Goal: Book appointment/travel/reservation

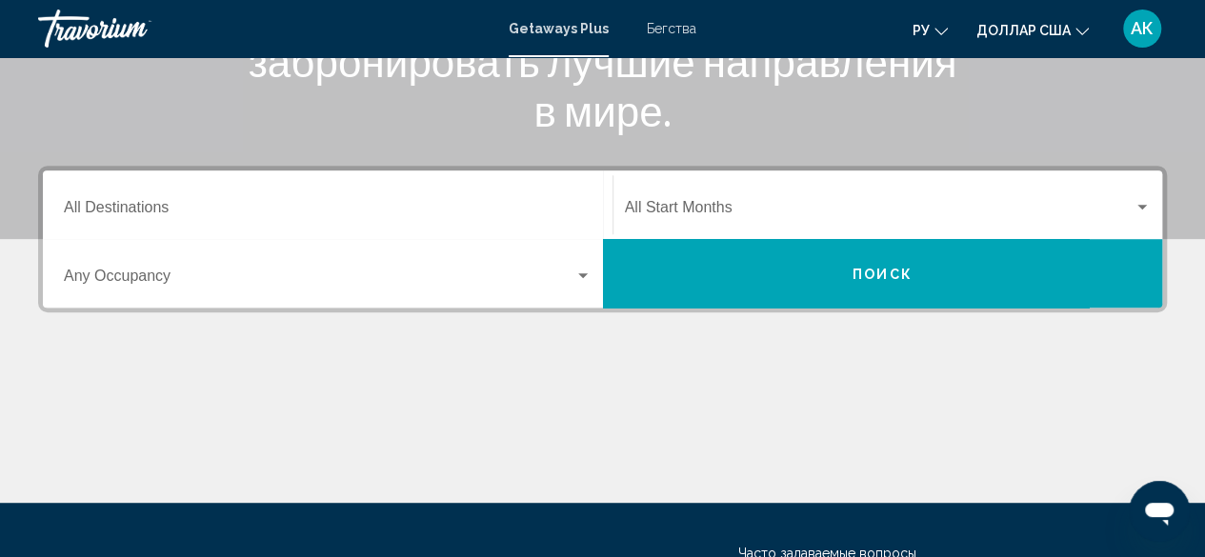
scroll to position [334, 0]
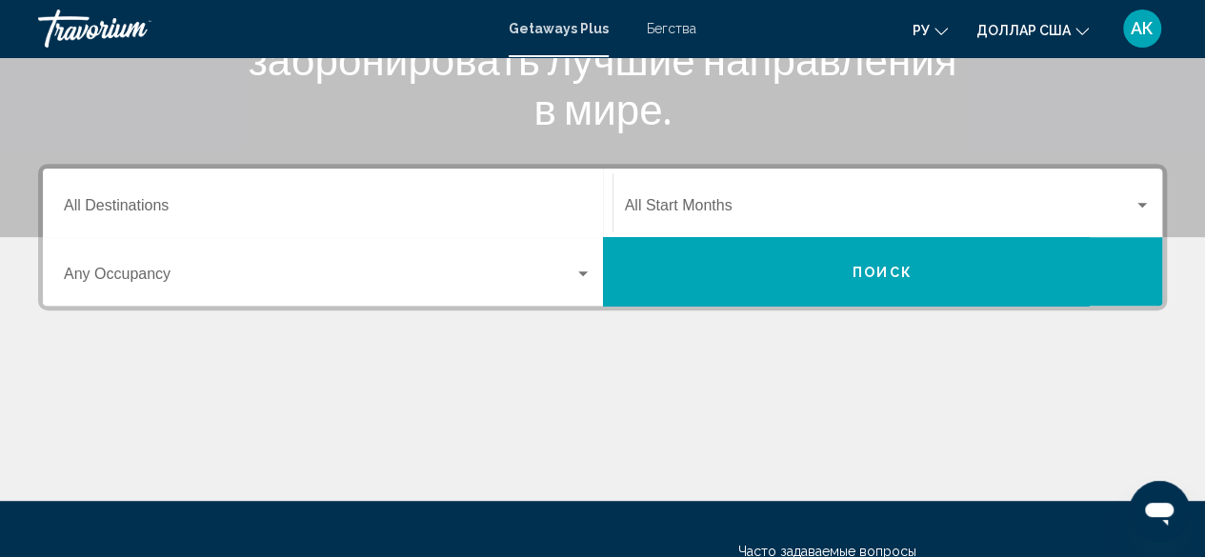
click at [282, 224] on div "Destination All Destinations" at bounding box center [328, 203] width 528 height 60
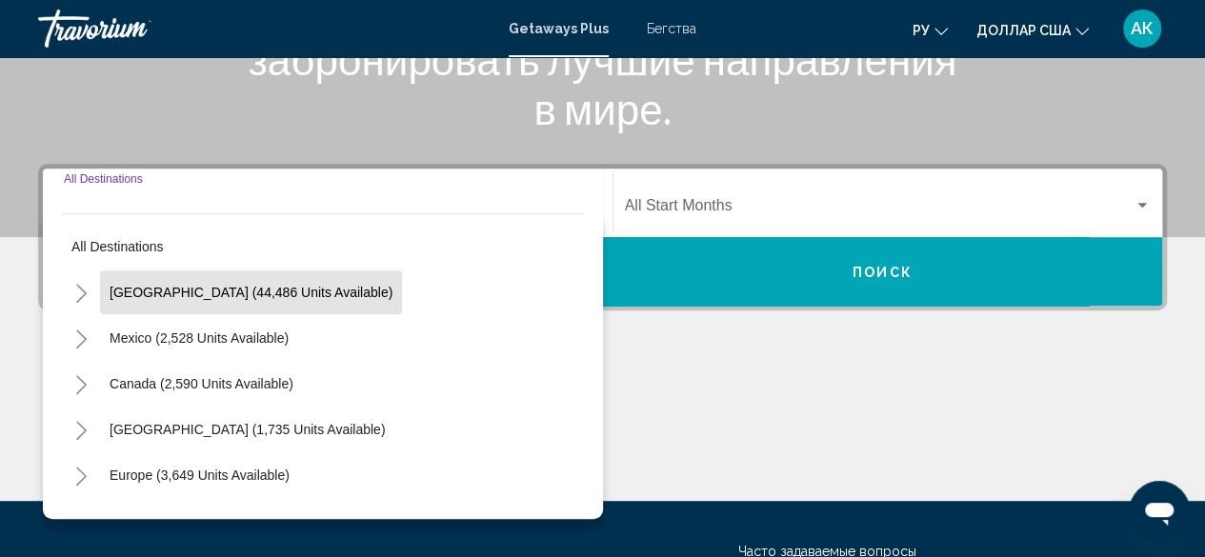
scroll to position [436, 0]
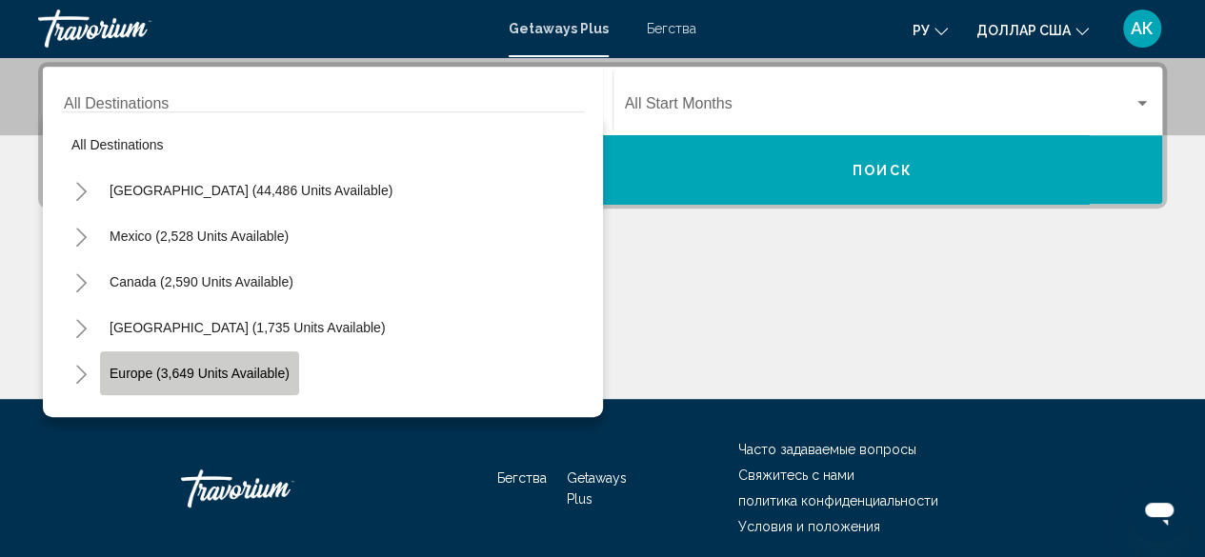
click at [258, 367] on span "Europe (3,649 units available)" at bounding box center [200, 373] width 180 height 15
type input "**********"
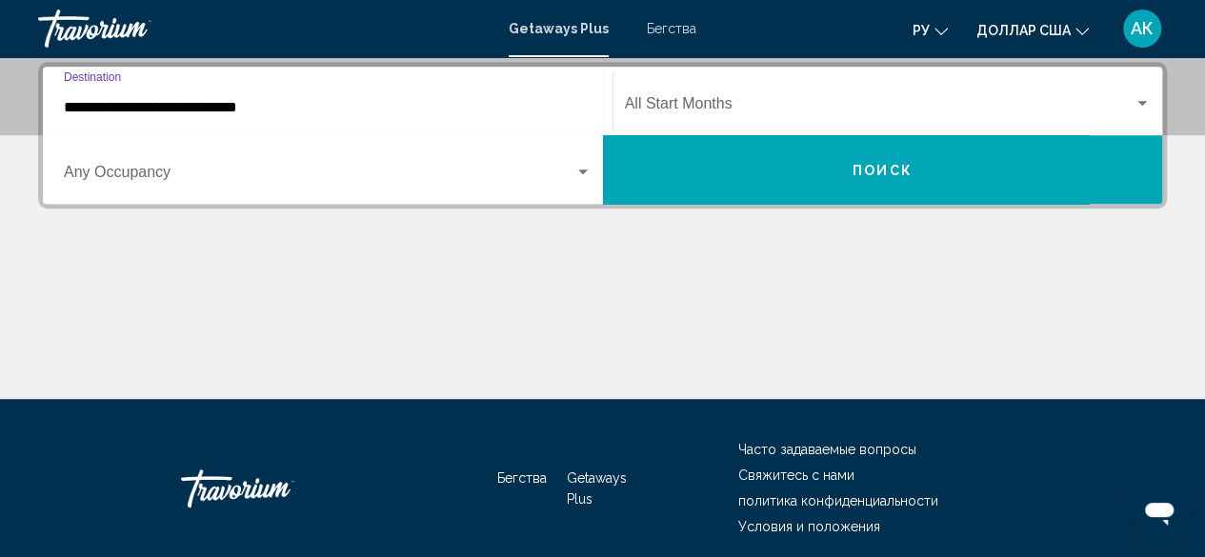
click at [335, 172] on span "Виджет поиска" at bounding box center [319, 176] width 511 height 17
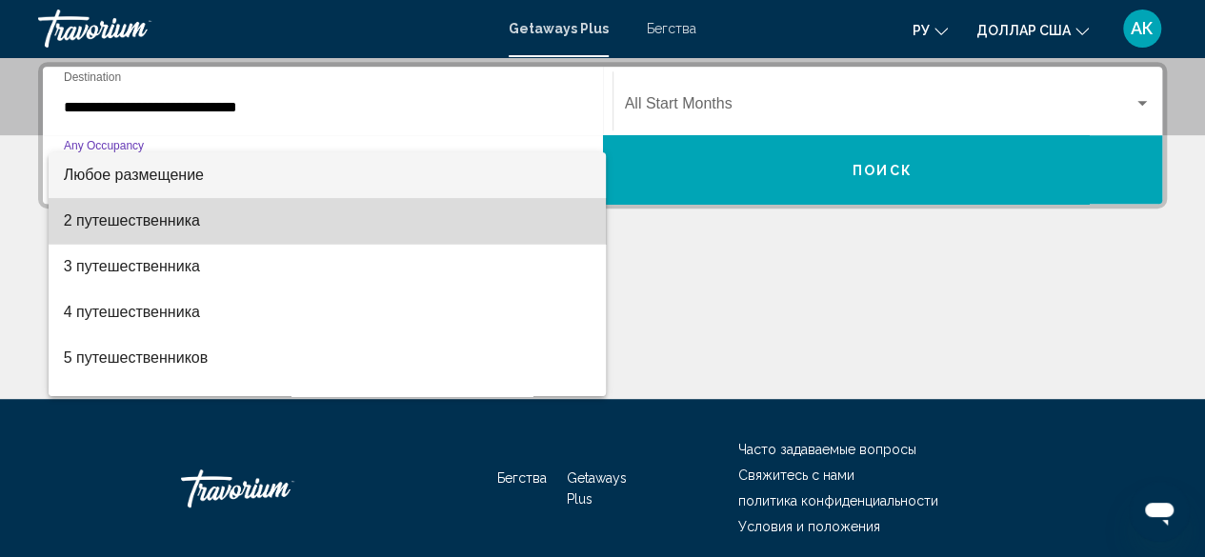
click at [415, 228] on span "2 путешественника" at bounding box center [328, 221] width 528 height 46
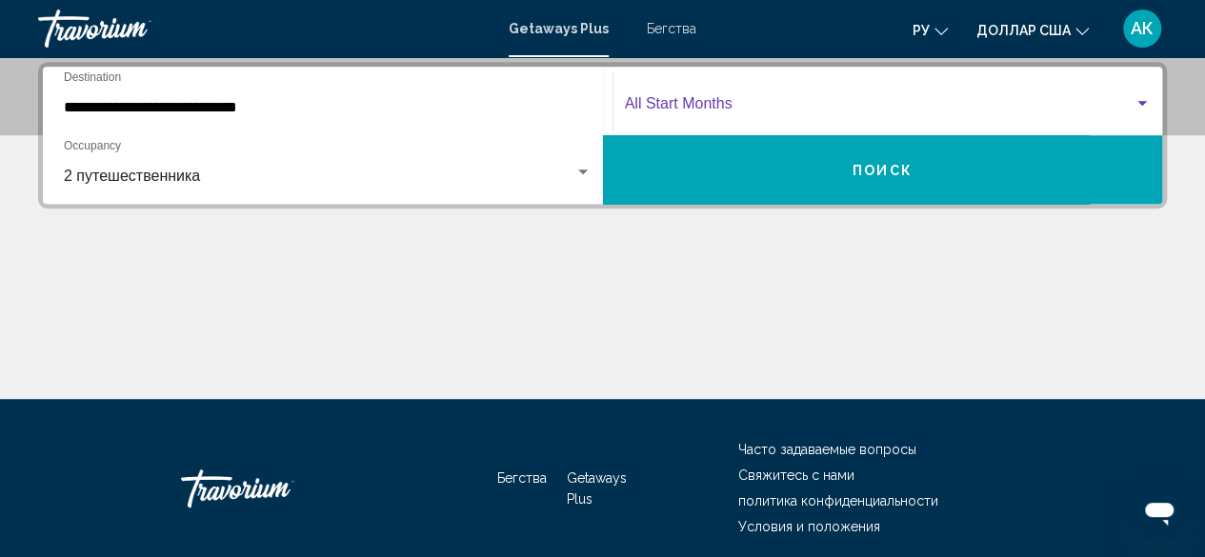
click at [676, 109] on span "Виджет поиска" at bounding box center [880, 107] width 510 height 17
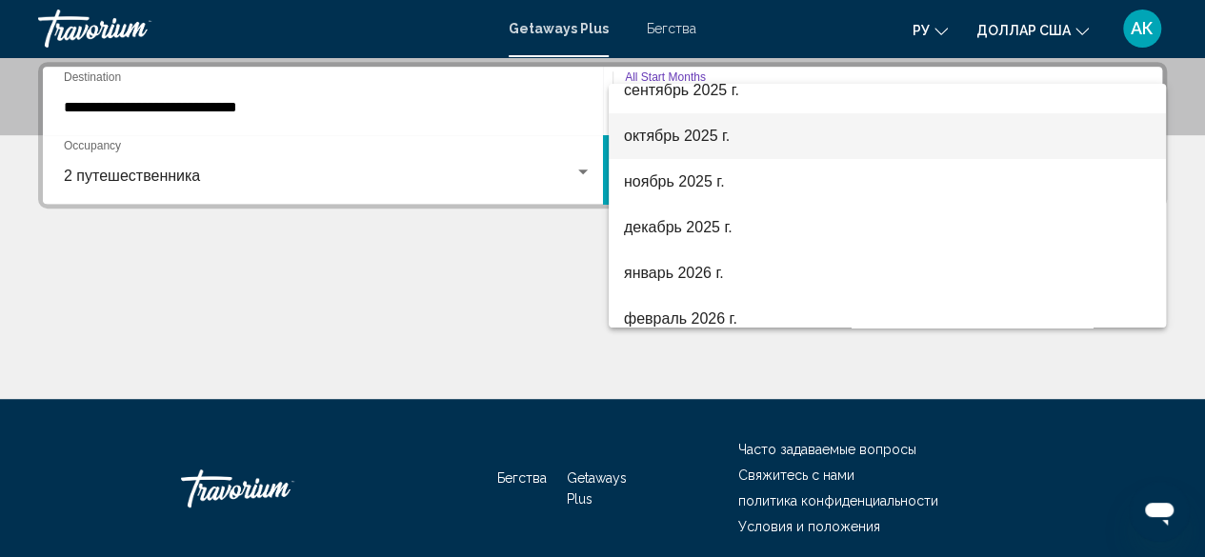
scroll to position [136, 0]
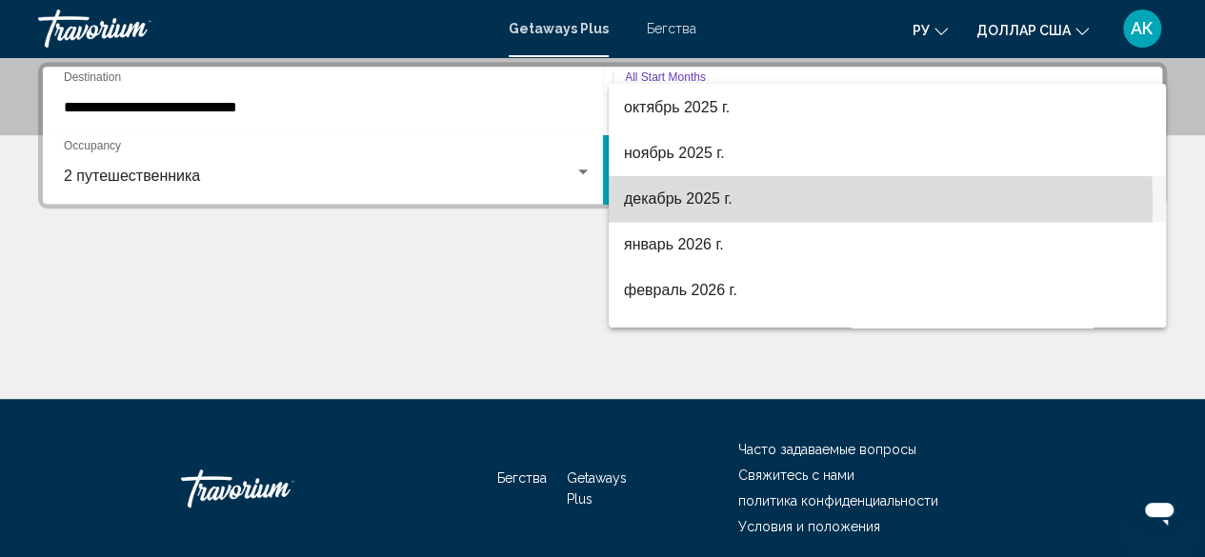
click at [663, 205] on font "декабрь 2025 г." at bounding box center [678, 199] width 109 height 16
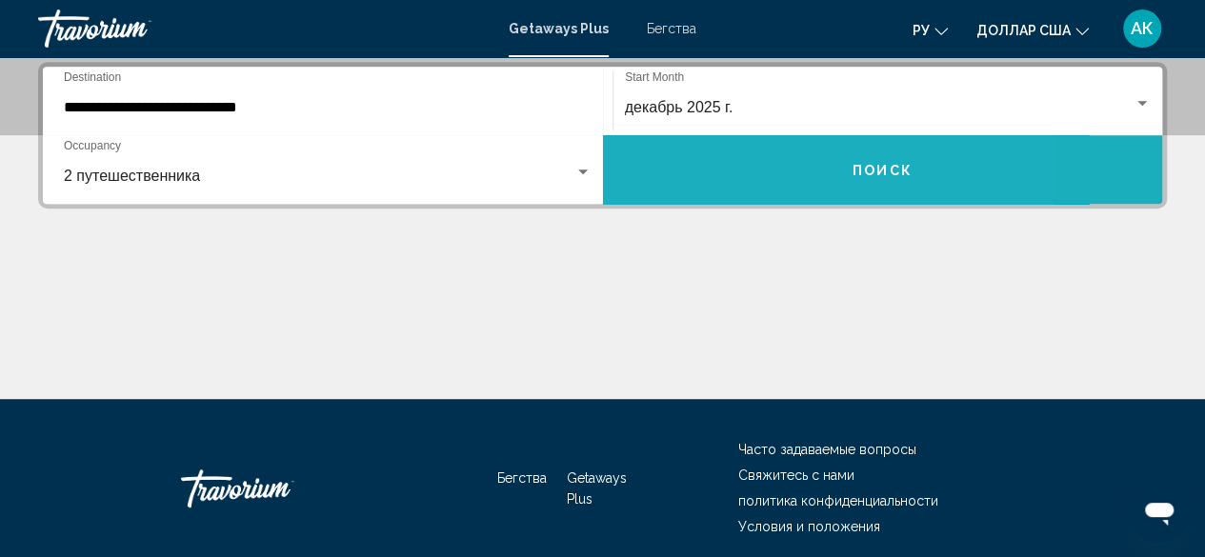
click at [746, 188] on button "Поиск" at bounding box center [883, 169] width 560 height 69
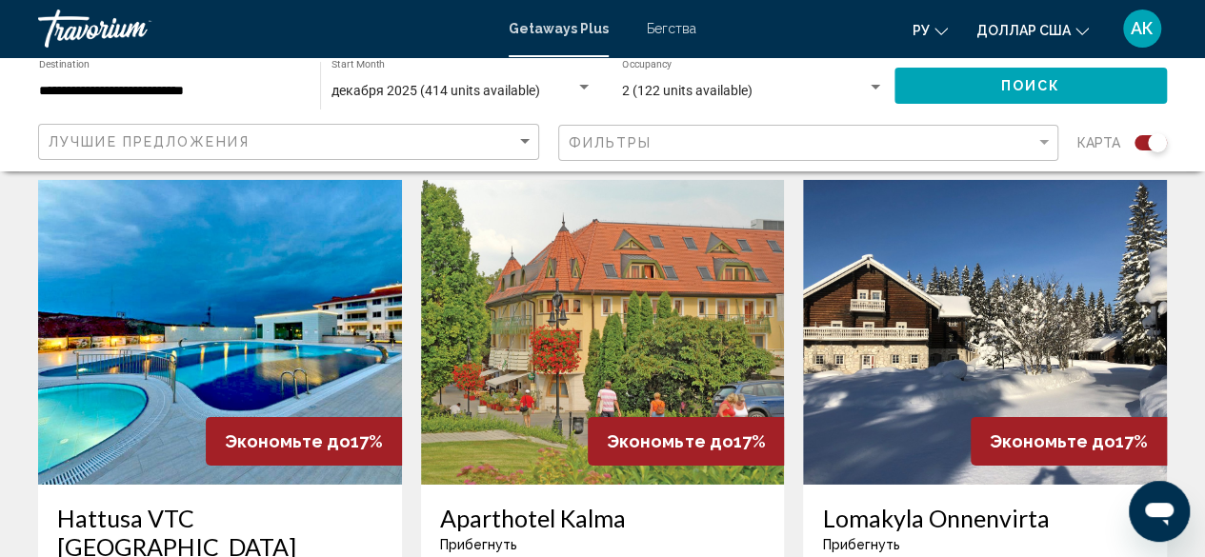
scroll to position [2819, 0]
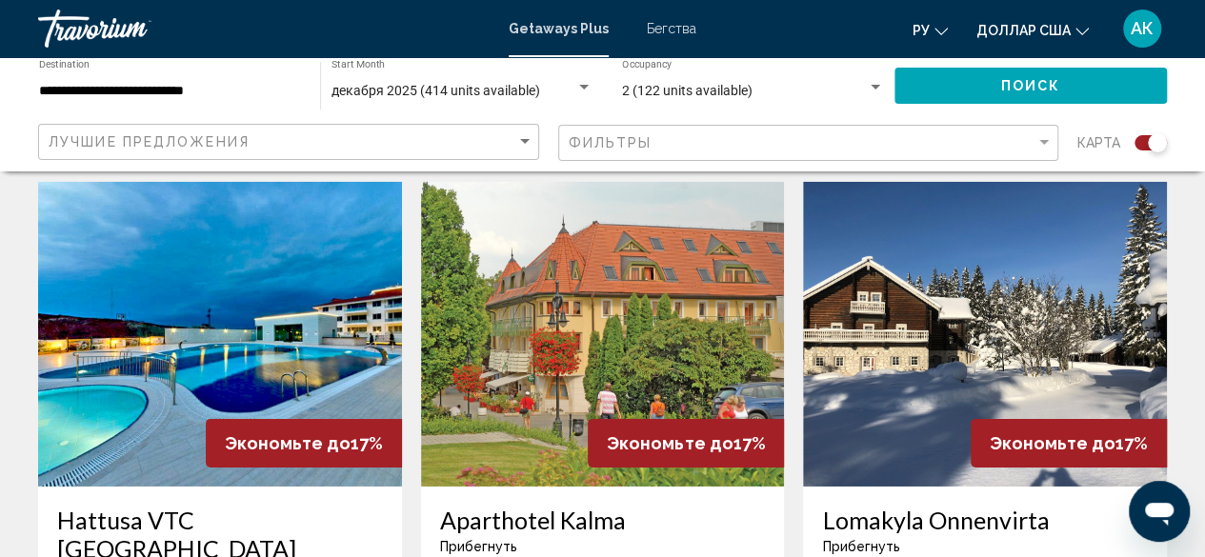
click at [941, 506] on h3 "Lomakyla Onnenvirta" at bounding box center [985, 520] width 326 height 29
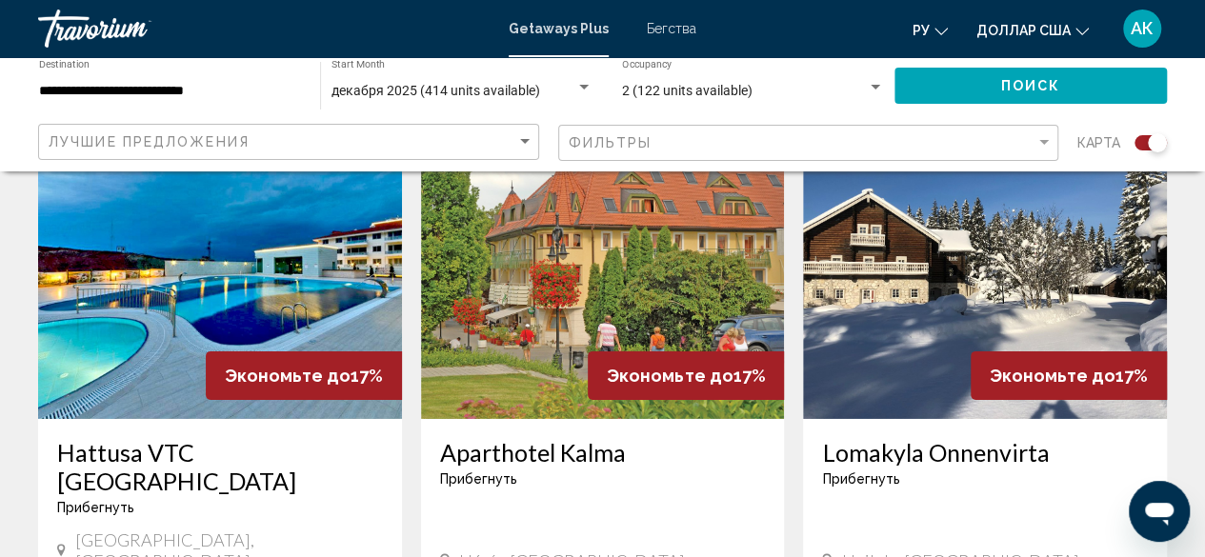
scroll to position [2885, 0]
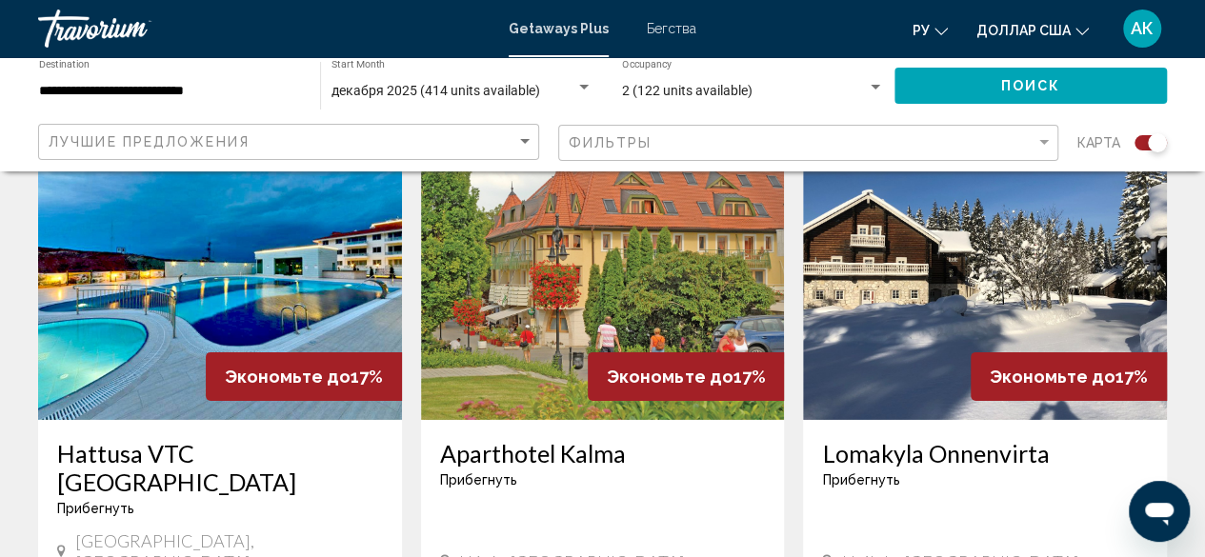
click at [1006, 420] on div "Lomakyla Onnenvirta Прибегнуть - Это курорт только для взрослых [GEOGRAPHIC_DAT…" at bounding box center [985, 508] width 364 height 176
click at [886, 319] on img "Основное содержание" at bounding box center [985, 267] width 364 height 305
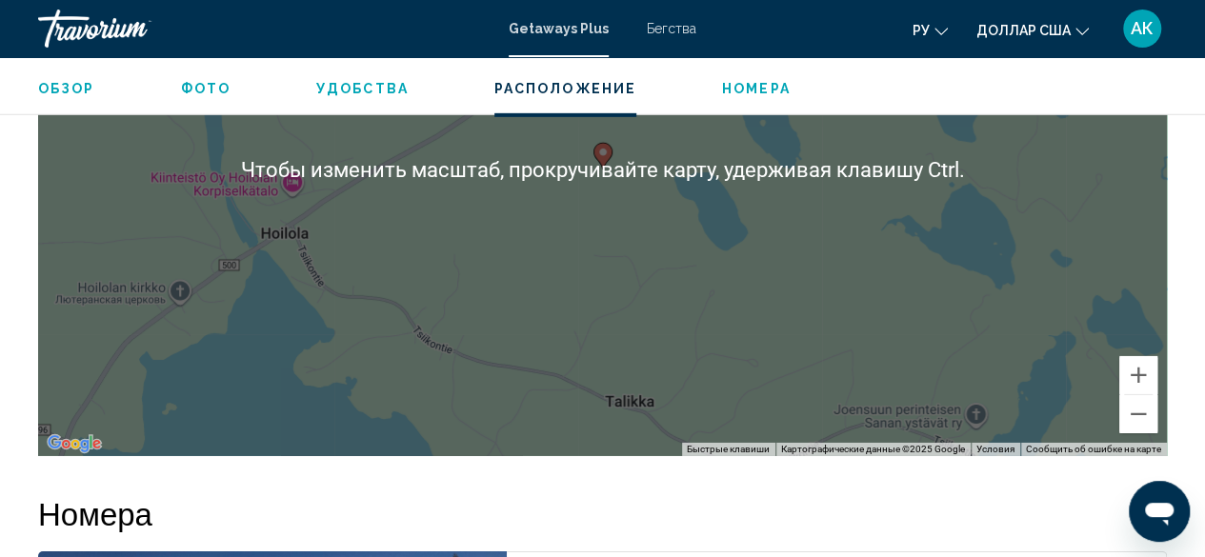
scroll to position [2940, 0]
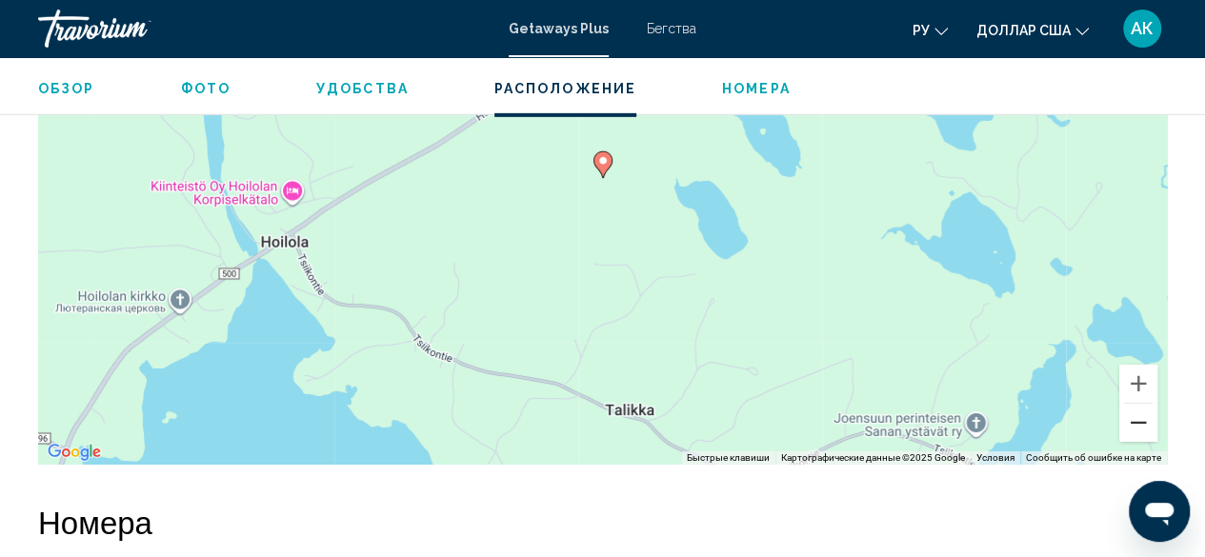
click at [1139, 423] on button "Уменьшить" at bounding box center [1138, 423] width 38 height 38
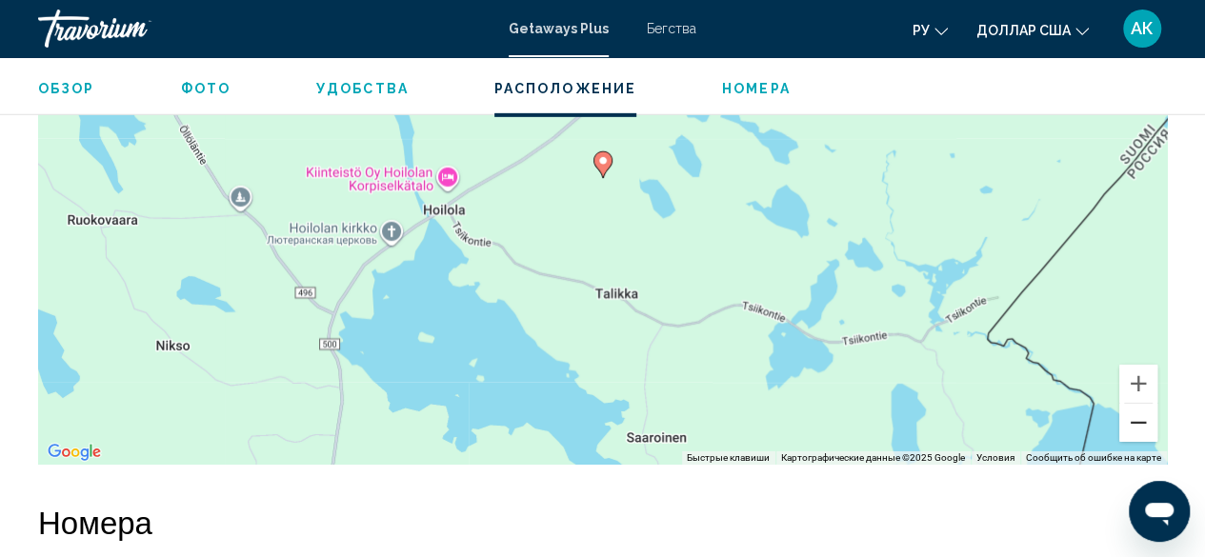
click at [1132, 430] on button "Уменьшить" at bounding box center [1138, 423] width 38 height 38
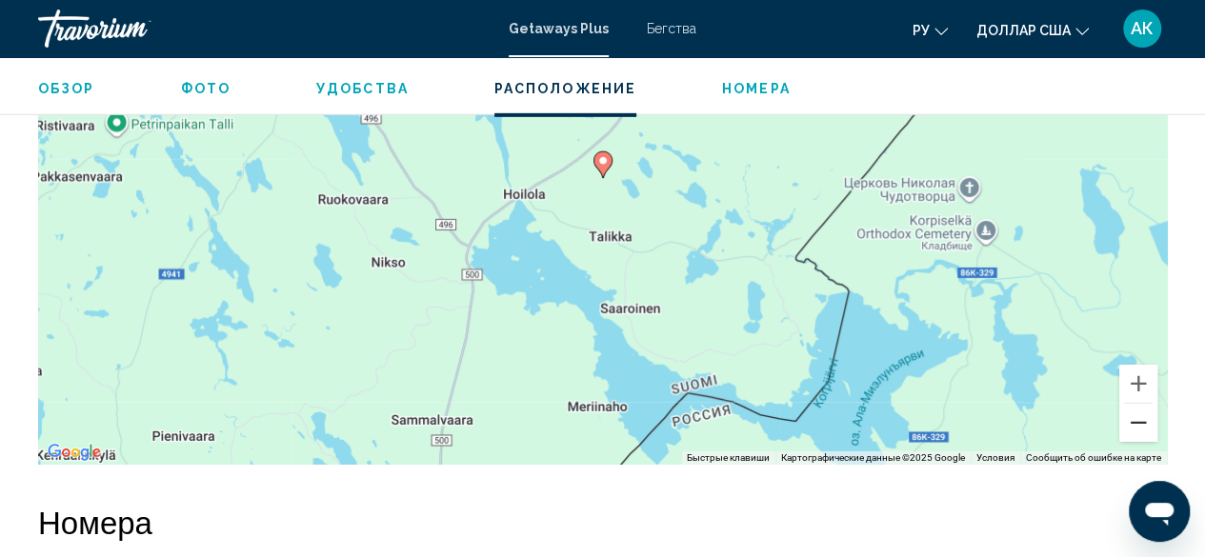
click at [1134, 429] on button "Уменьшить" at bounding box center [1138, 423] width 38 height 38
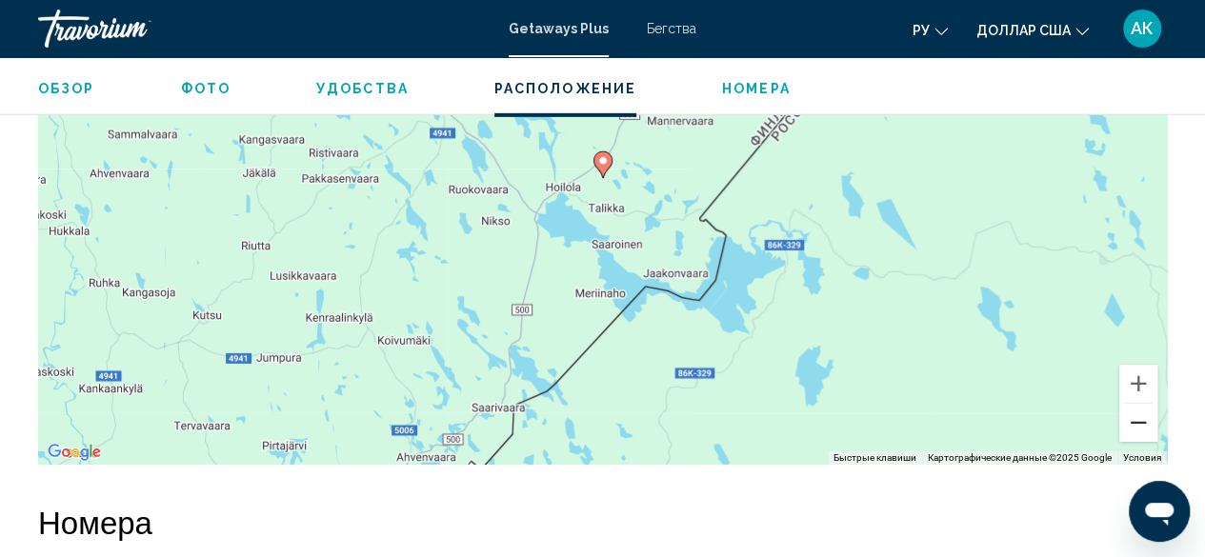
click at [1134, 429] on button "Уменьшить" at bounding box center [1138, 423] width 38 height 38
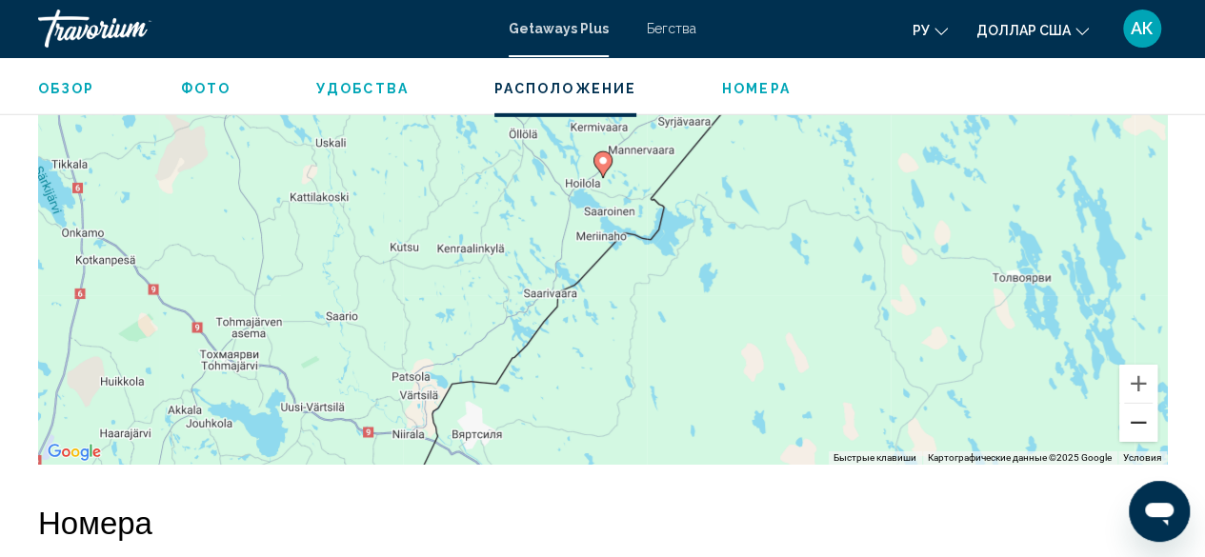
click at [1134, 429] on button "Уменьшить" at bounding box center [1138, 423] width 38 height 38
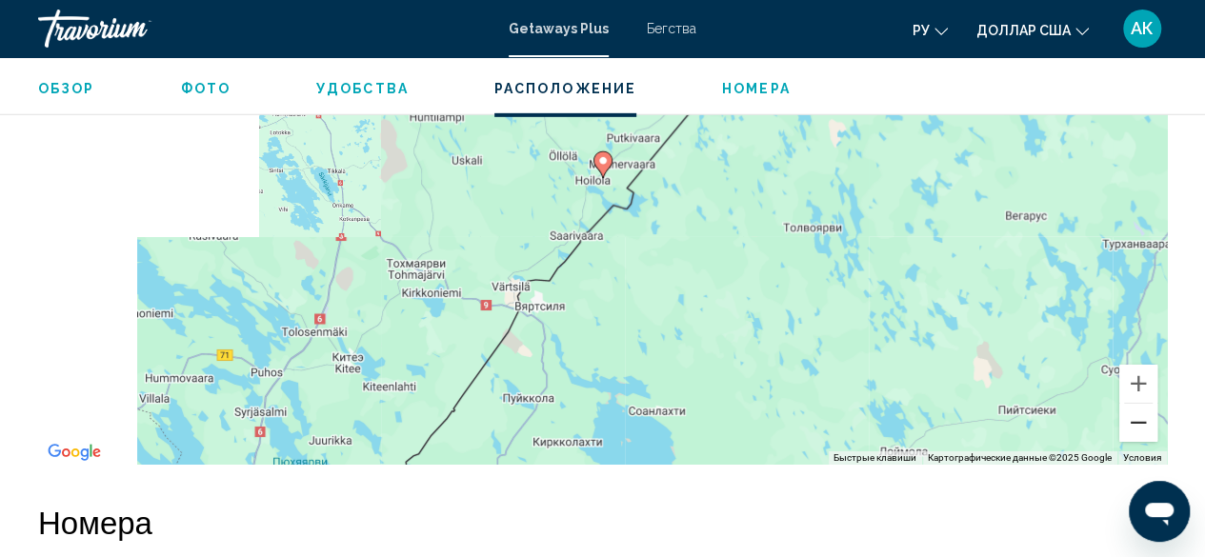
click at [1134, 429] on button "Уменьшить" at bounding box center [1138, 423] width 38 height 38
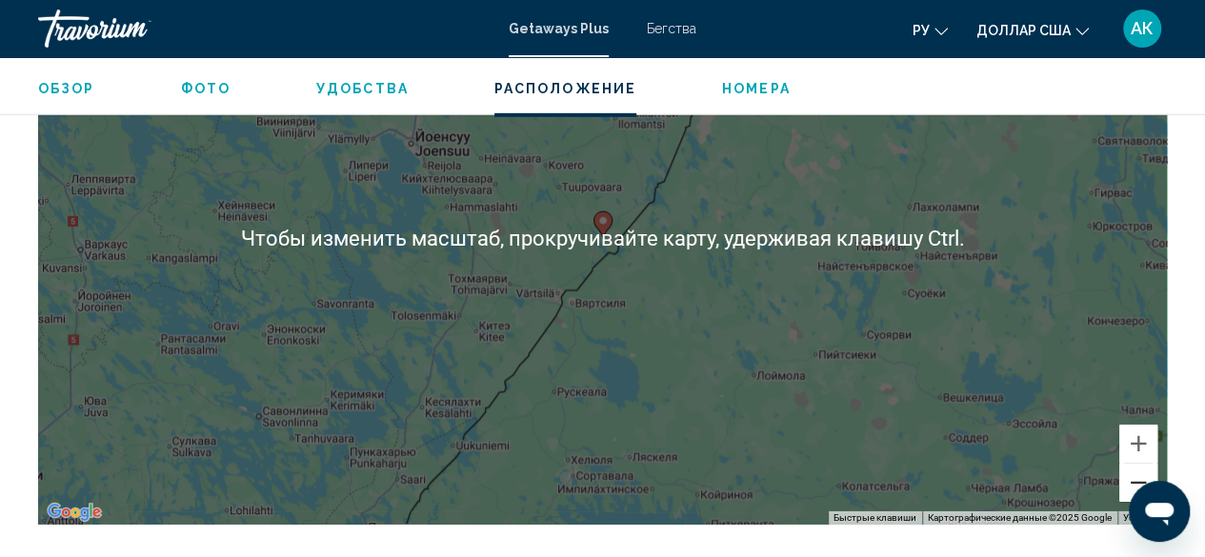
scroll to position [2881, 0]
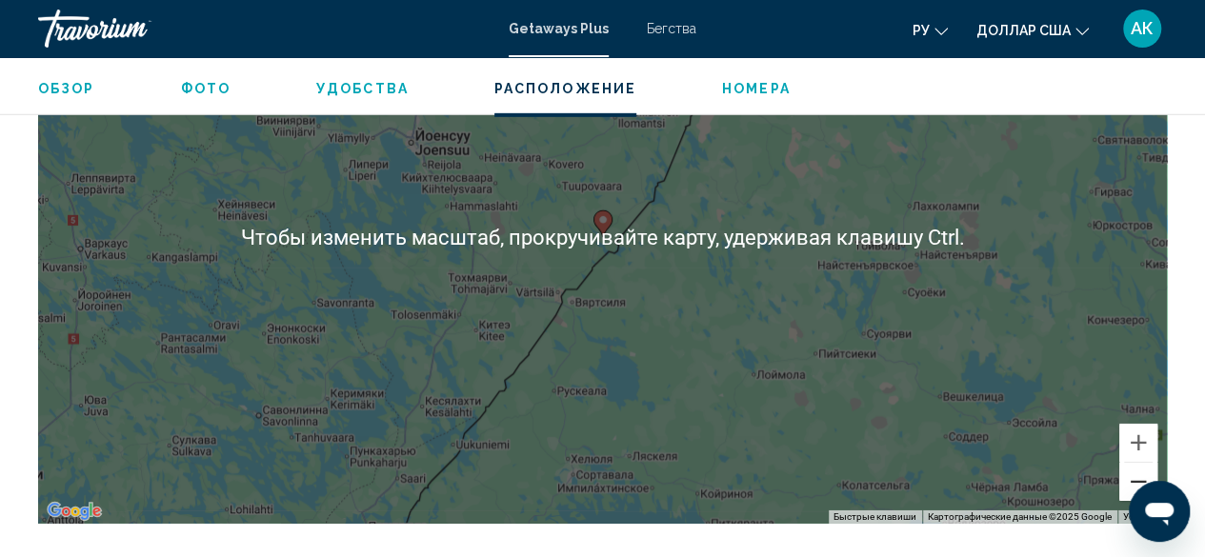
click at [1139, 484] on button "Уменьшить" at bounding box center [1138, 482] width 38 height 38
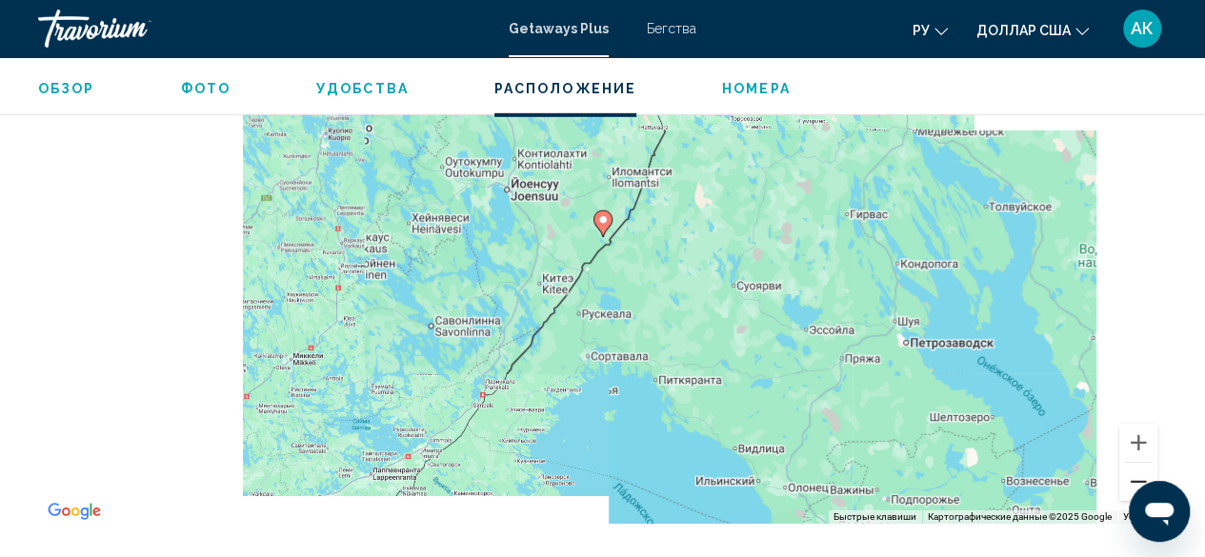
click at [1139, 483] on button "Уменьшить" at bounding box center [1138, 482] width 38 height 38
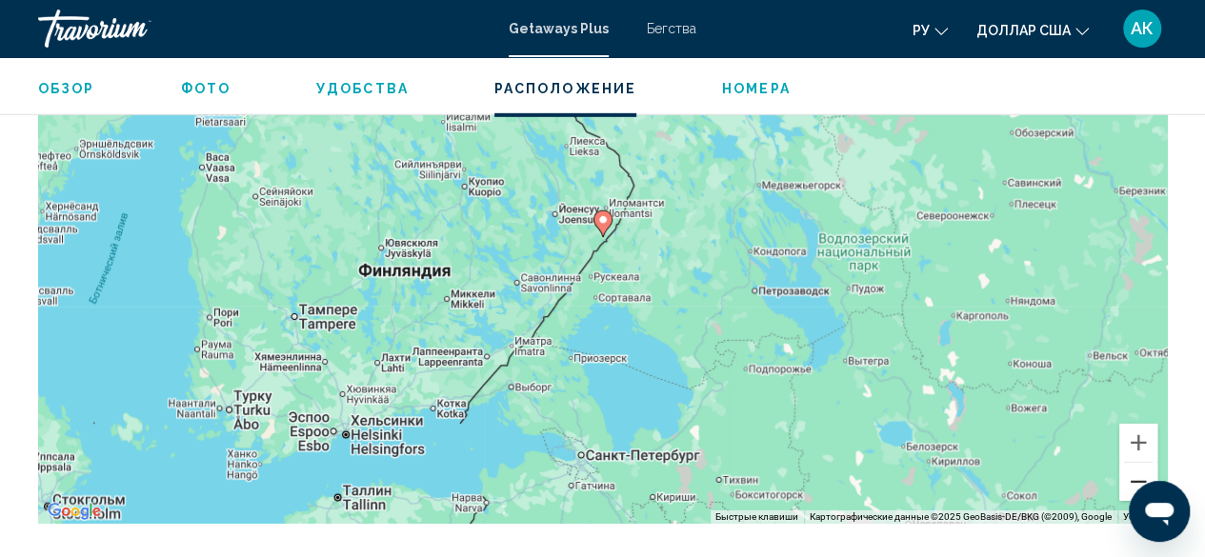
click at [1139, 483] on button "Уменьшить" at bounding box center [1138, 482] width 38 height 38
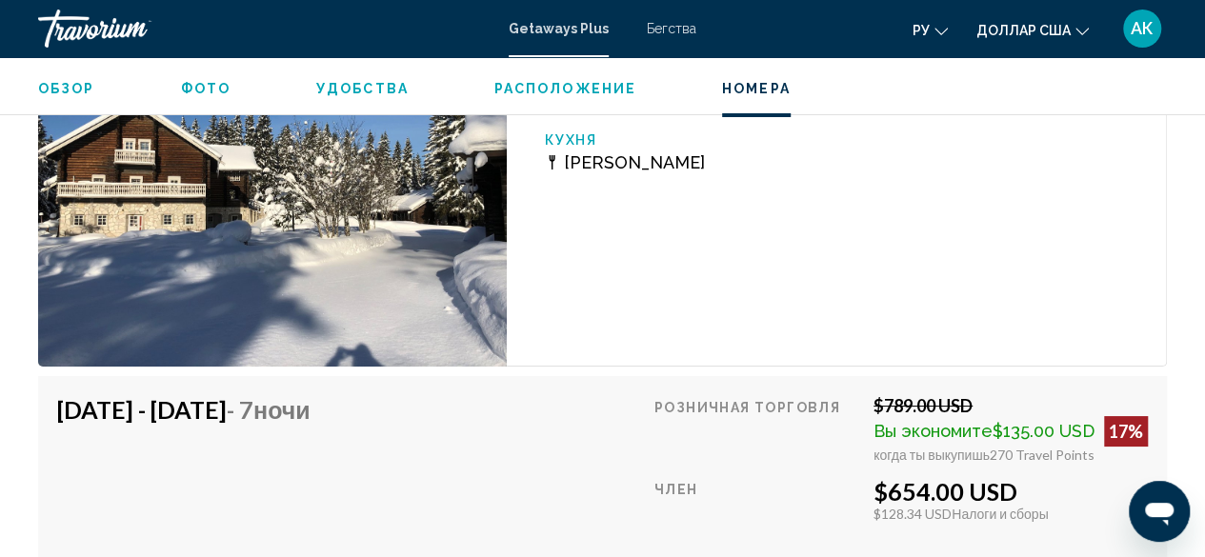
scroll to position [3518, 0]
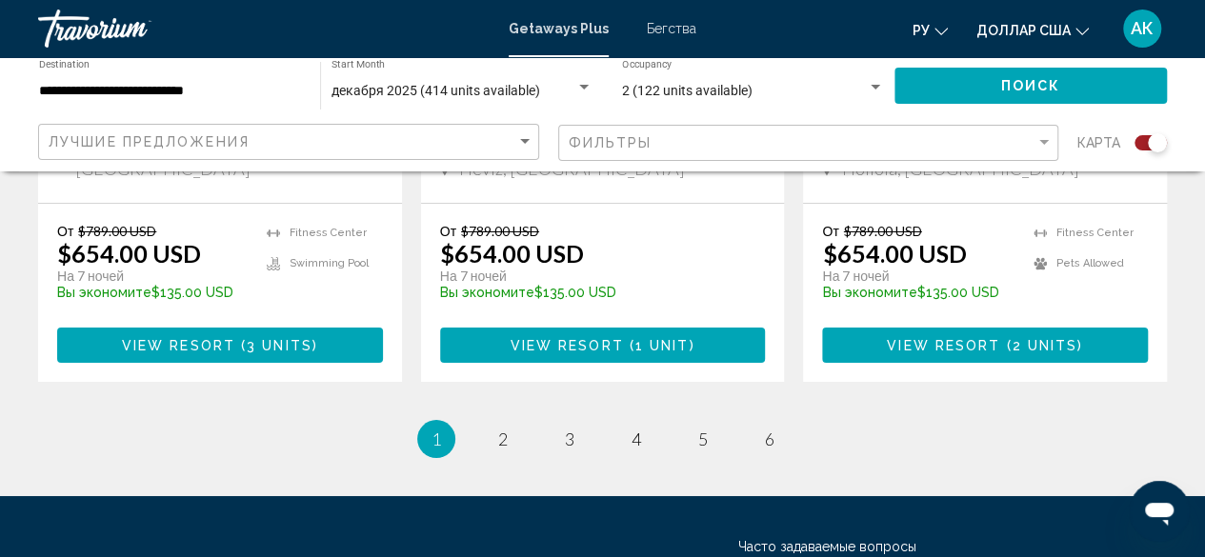
scroll to position [3321, 0]
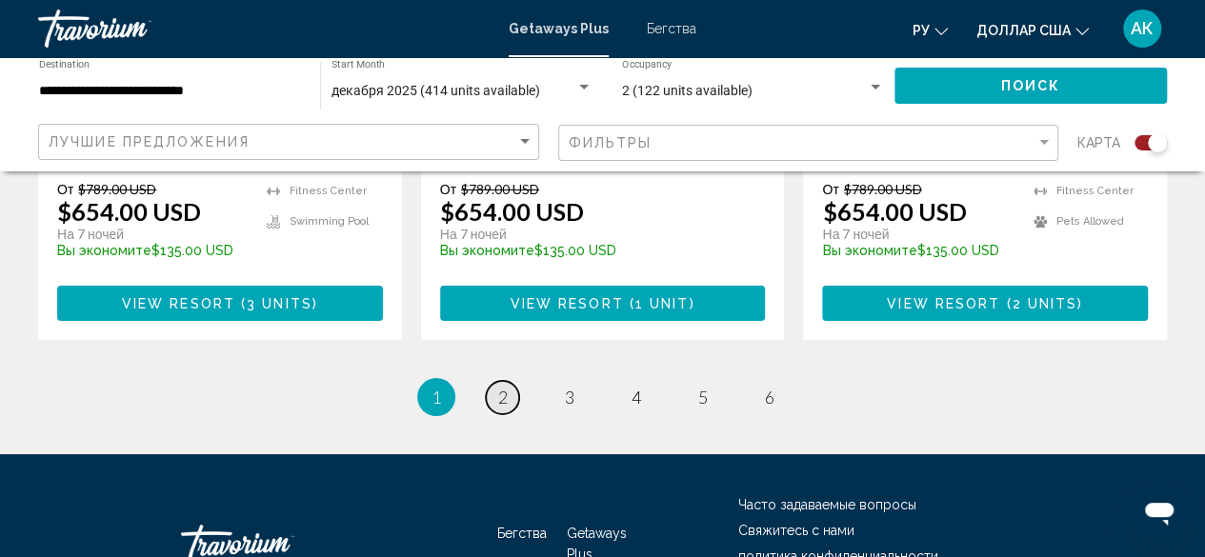
click at [500, 387] on span "2" at bounding box center [503, 397] width 10 height 21
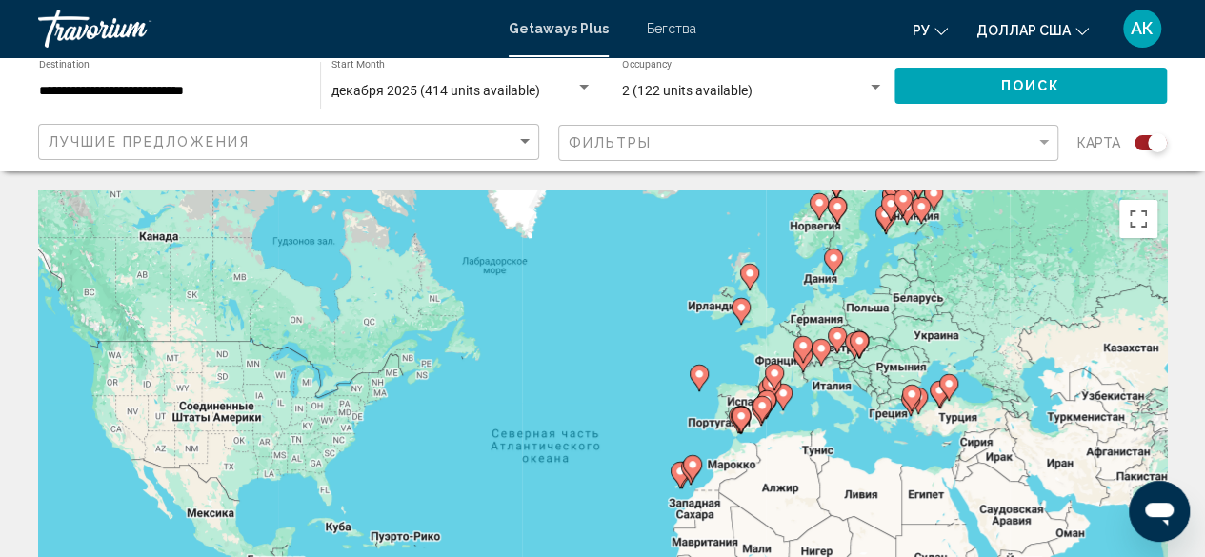
click at [183, 97] on input "**********" at bounding box center [170, 91] width 262 height 15
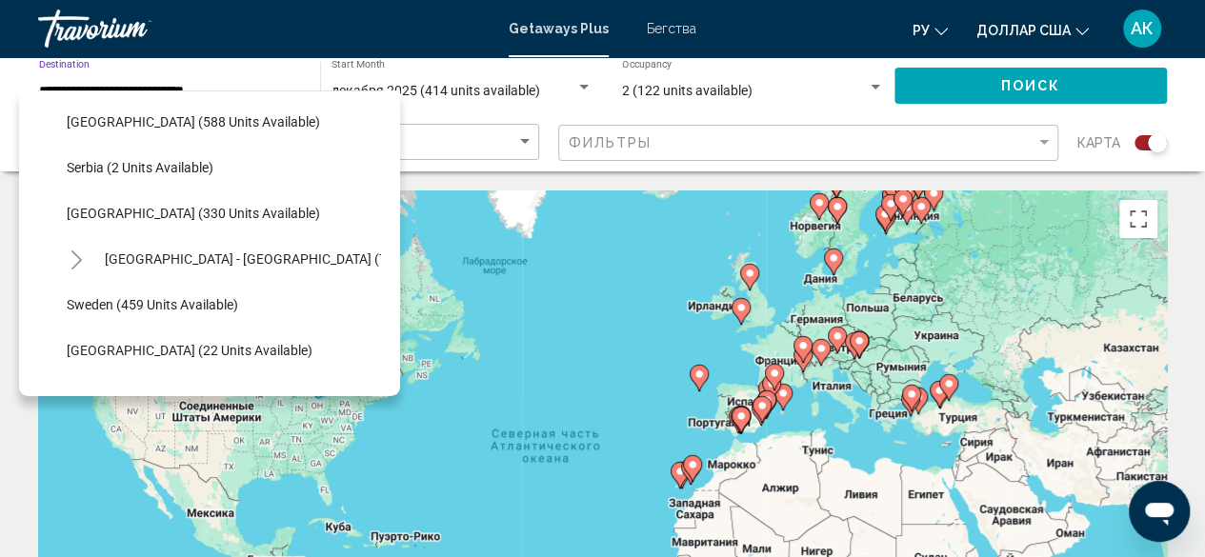
scroll to position [678, 0]
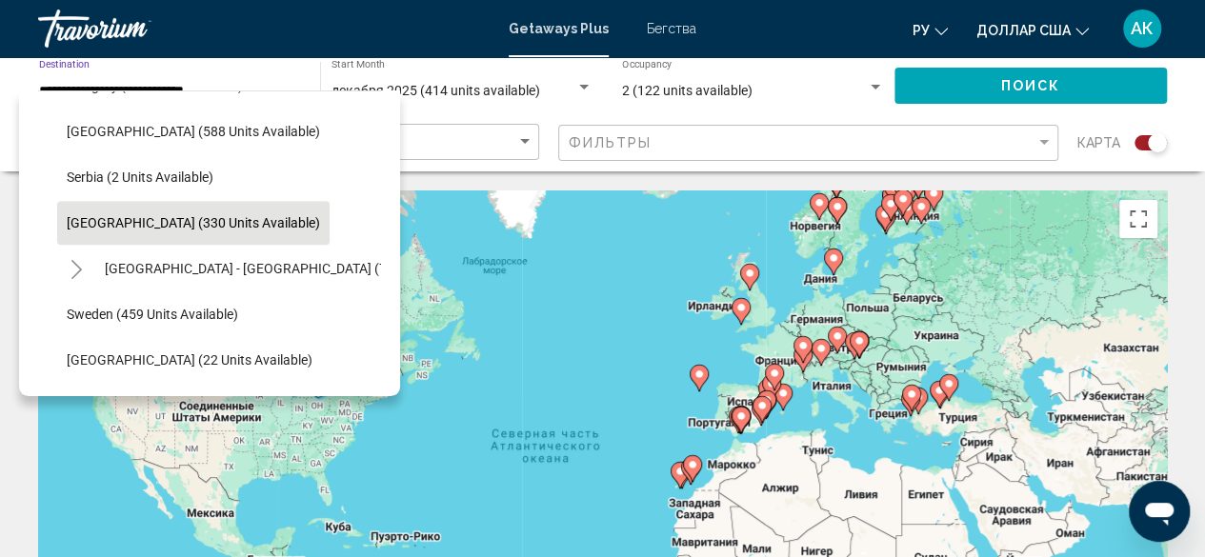
click at [154, 226] on span "[GEOGRAPHIC_DATA] (330 units available)" at bounding box center [193, 222] width 253 height 15
type input "**********"
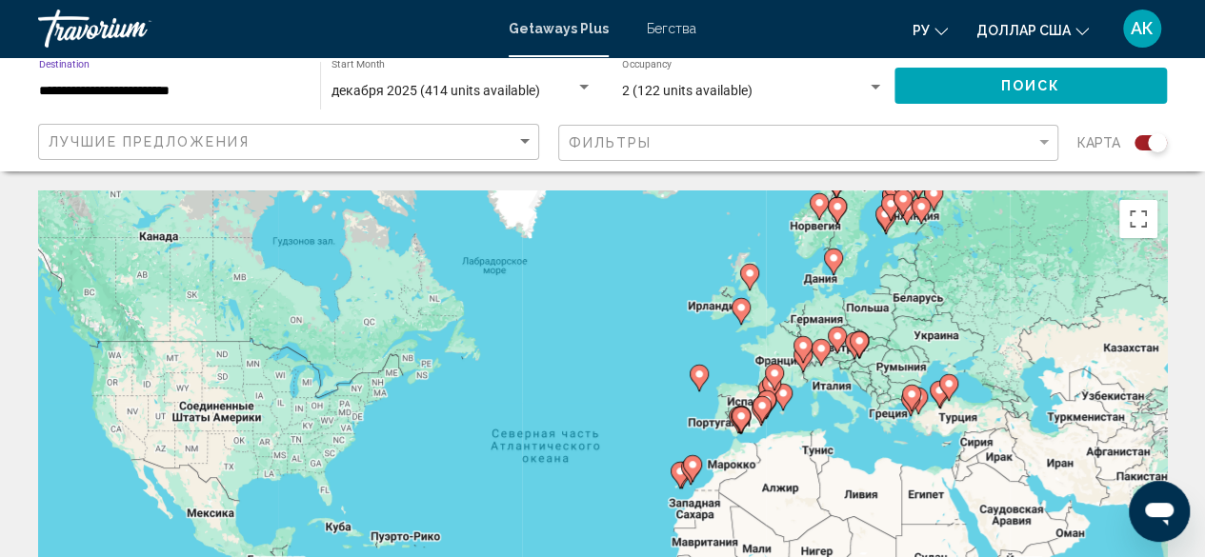
click at [945, 87] on button "Поиск" at bounding box center [1030, 85] width 272 height 35
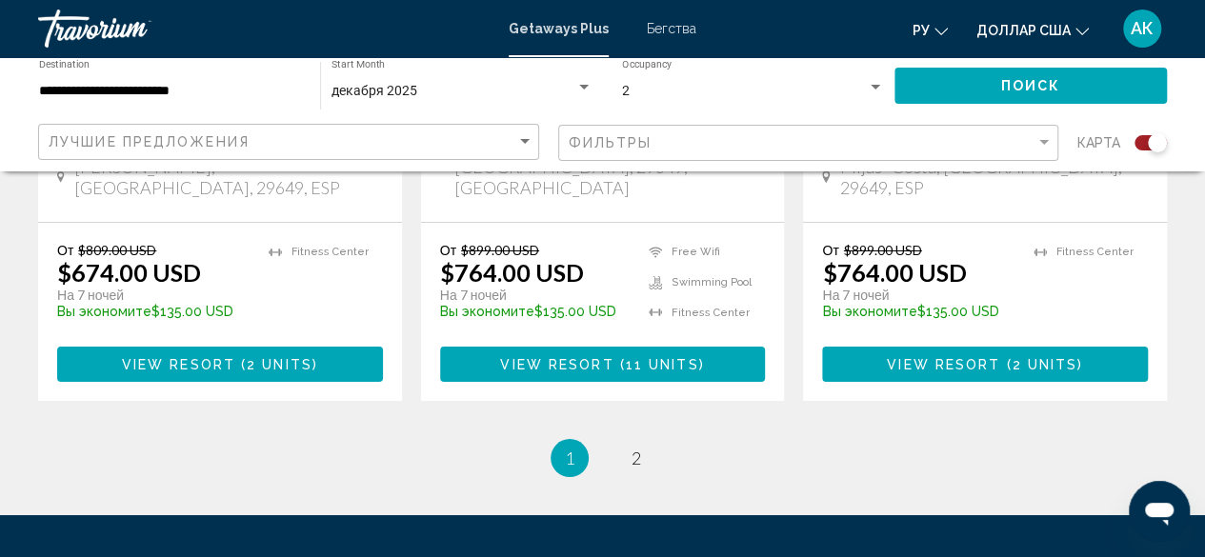
scroll to position [3303, 0]
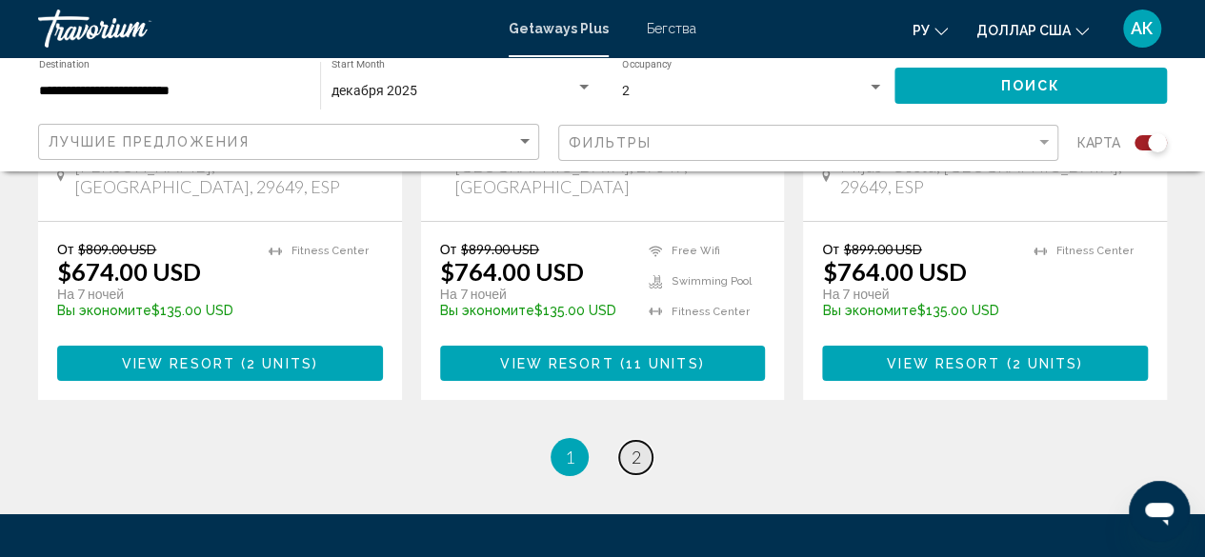
click at [634, 447] on span "2" at bounding box center [637, 457] width 10 height 21
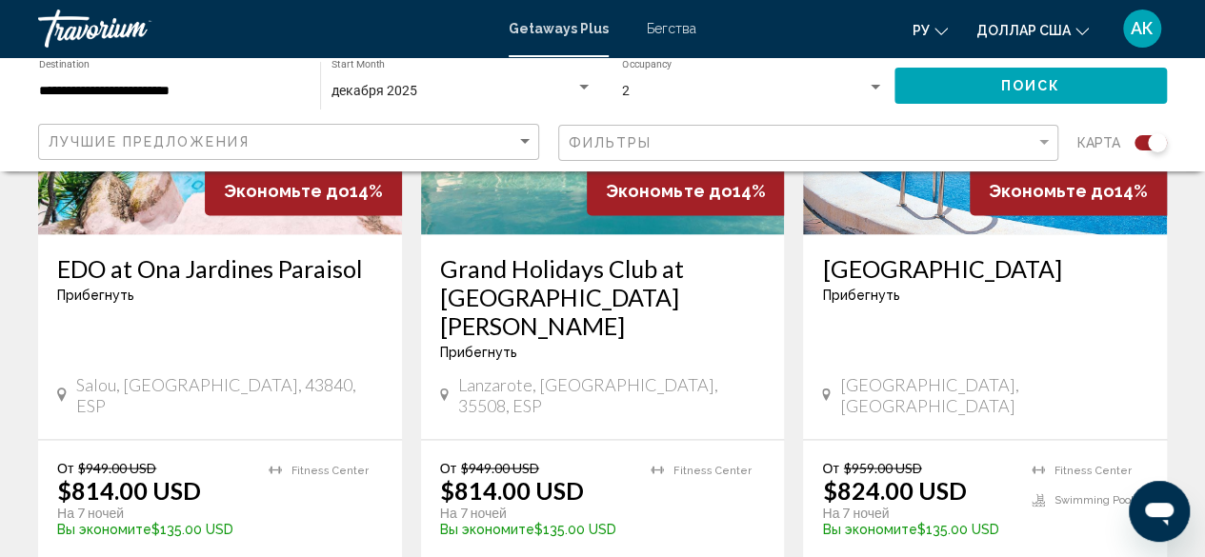
scroll to position [1596, 0]
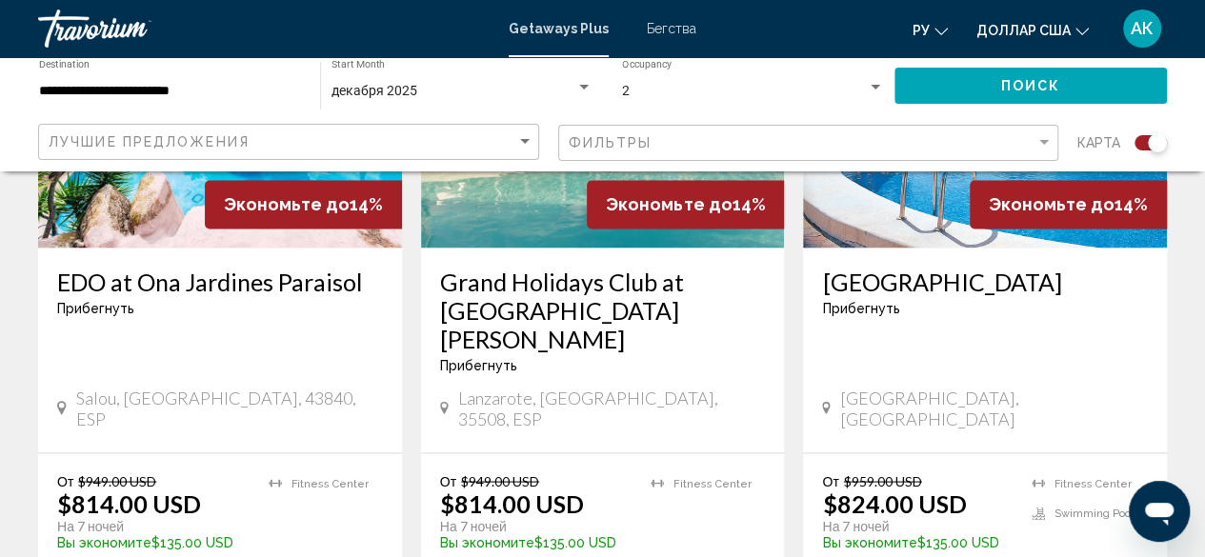
click at [907, 387] on span "[GEOGRAPHIC_DATA], [GEOGRAPHIC_DATA]" at bounding box center [994, 408] width 308 height 42
click at [975, 453] on div "От $959.00 USD $824.00 USD На 7 ночей Вы экономите $135.00 USD temp 3 [GEOGRAPH…" at bounding box center [985, 542] width 364 height 178
click at [1018, 472] on div "От $959.00 USD $824.00 USD На 7 ночей Вы экономите $135.00 USD temp 3 [GEOGRAPH…" at bounding box center [985, 517] width 326 height 90
click at [969, 267] on h3 "[GEOGRAPHIC_DATA]" at bounding box center [985, 281] width 326 height 29
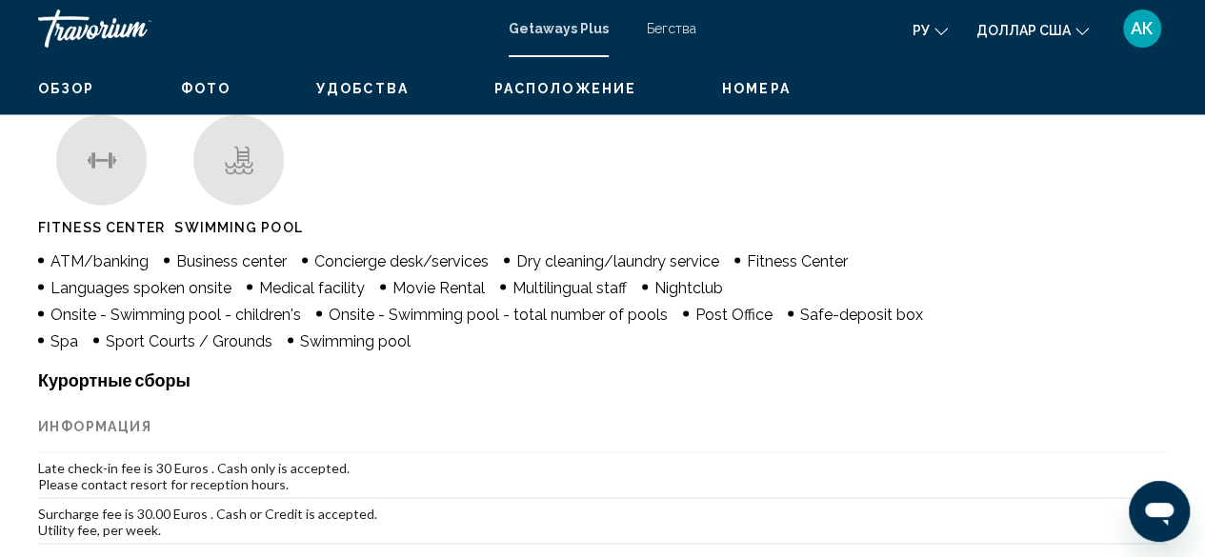
scroll to position [231, 0]
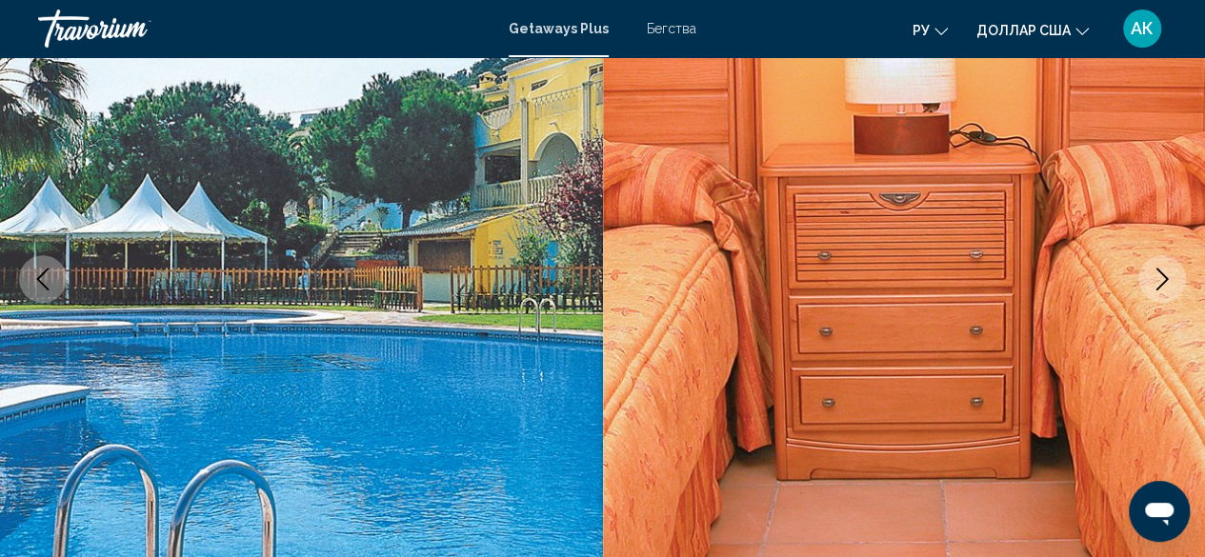
click at [914, 371] on img "Основное содержание" at bounding box center [904, 279] width 603 height 905
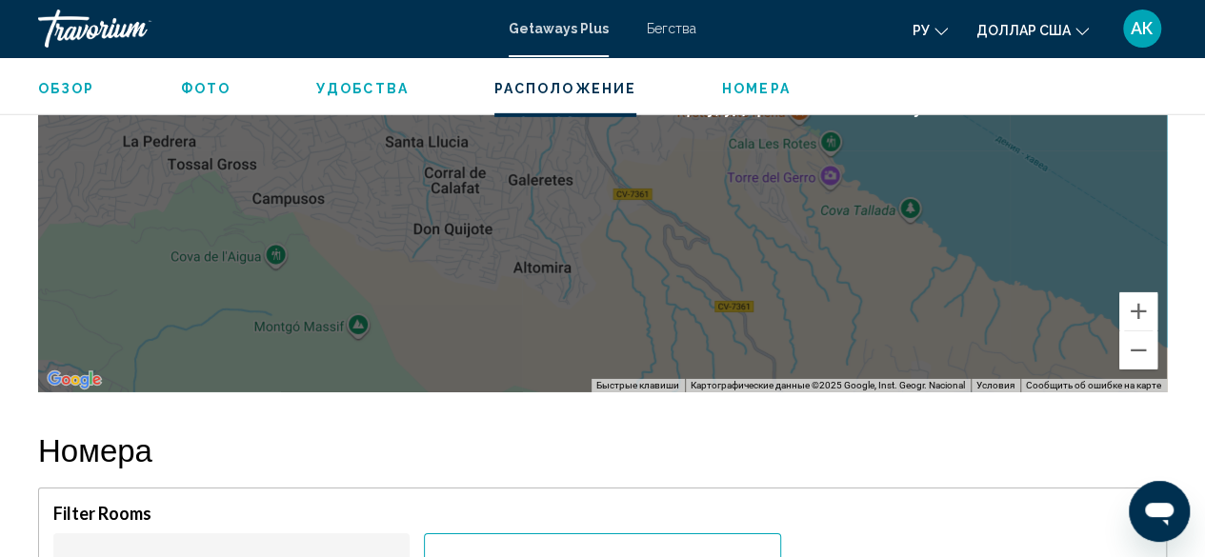
scroll to position [2958, 0]
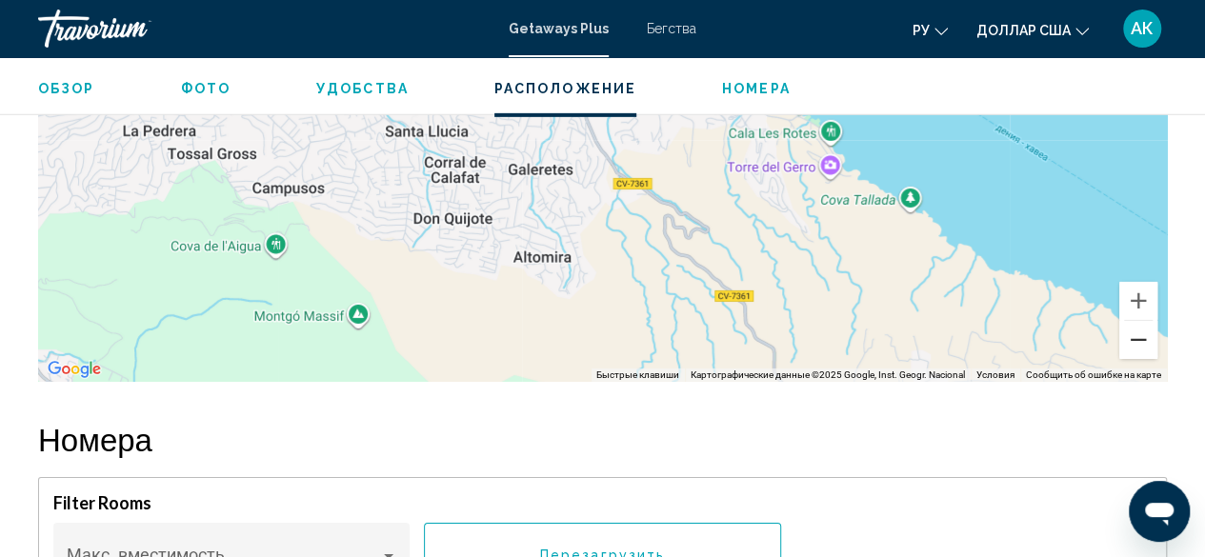
click at [1140, 348] on button "Уменьшить" at bounding box center [1138, 340] width 38 height 38
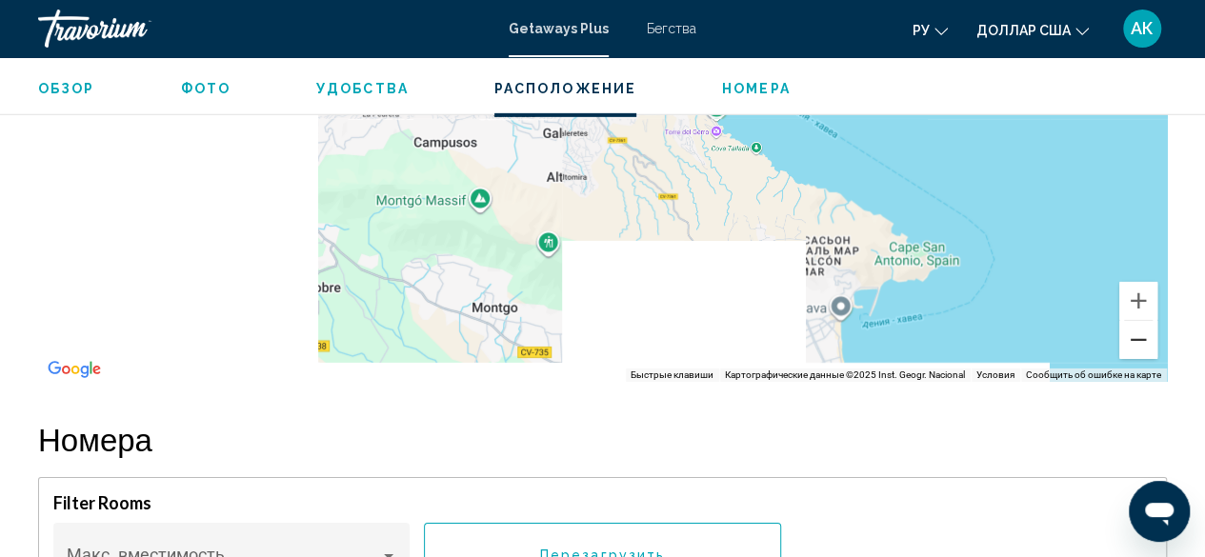
click at [1140, 348] on button "Уменьшить" at bounding box center [1138, 340] width 38 height 38
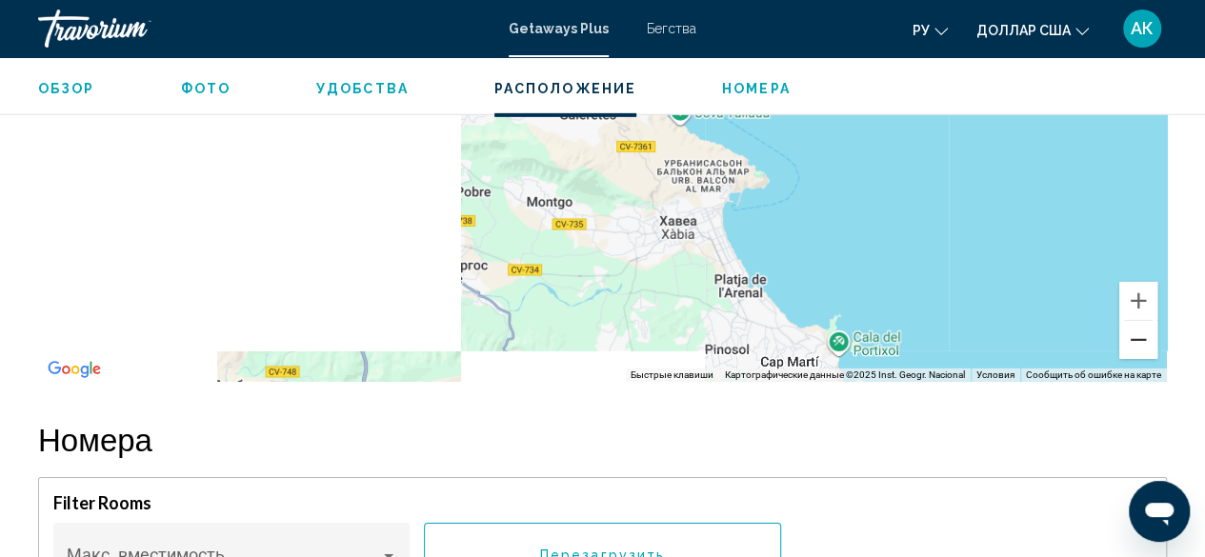
click at [1140, 348] on button "Уменьшить" at bounding box center [1138, 340] width 38 height 38
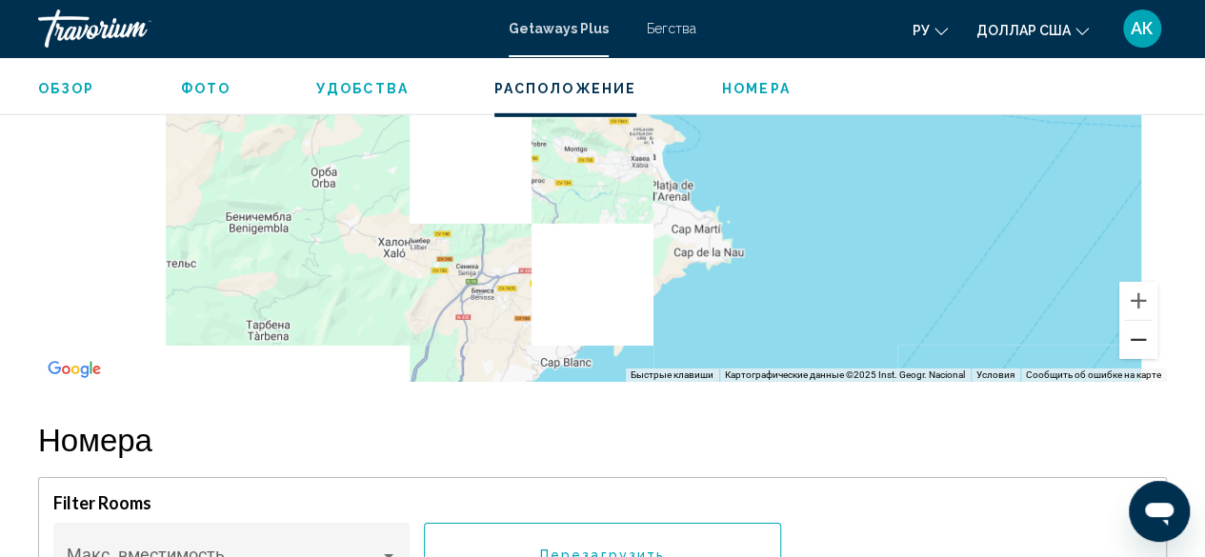
click at [1140, 348] on button "Уменьшить" at bounding box center [1138, 340] width 38 height 38
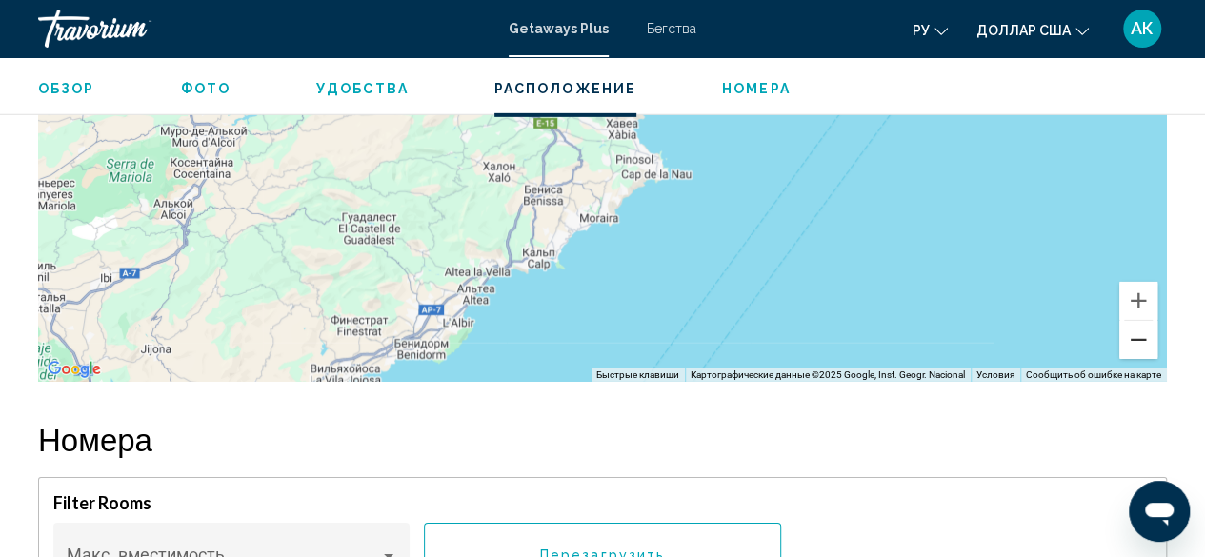
click at [1140, 348] on button "Уменьшить" at bounding box center [1138, 340] width 38 height 38
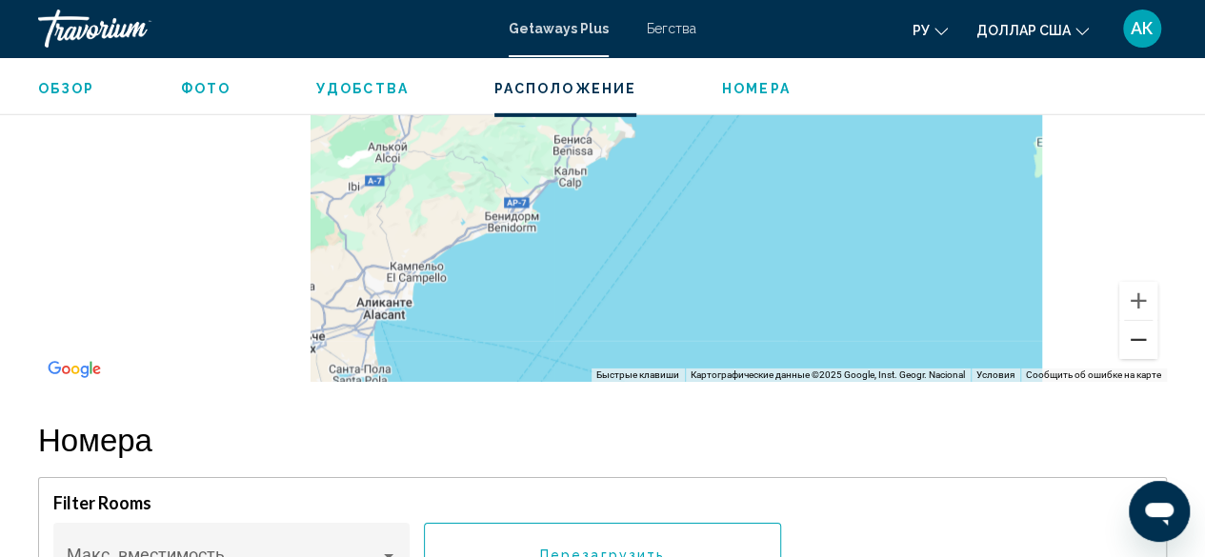
click at [1140, 348] on button "Уменьшить" at bounding box center [1138, 340] width 38 height 38
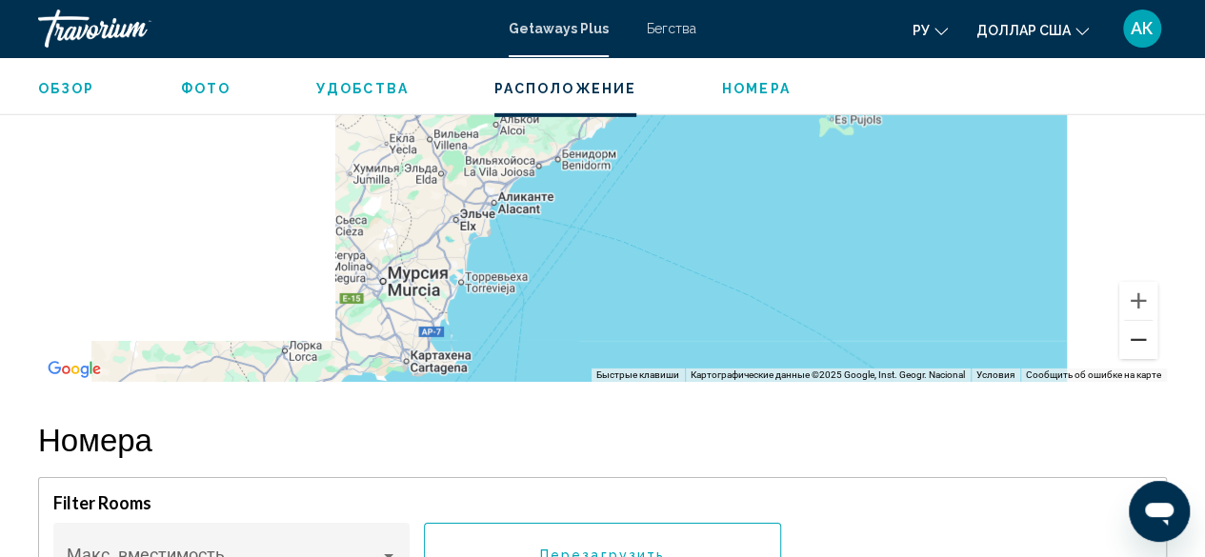
click at [1140, 348] on button "Уменьшить" at bounding box center [1138, 340] width 38 height 38
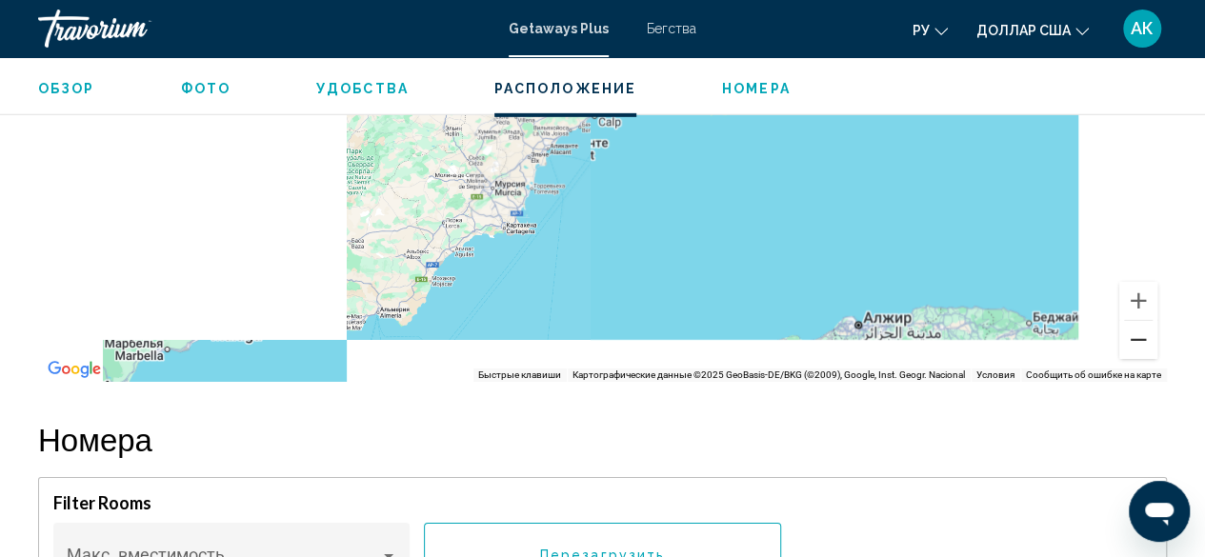
click at [1140, 348] on button "Уменьшить" at bounding box center [1138, 340] width 38 height 38
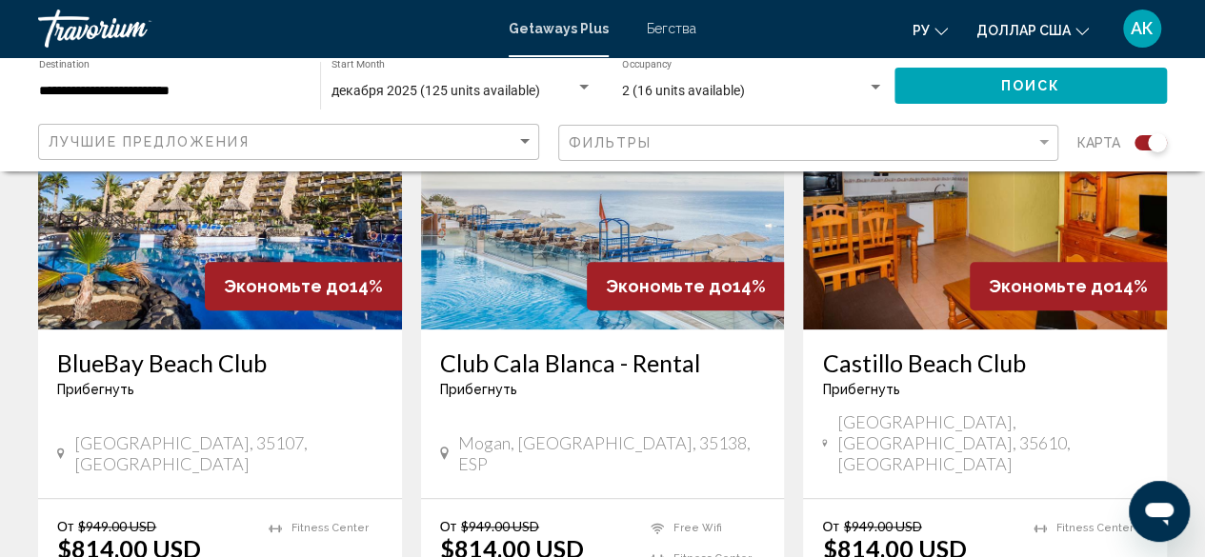
scroll to position [834, 0]
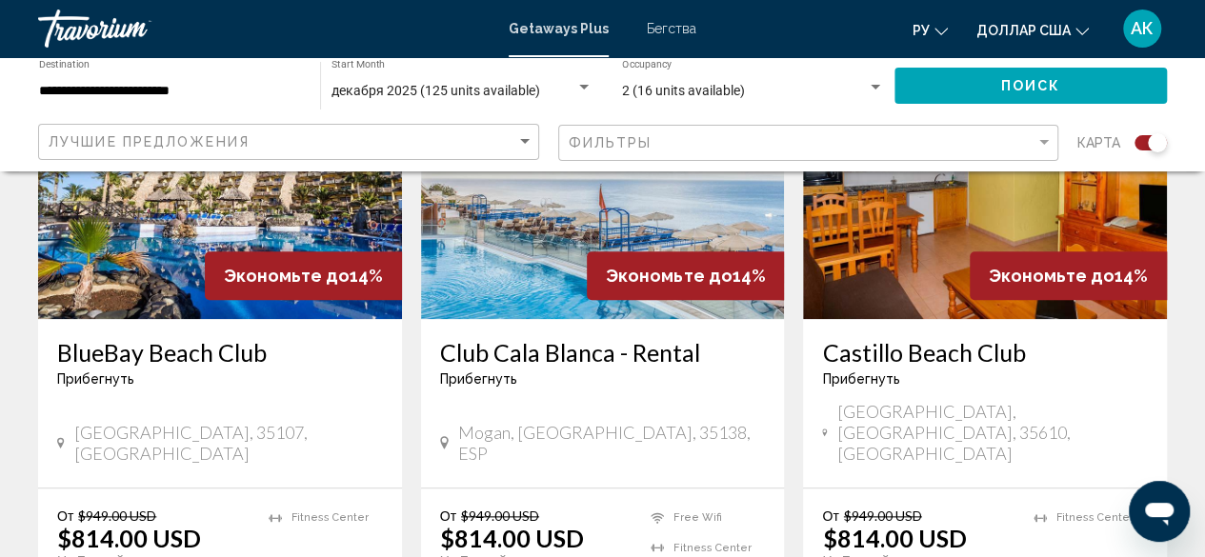
click at [593, 348] on h3 "Club Cala Blanca - Rental" at bounding box center [603, 352] width 326 height 29
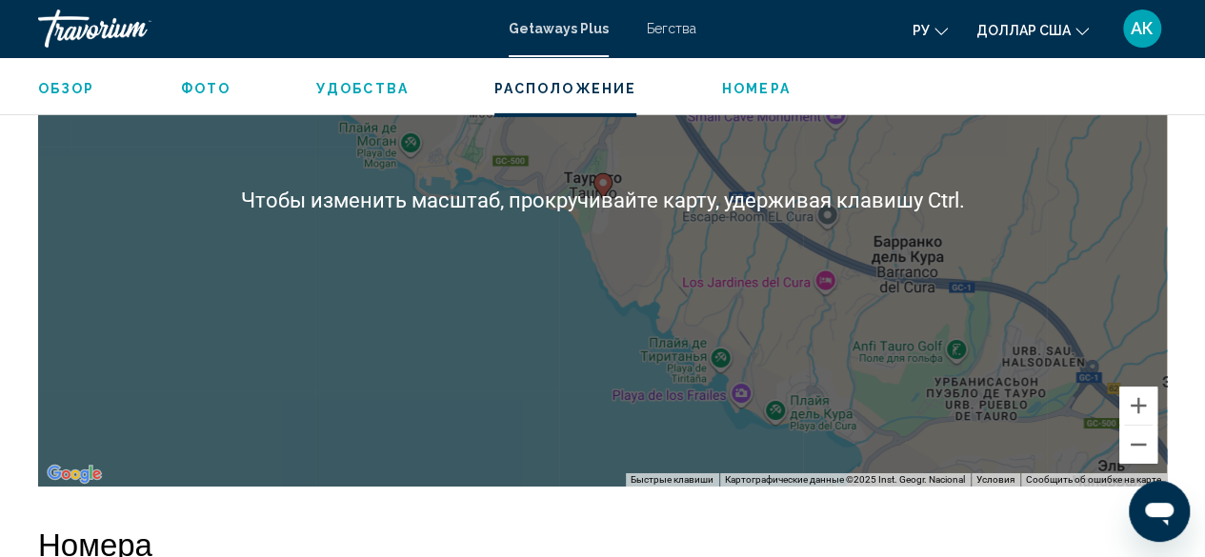
scroll to position [3080, 0]
click at [1132, 427] on button "Уменьшить" at bounding box center [1138, 446] width 38 height 38
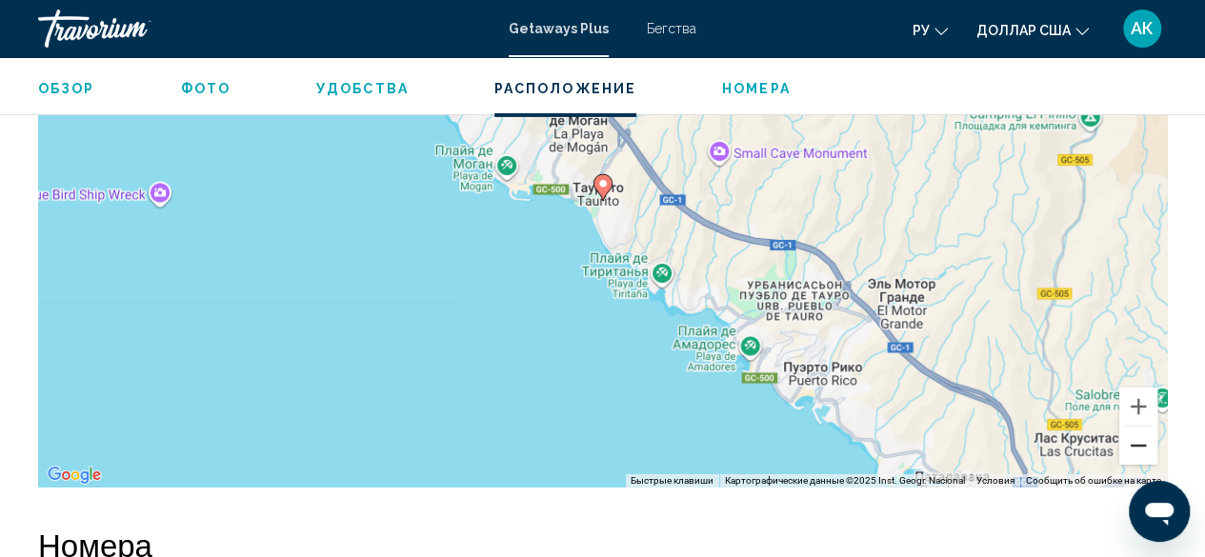
click at [1132, 427] on button "Уменьшить" at bounding box center [1138, 446] width 38 height 38
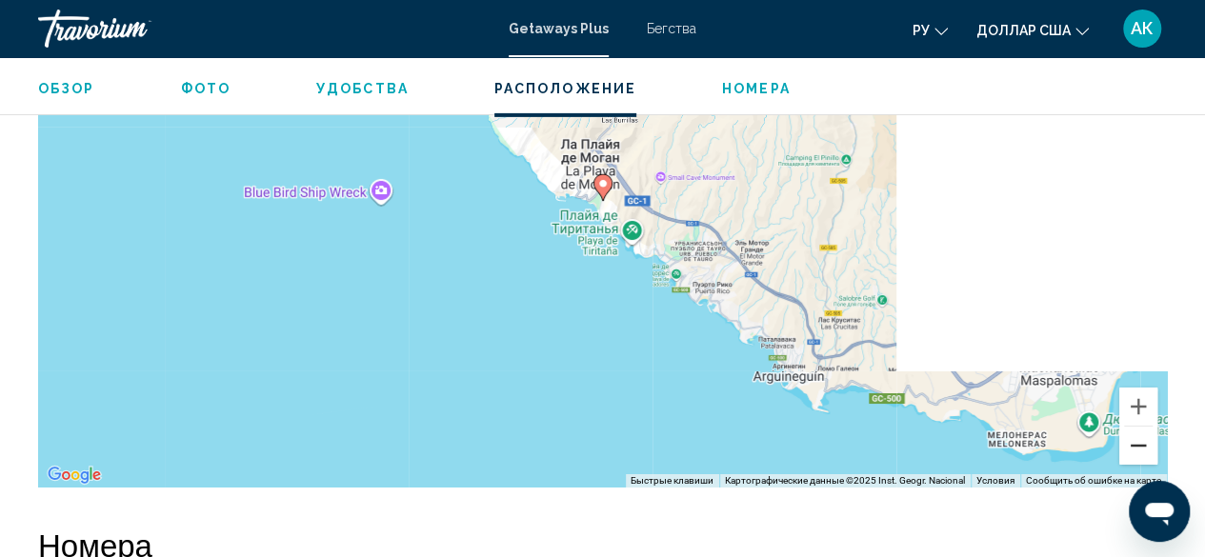
click at [1132, 427] on button "Уменьшить" at bounding box center [1138, 446] width 38 height 38
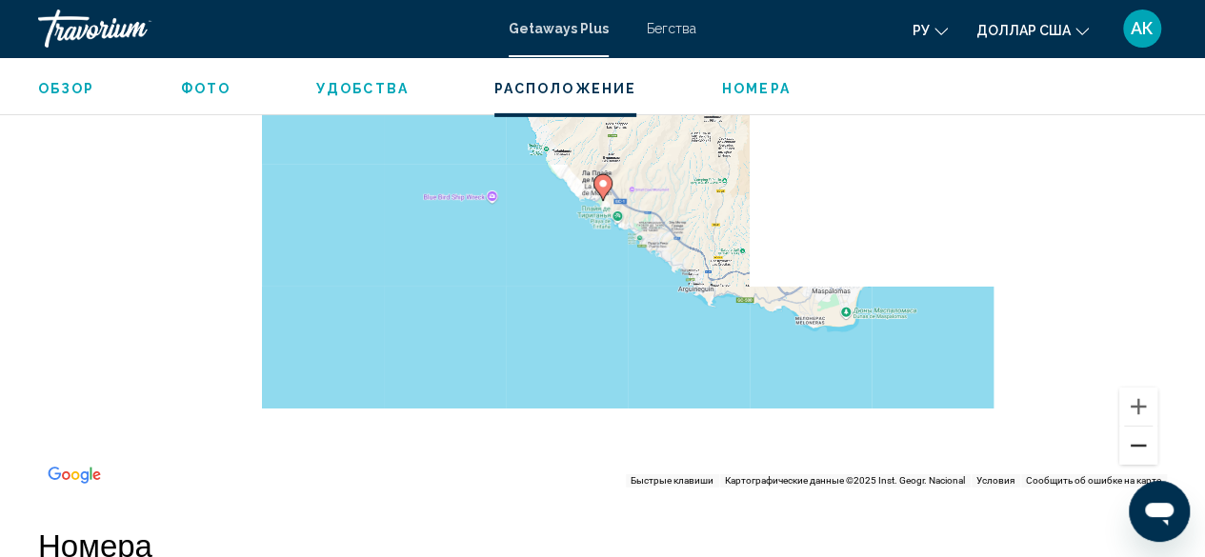
click at [1132, 427] on button "Уменьшить" at bounding box center [1138, 446] width 38 height 38
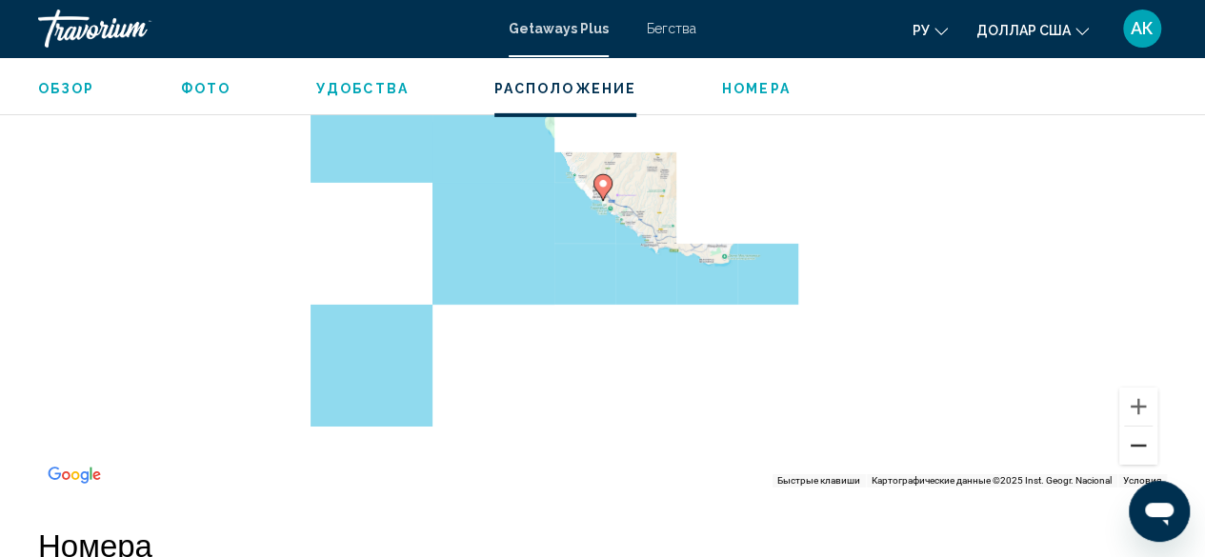
click at [1132, 427] on button "Уменьшить" at bounding box center [1138, 446] width 38 height 38
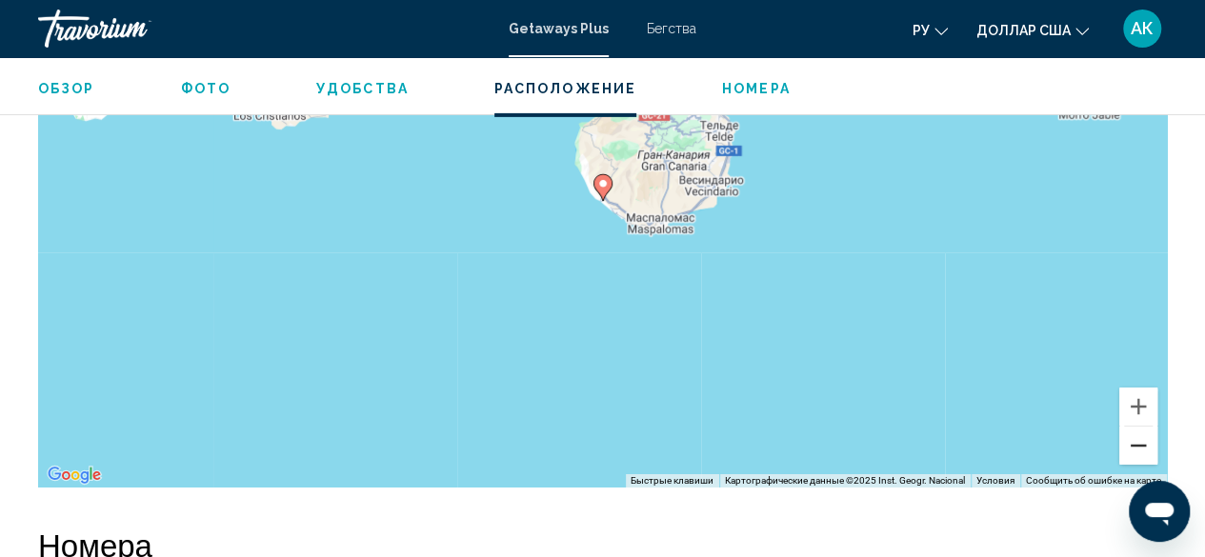
click at [1132, 427] on button "Уменьшить" at bounding box center [1138, 446] width 38 height 38
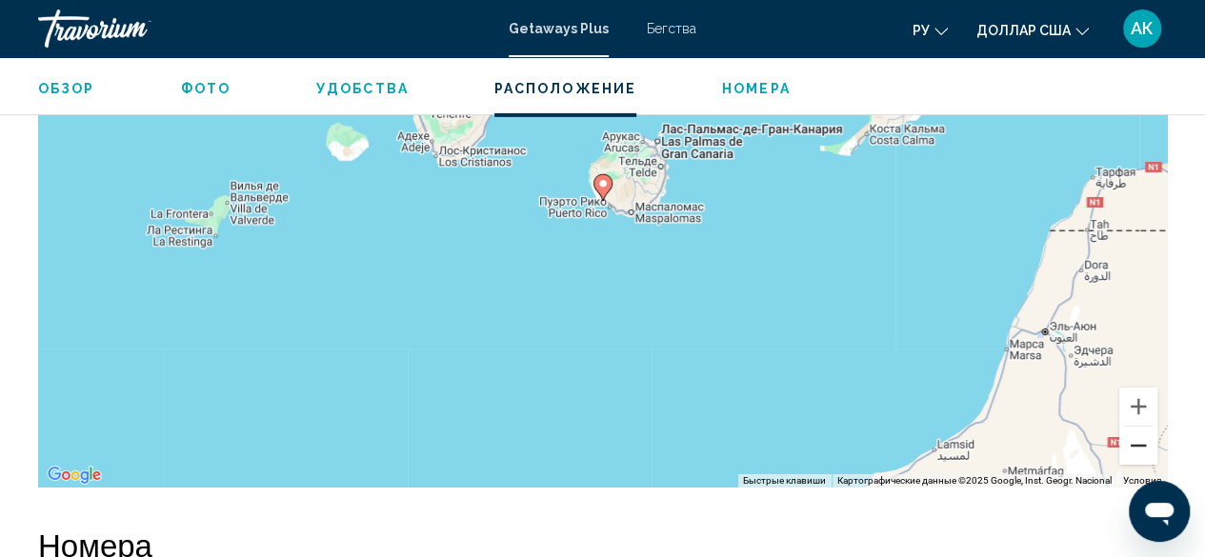
click at [1132, 427] on button "Уменьшить" at bounding box center [1138, 446] width 38 height 38
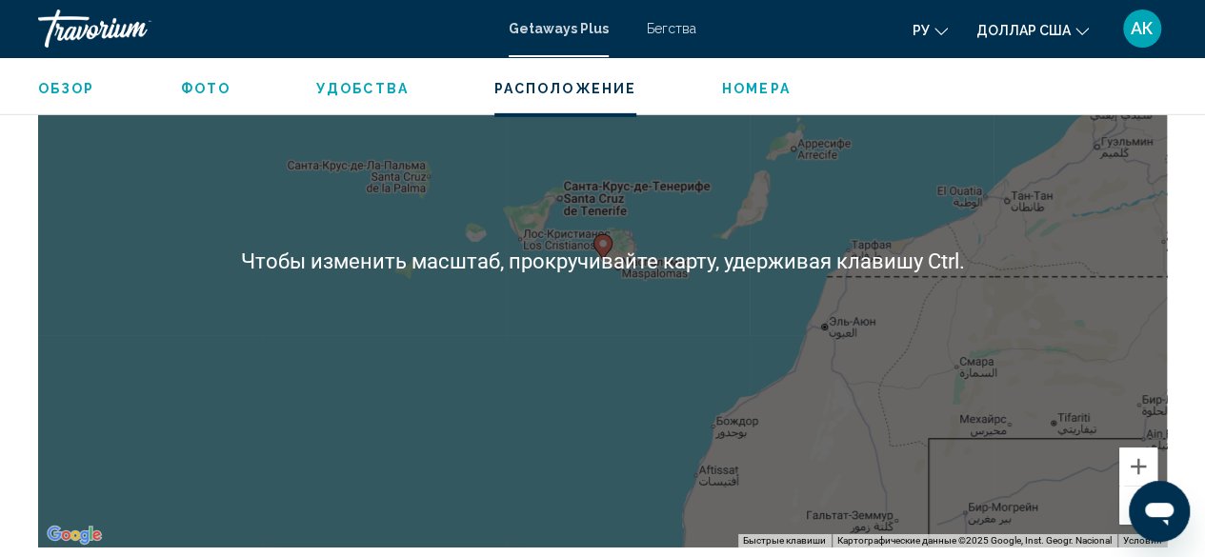
scroll to position [3025, 0]
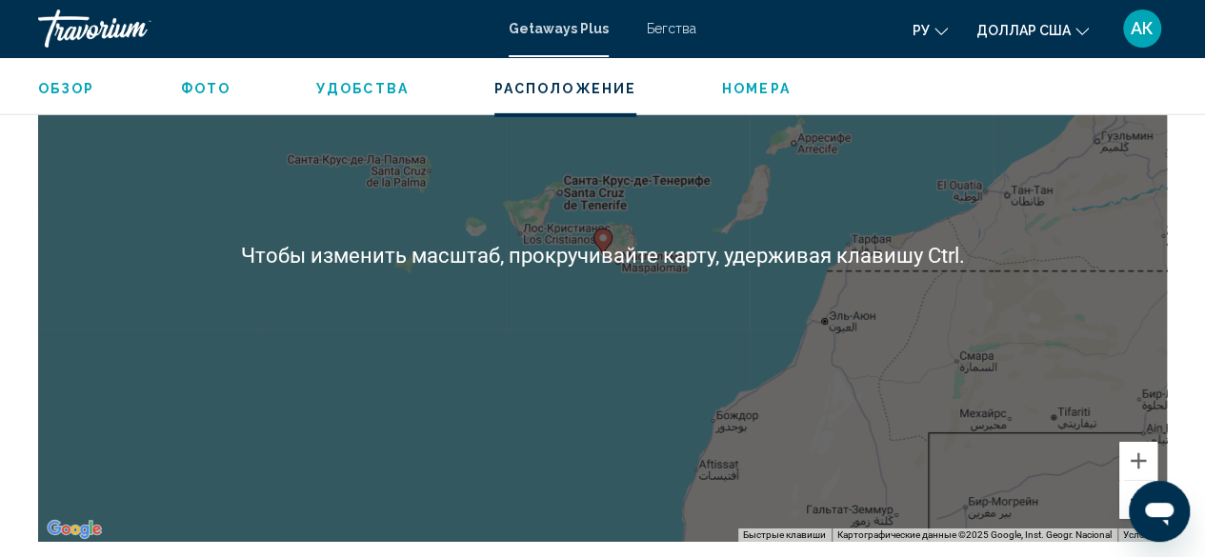
click at [1127, 481] on button "Уменьшить" at bounding box center [1138, 500] width 38 height 38
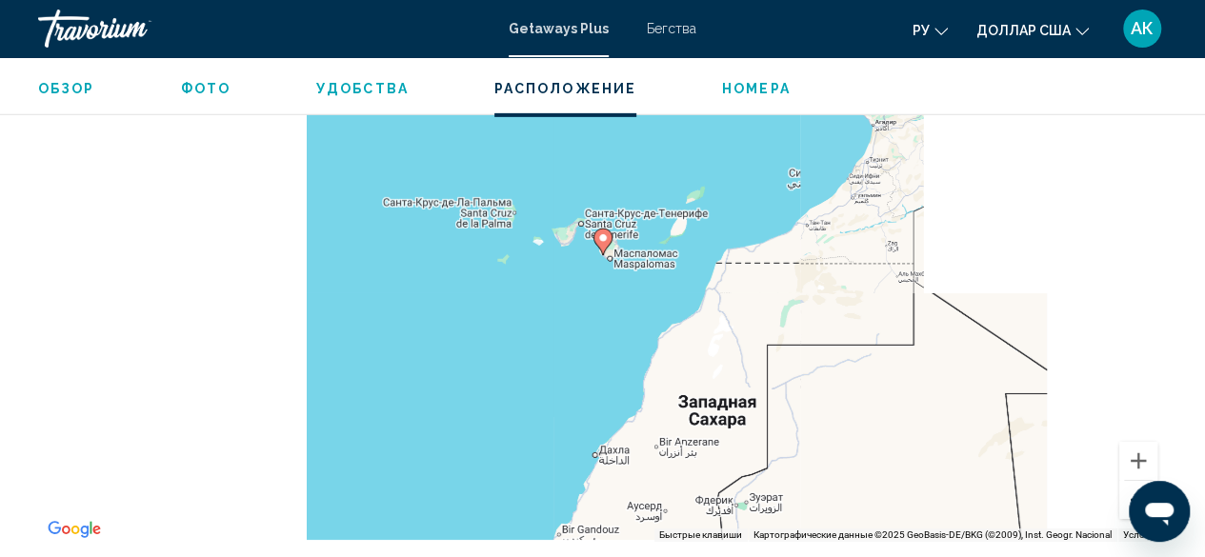
click at [1127, 481] on button "Уменьшить" at bounding box center [1138, 500] width 38 height 38
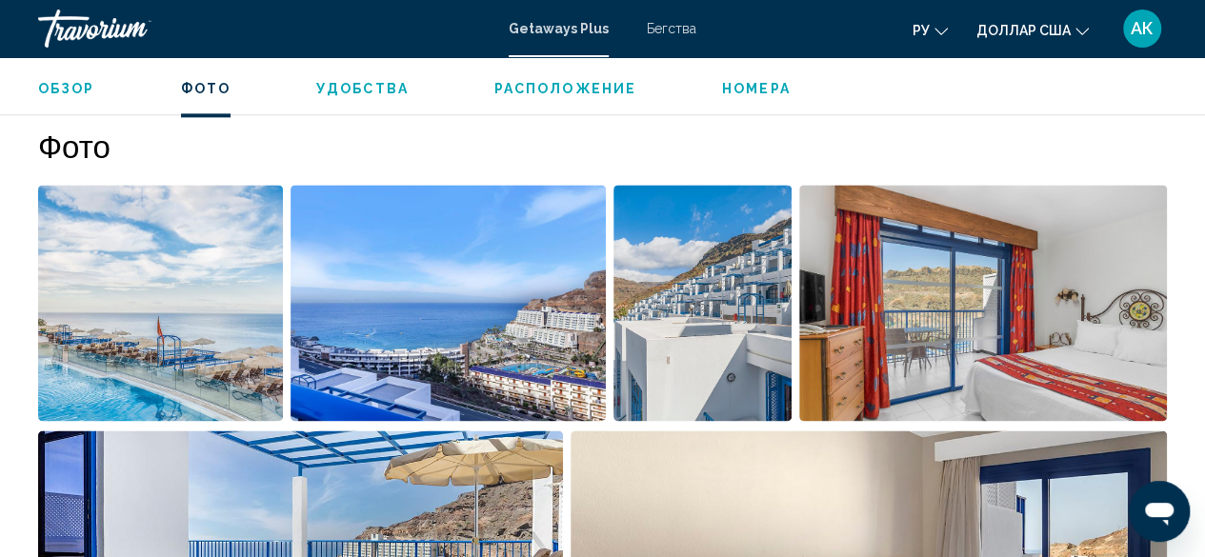
scroll to position [1200, 0]
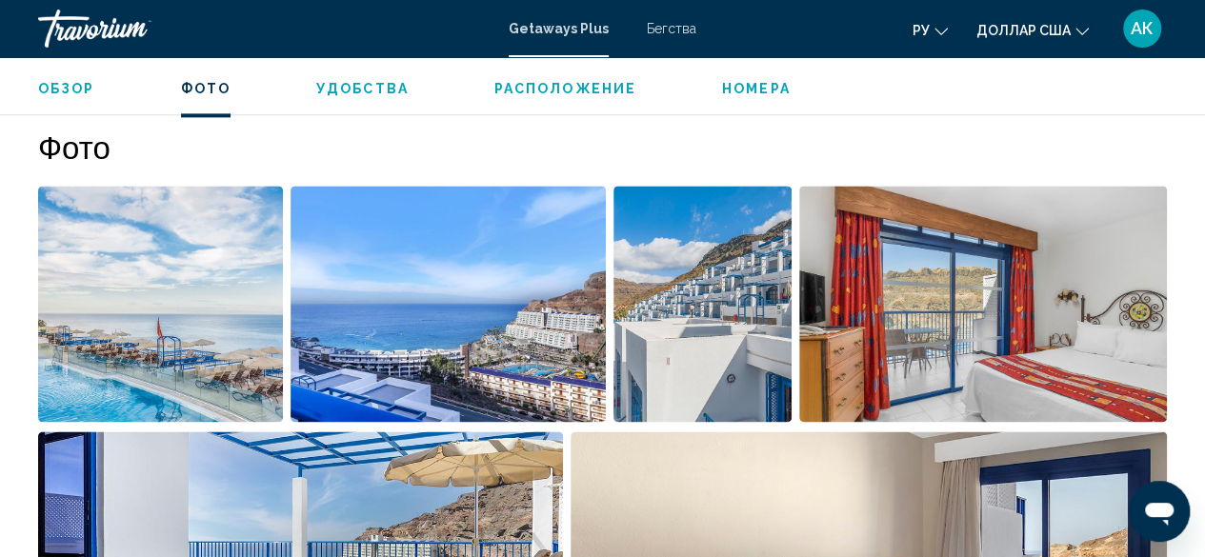
click at [269, 284] on img "Open full-screen image slider" at bounding box center [160, 304] width 245 height 236
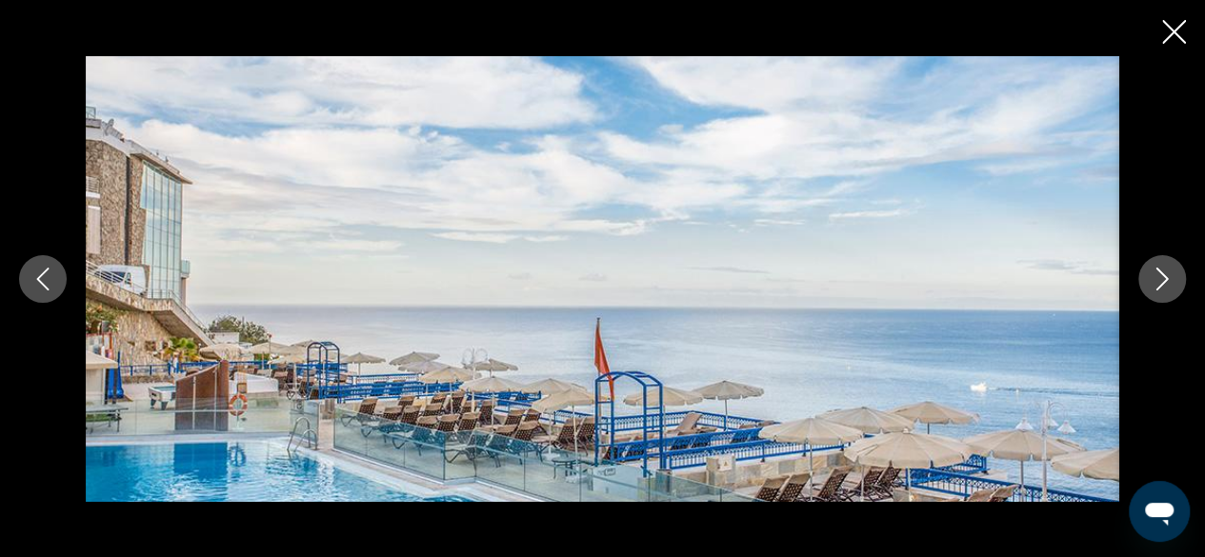
scroll to position [1238, 0]
click at [1160, 273] on icon "Next image" at bounding box center [1162, 279] width 12 height 23
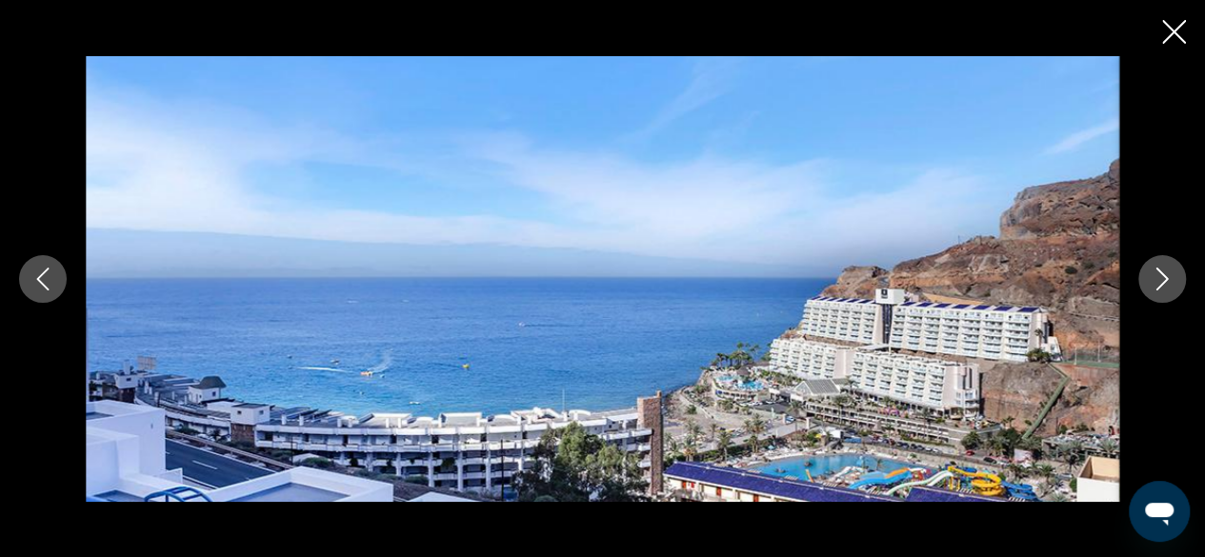
click at [1160, 273] on icon "Next image" at bounding box center [1162, 279] width 12 height 23
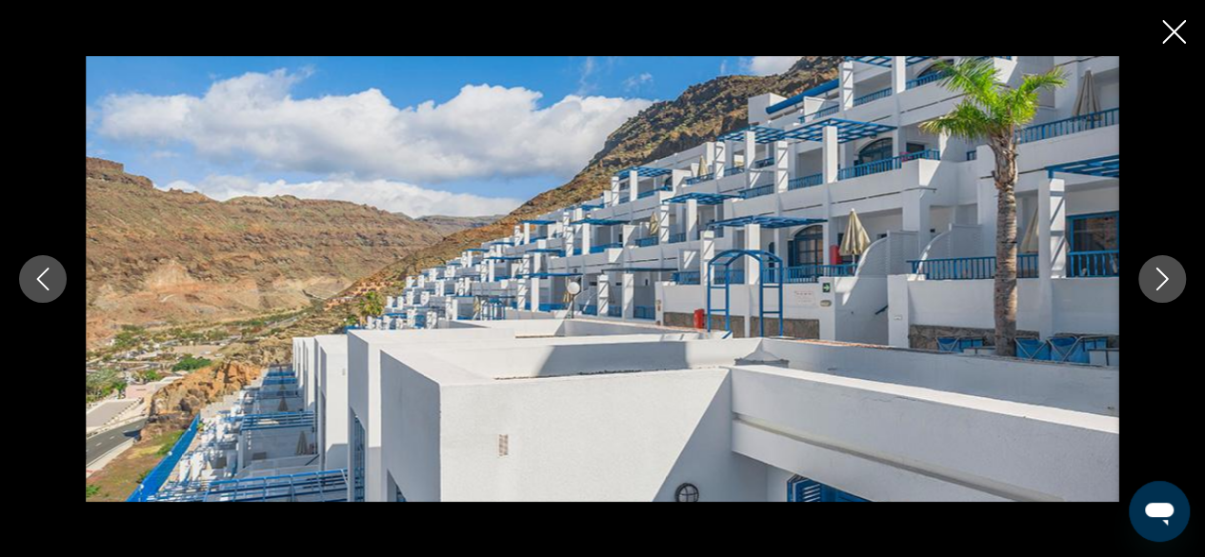
click at [1160, 273] on icon "Next image" at bounding box center [1162, 279] width 12 height 23
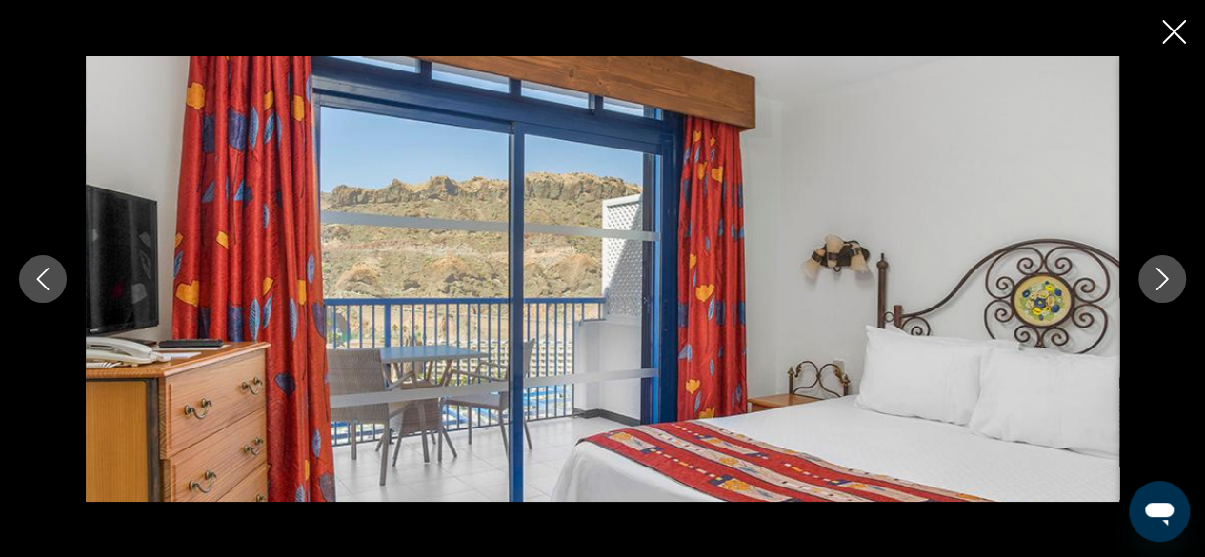
click at [1160, 273] on icon "Next image" at bounding box center [1162, 279] width 12 height 23
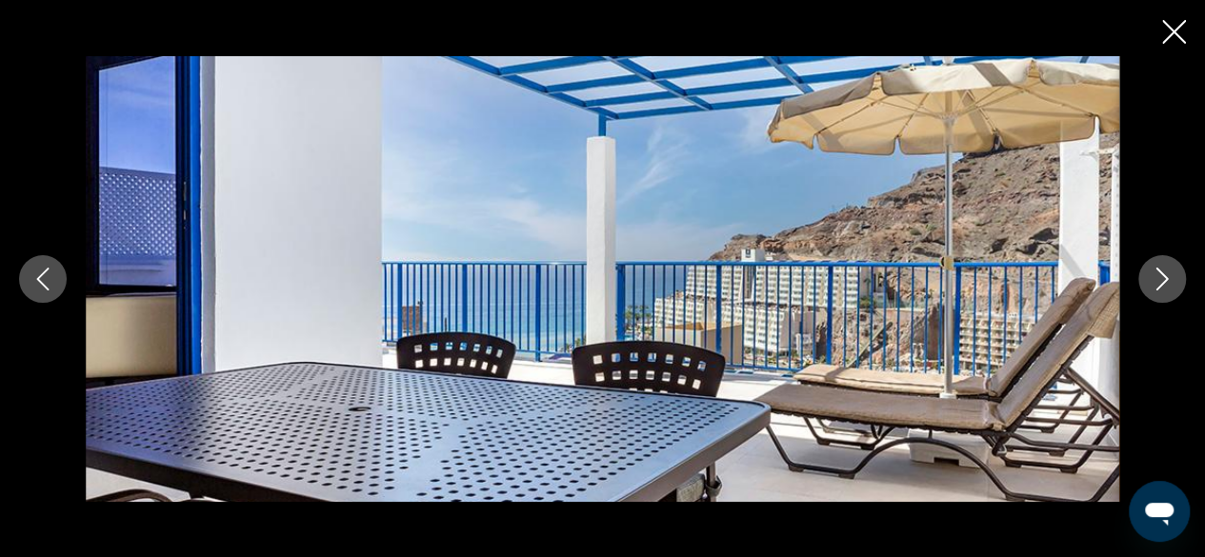
click at [1160, 271] on icon "Next image" at bounding box center [1162, 279] width 12 height 23
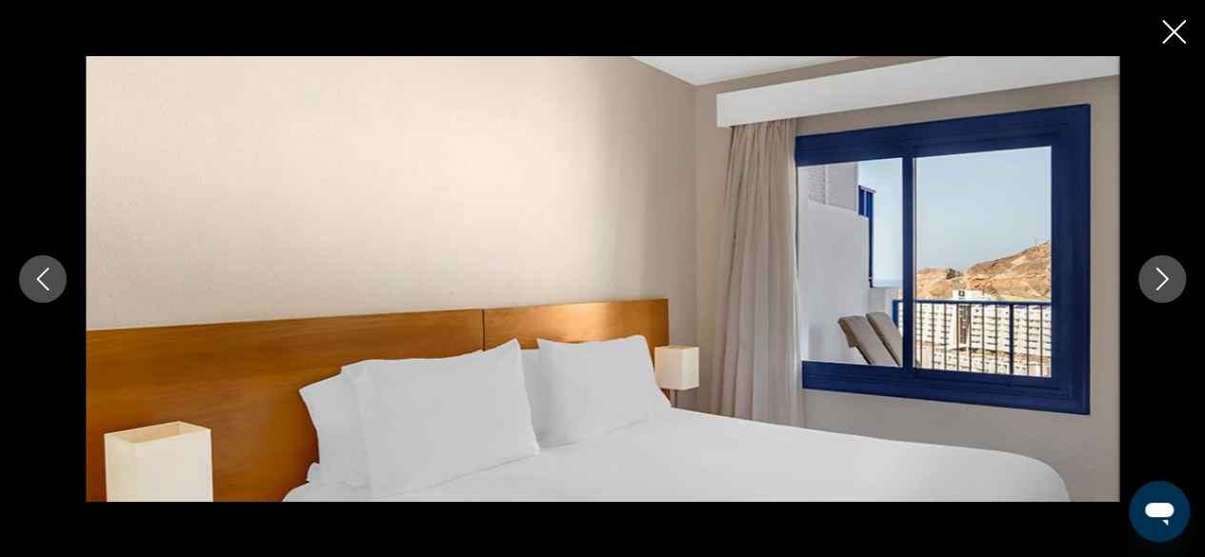
click at [1160, 271] on icon "Next image" at bounding box center [1162, 279] width 12 height 23
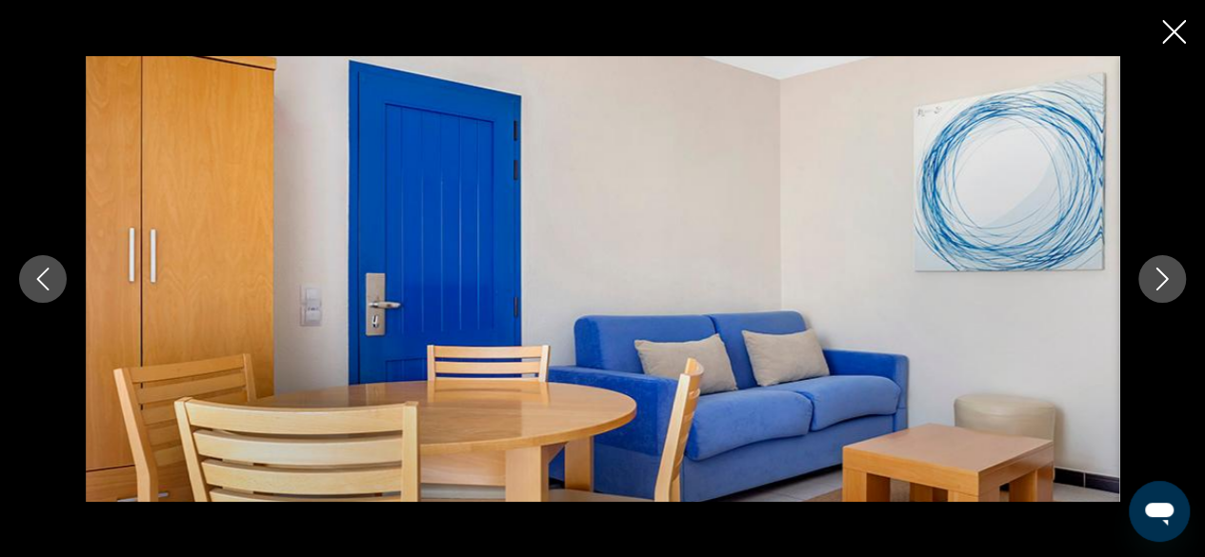
click at [1160, 271] on icon "Next image" at bounding box center [1162, 279] width 12 height 23
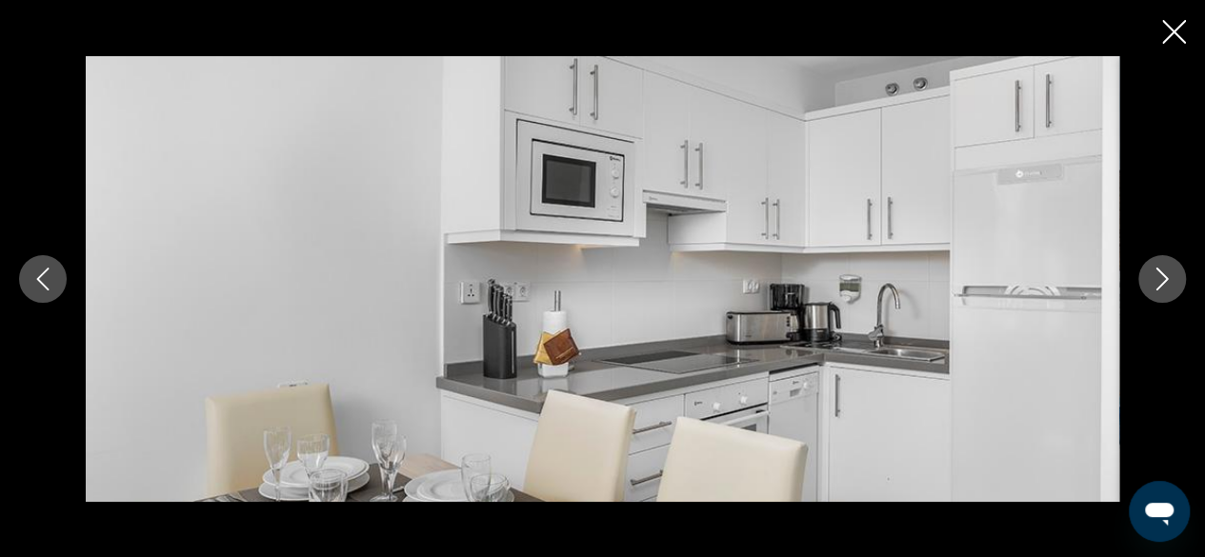
click at [1160, 271] on icon "Next image" at bounding box center [1162, 279] width 12 height 23
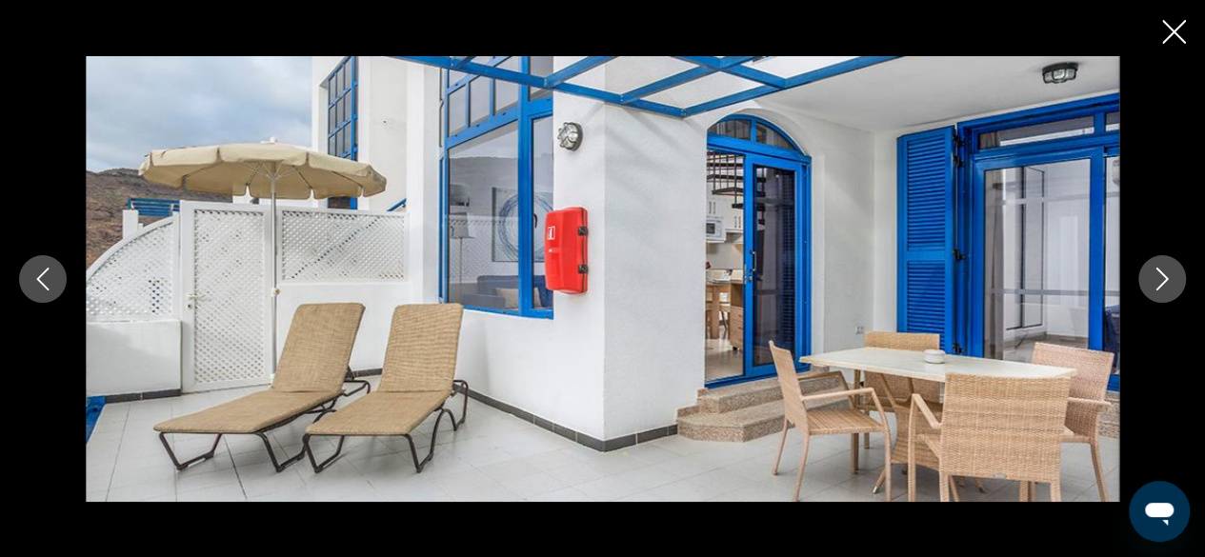
click at [1159, 268] on icon "Next image" at bounding box center [1162, 279] width 23 height 23
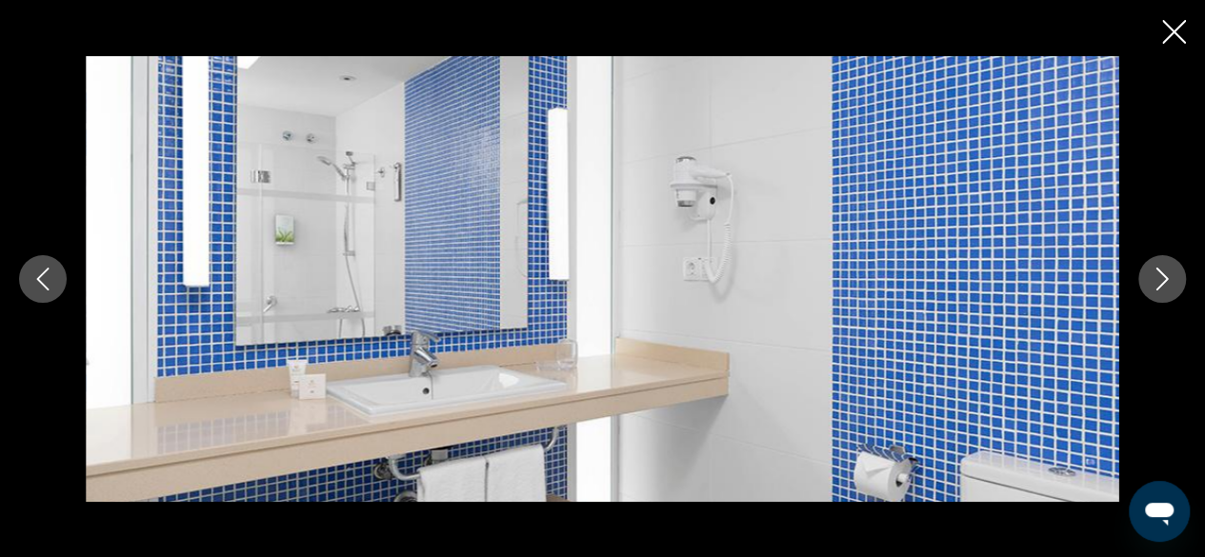
click at [1159, 268] on icon "Next image" at bounding box center [1162, 279] width 23 height 23
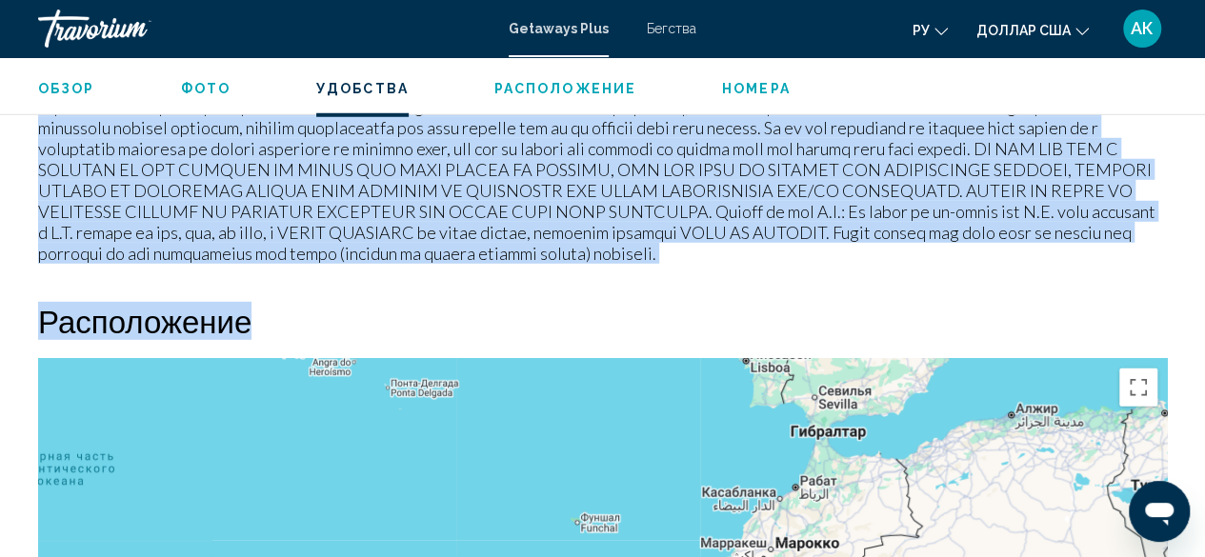
scroll to position [2747, 0]
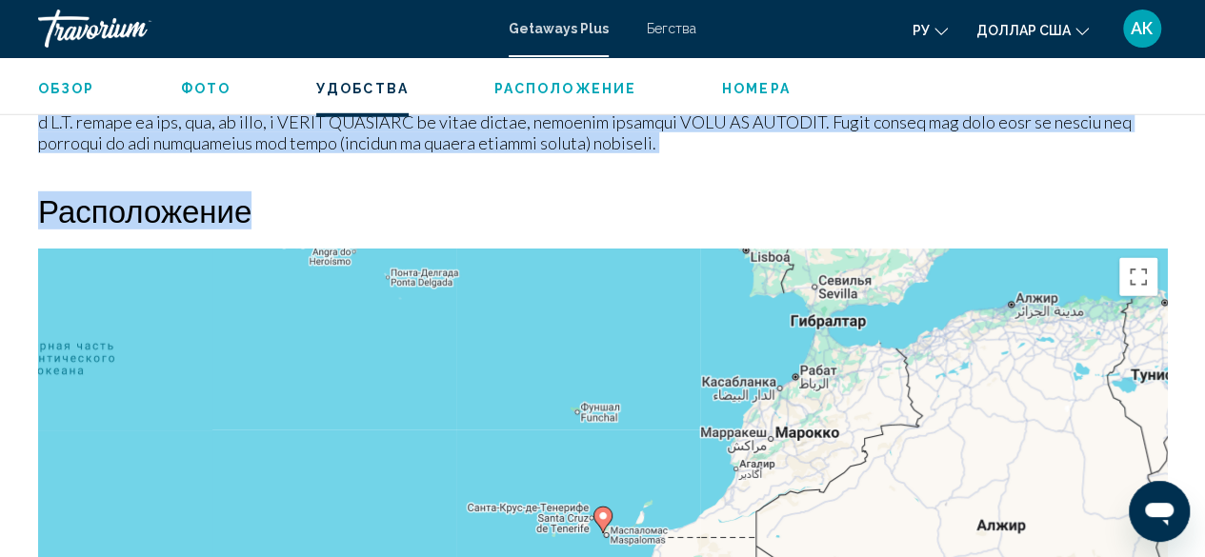
drag, startPoint x: 28, startPoint y: 237, endPoint x: 265, endPoint y: 129, distance: 260.9
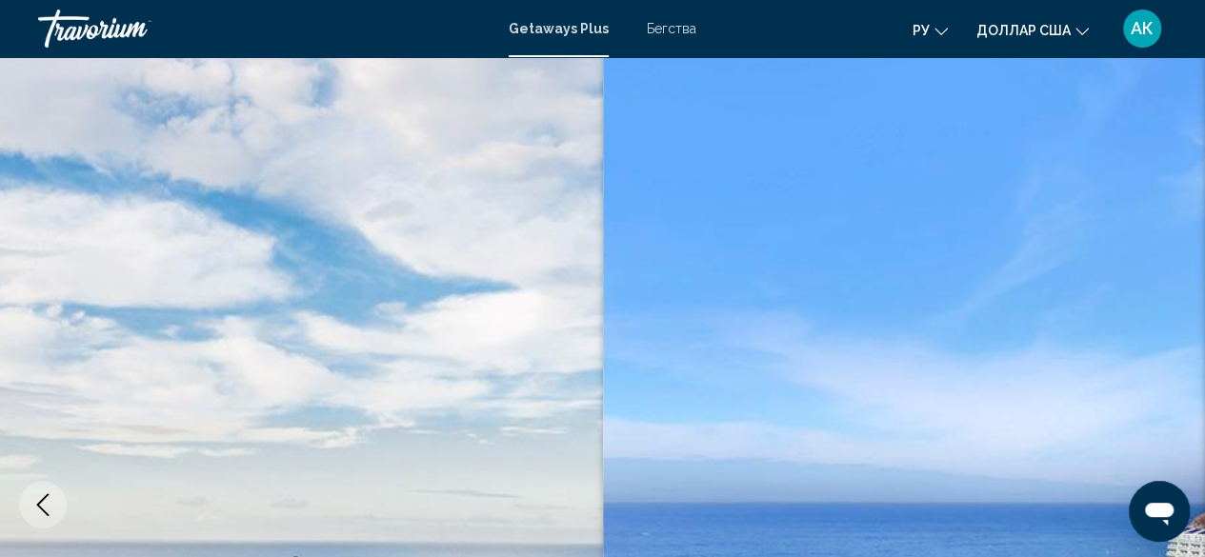
scroll to position [0, 0]
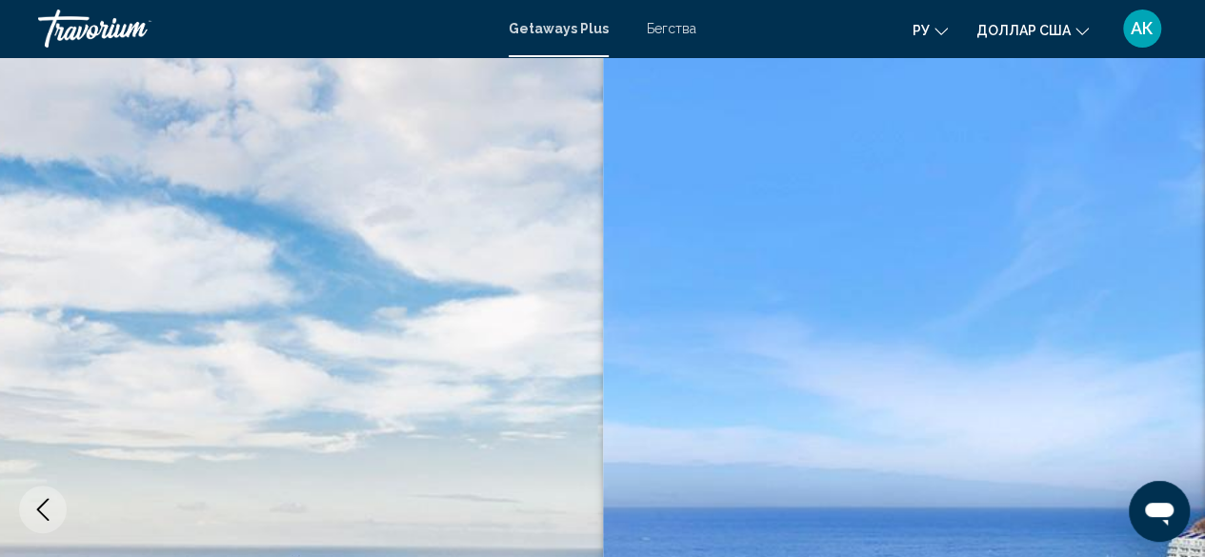
click at [656, 28] on font "Бегства" at bounding box center [672, 28] width 50 height 15
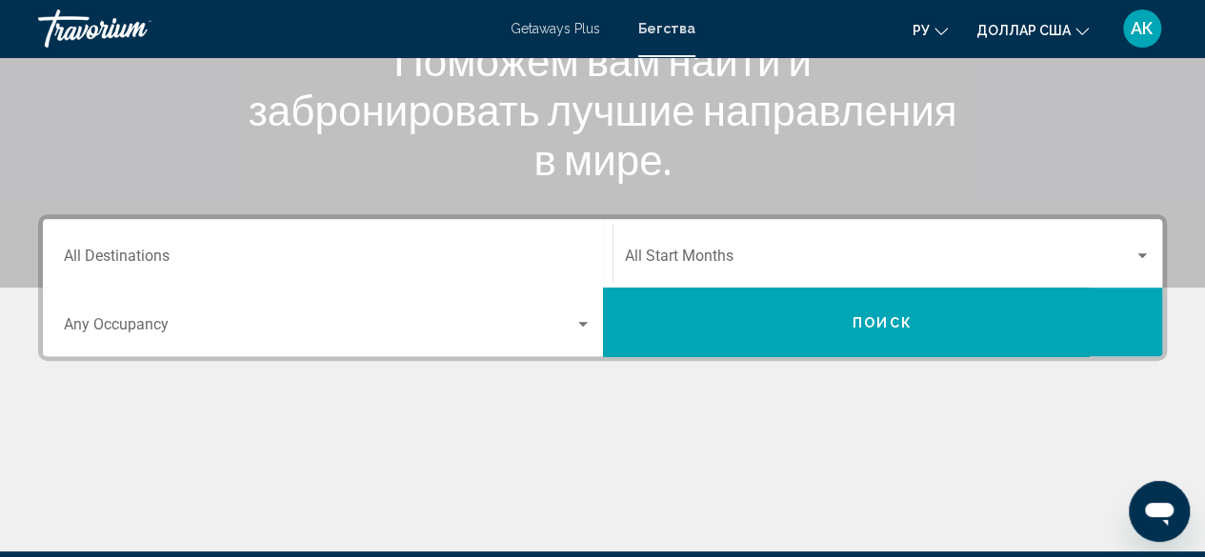
scroll to position [285, 0]
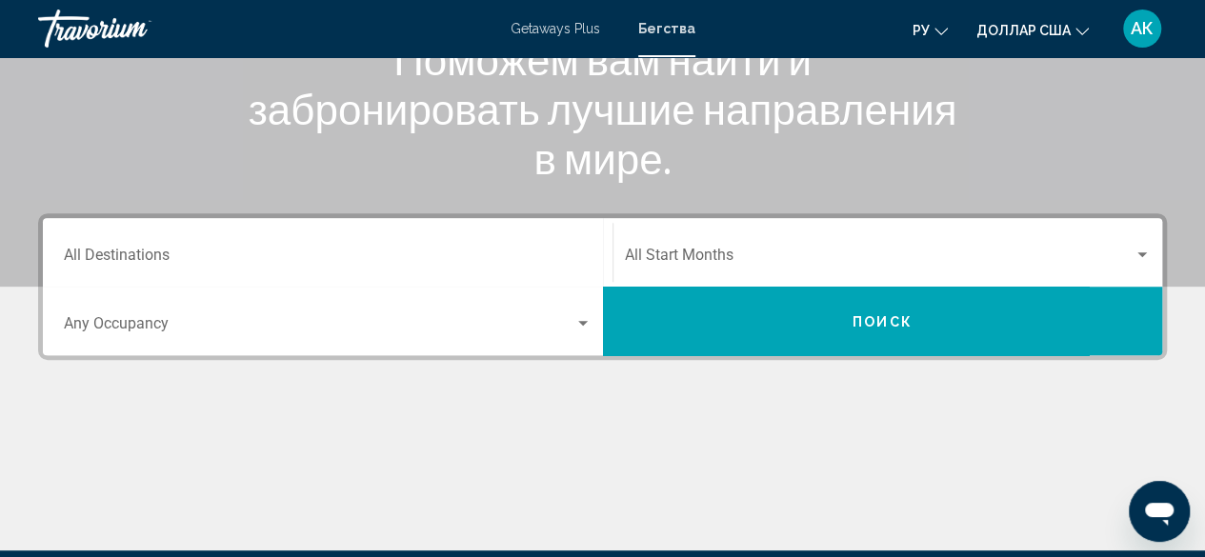
click at [258, 252] on input "Destination All Destinations" at bounding box center [328, 259] width 528 height 17
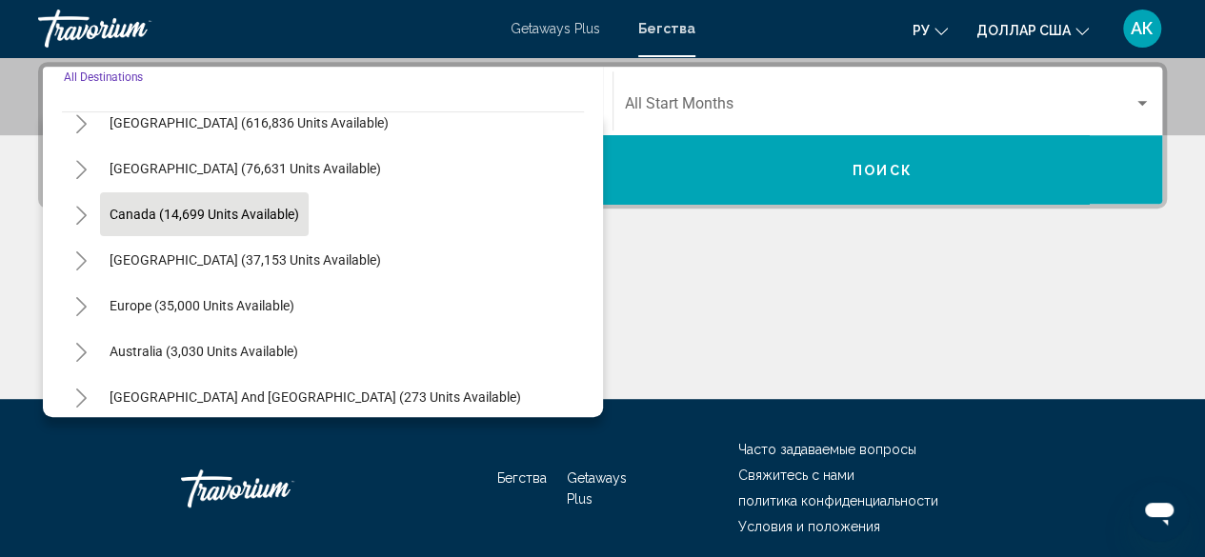
scroll to position [74, 0]
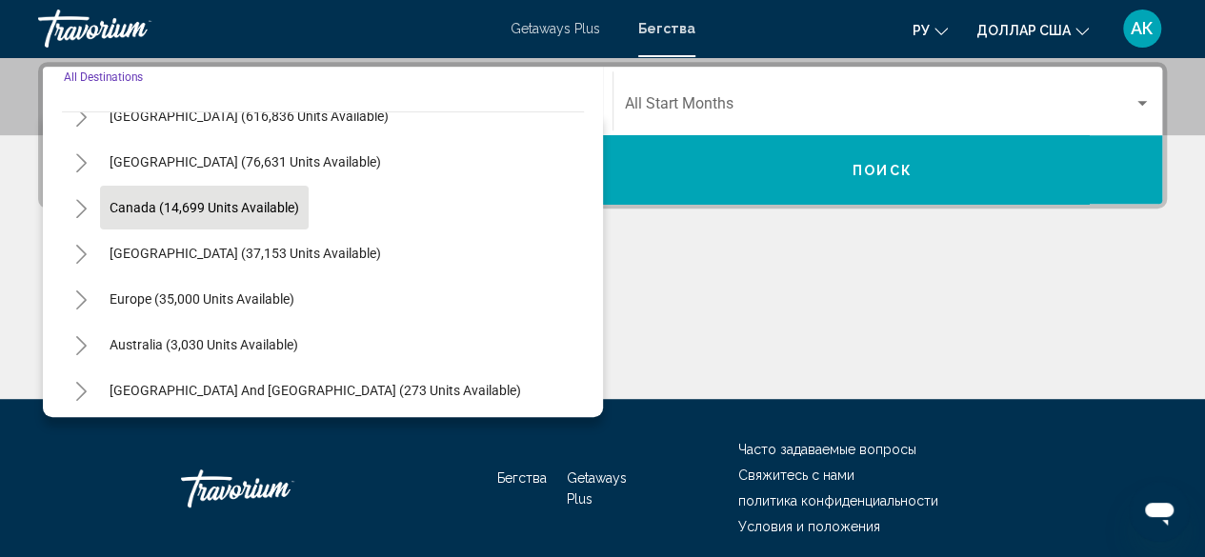
click at [226, 291] on span "Europe (35,000 units available)" at bounding box center [202, 298] width 185 height 15
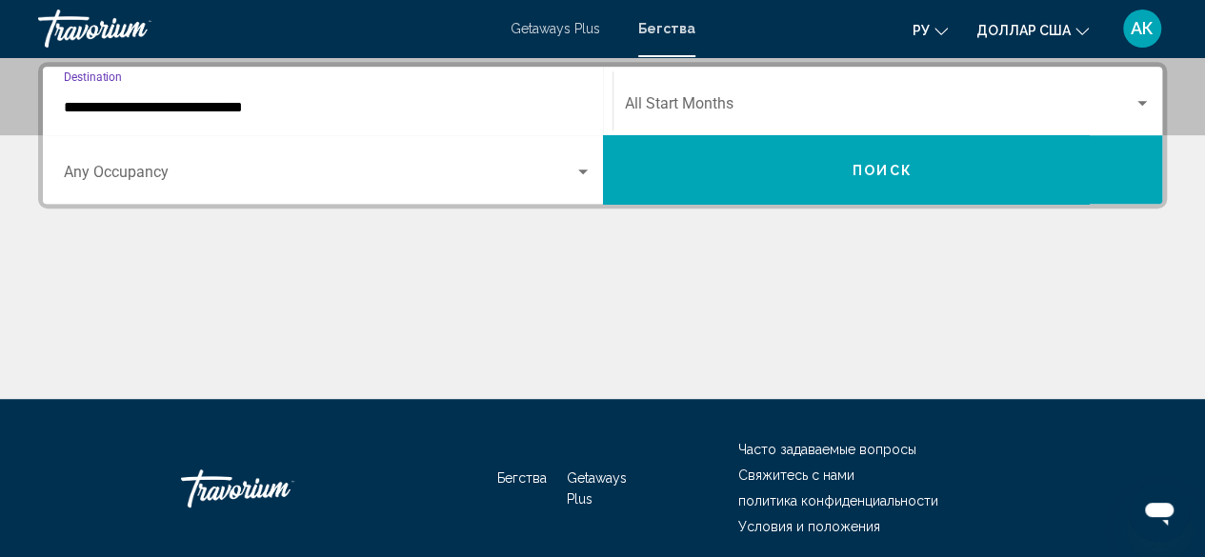
click at [243, 111] on input "**********" at bounding box center [328, 107] width 528 height 17
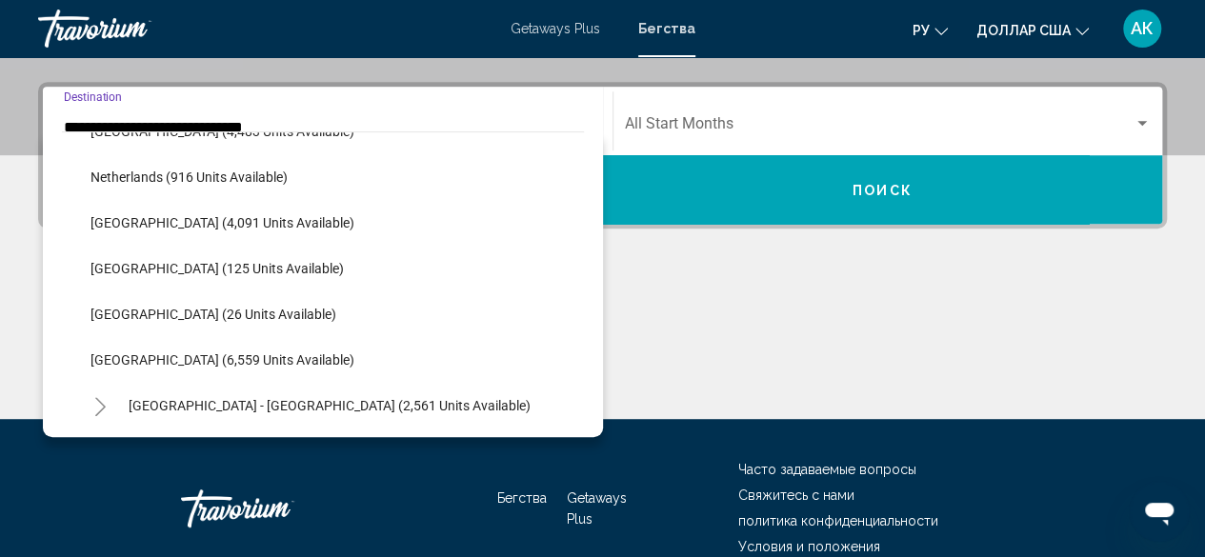
scroll to position [816, 0]
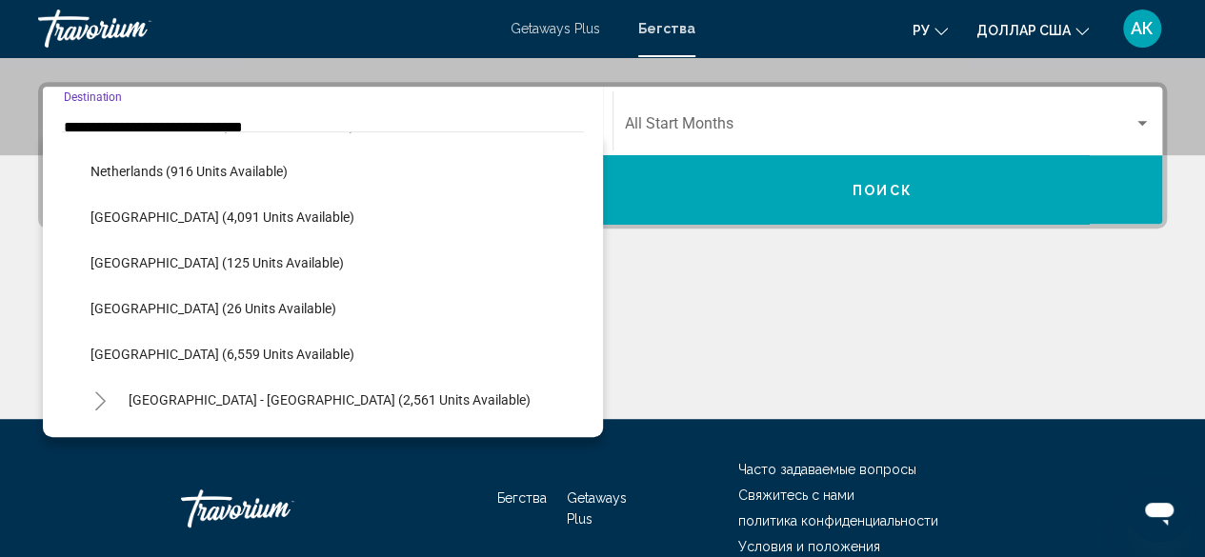
click at [181, 355] on span "[GEOGRAPHIC_DATA] (6,559 units available)" at bounding box center [222, 354] width 264 height 15
type input "**********"
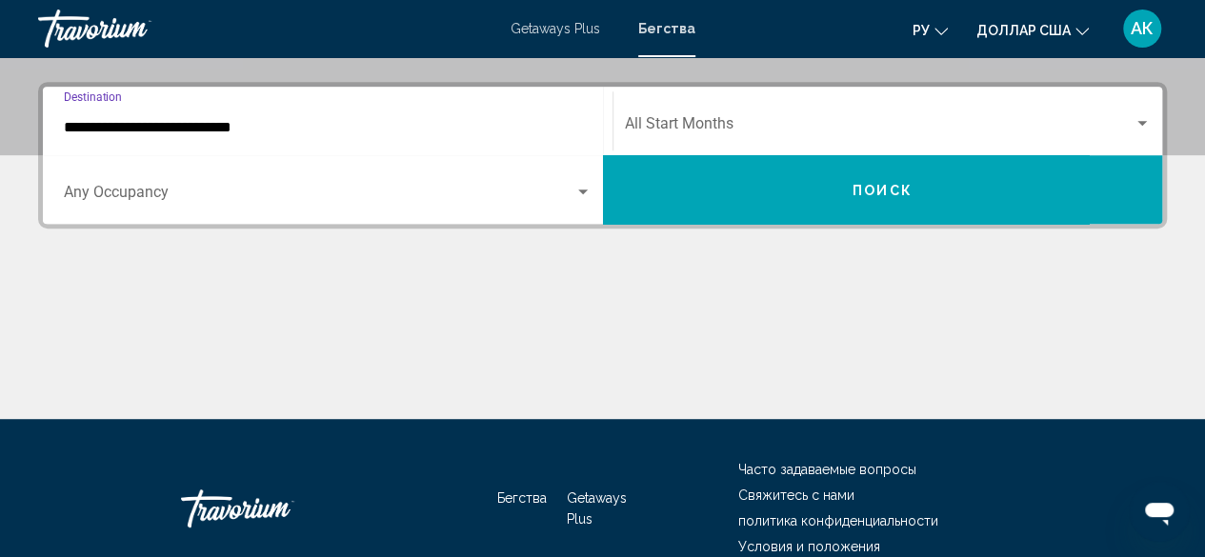
scroll to position [436, 0]
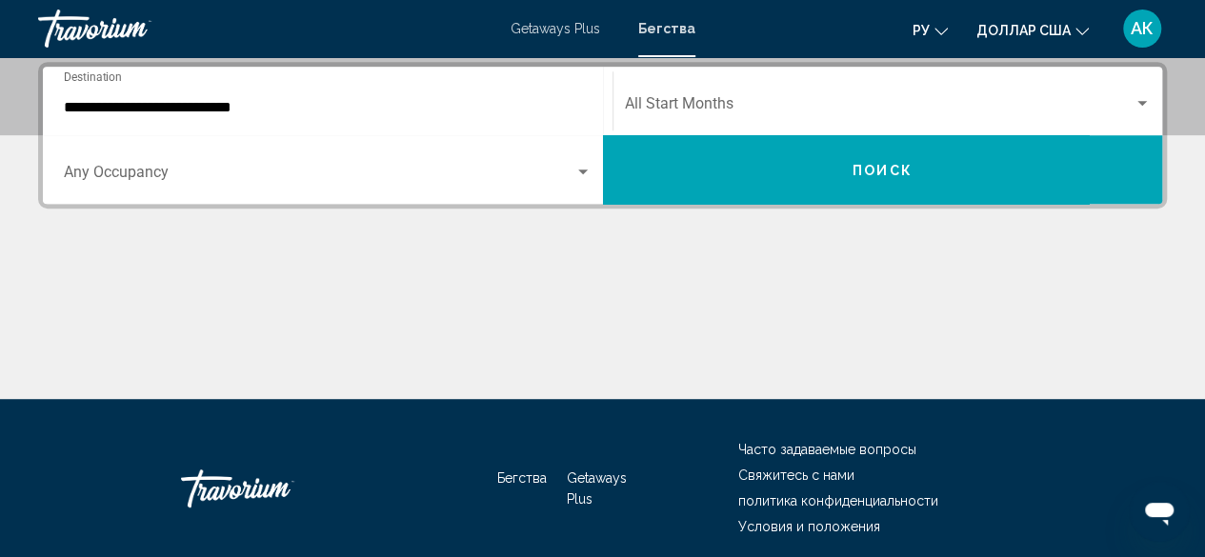
click at [461, 153] on div "Occupancy Any Occupancy" at bounding box center [328, 170] width 528 height 60
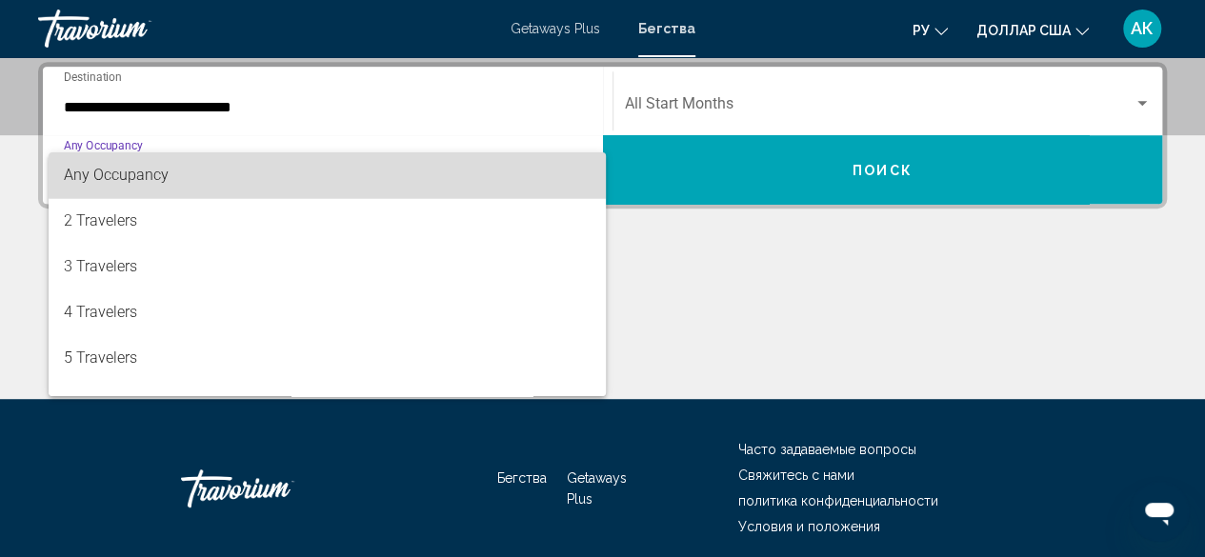
click at [457, 159] on span "Any Occupancy" at bounding box center [328, 175] width 528 height 46
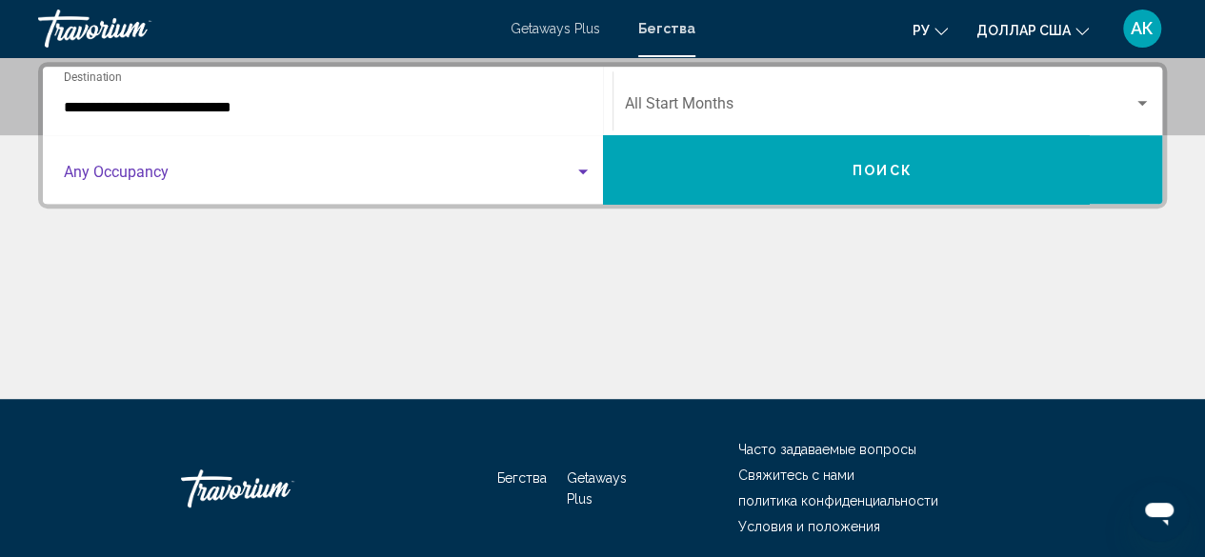
click at [427, 184] on span "Search widget" at bounding box center [319, 176] width 511 height 17
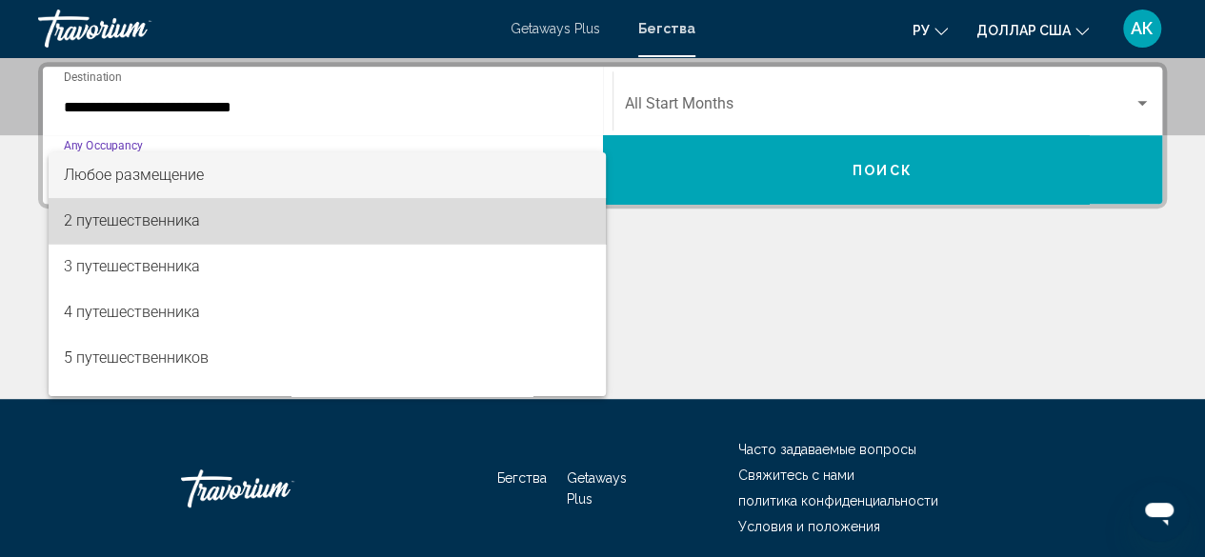
click at [378, 232] on span "2 путешественника" at bounding box center [328, 221] width 528 height 46
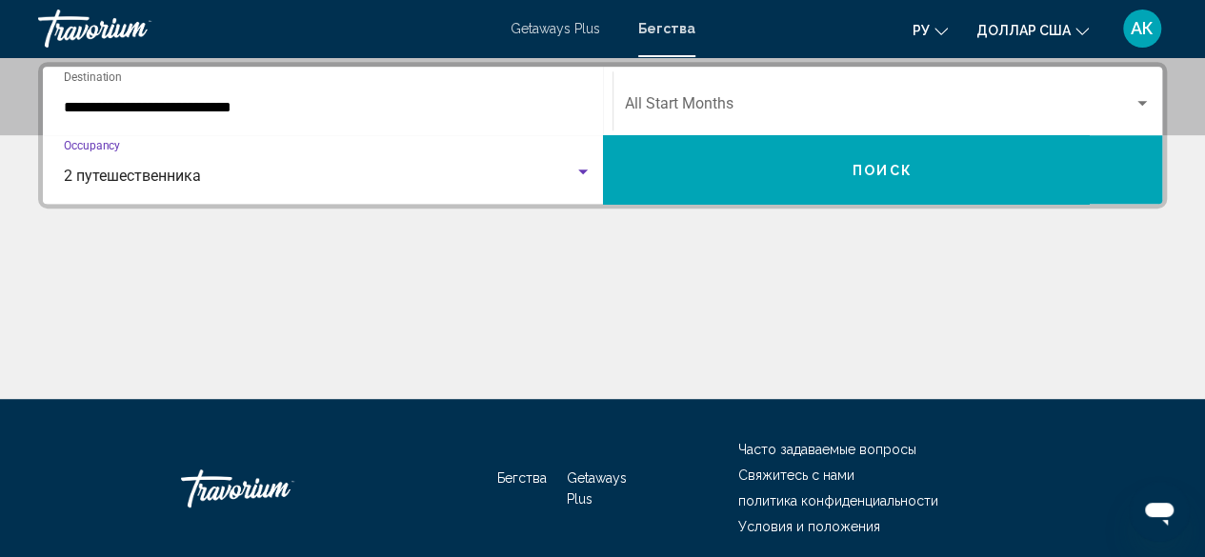
click at [786, 103] on span "Search widget" at bounding box center [880, 107] width 510 height 17
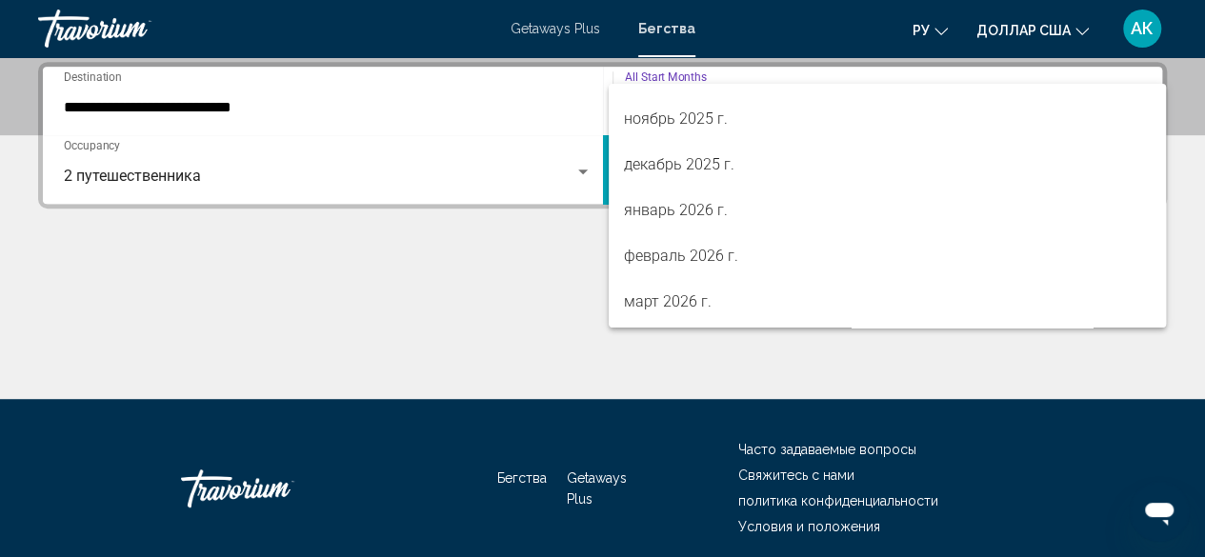
scroll to position [174, 0]
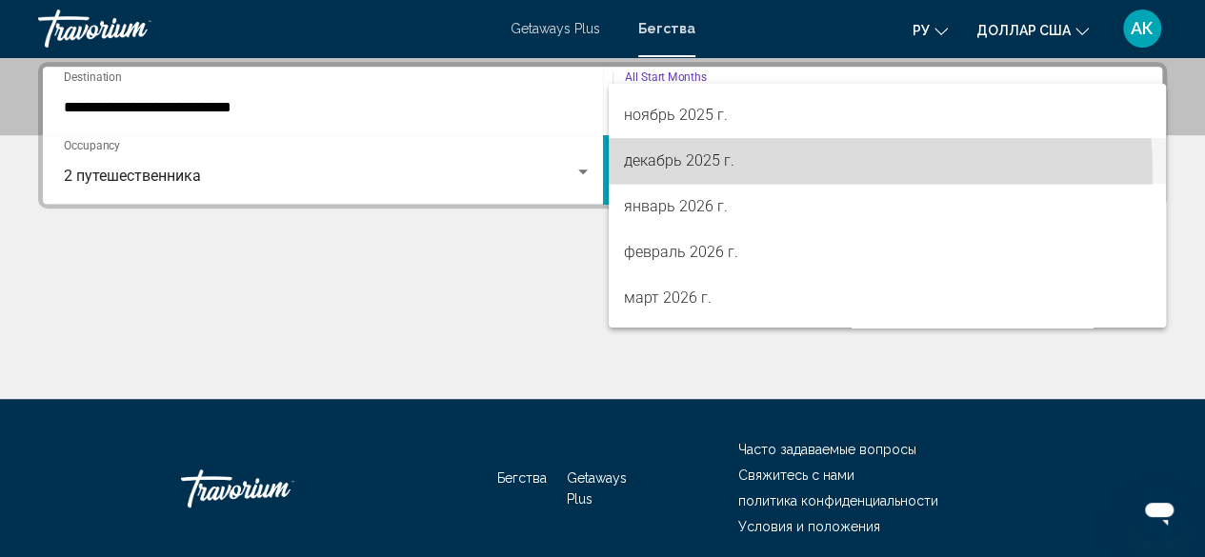
click at [701, 174] on span "декабрь 2025 г." at bounding box center [887, 161] width 527 height 46
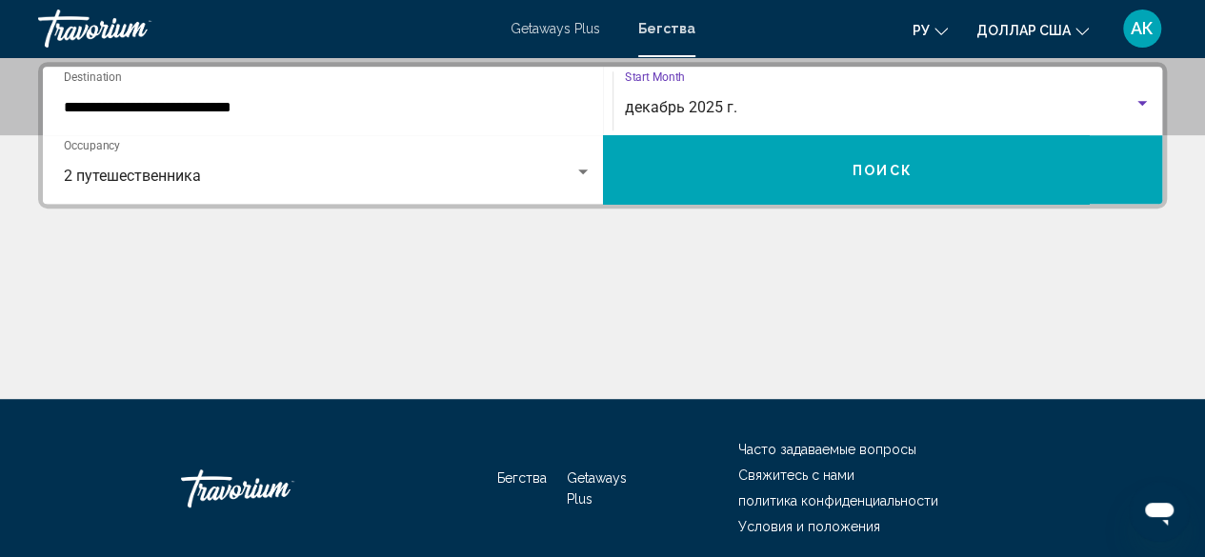
click at [940, 188] on button "Поиск" at bounding box center [883, 169] width 560 height 69
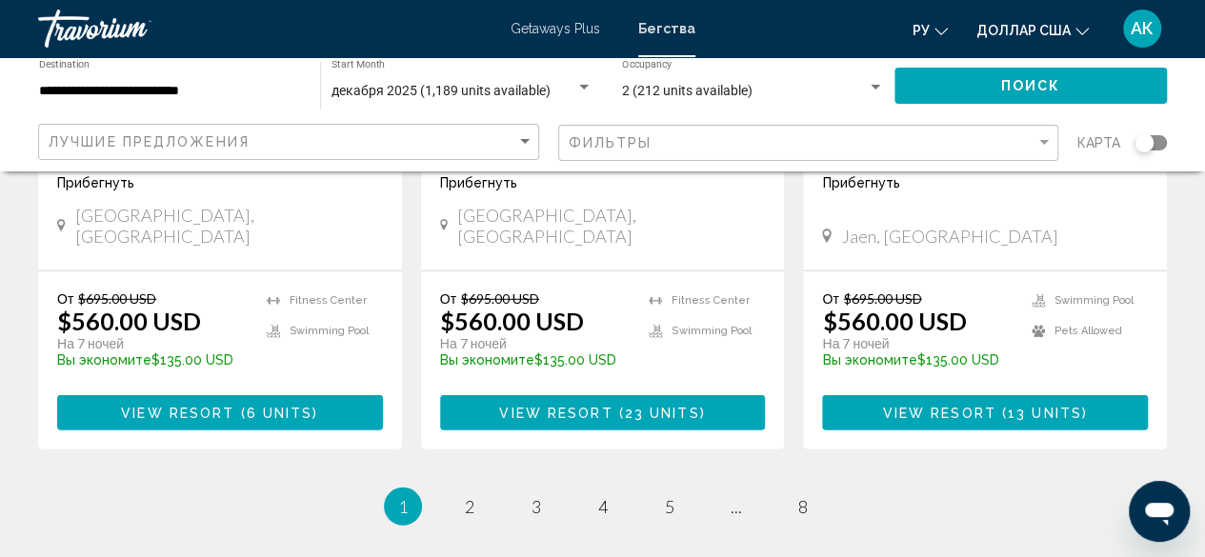
scroll to position [2660, 0]
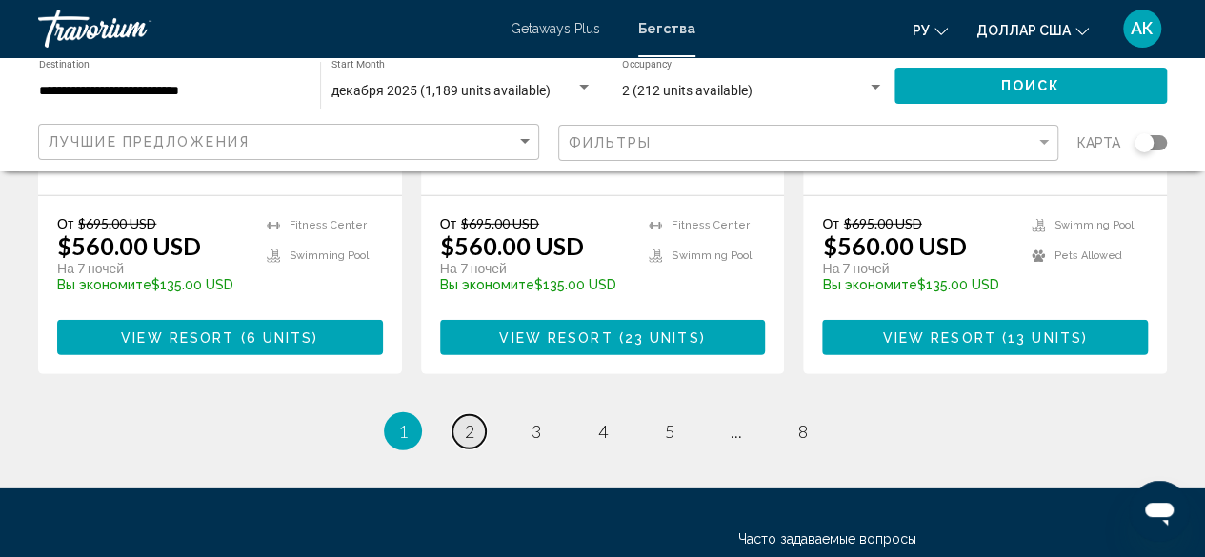
click at [473, 421] on span "2" at bounding box center [470, 431] width 10 height 21
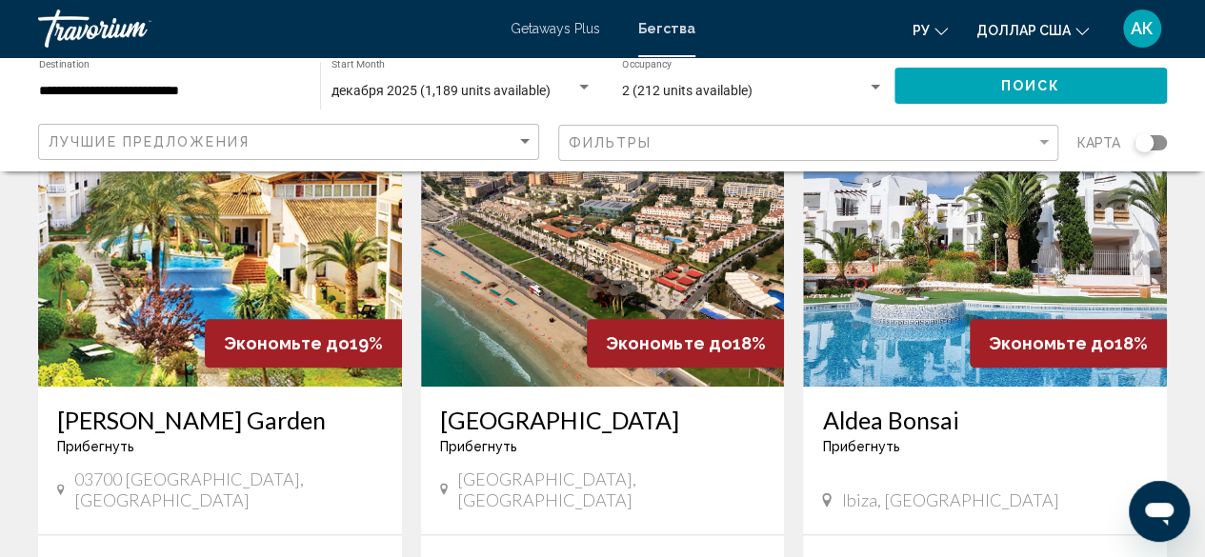
scroll to position [867, 0]
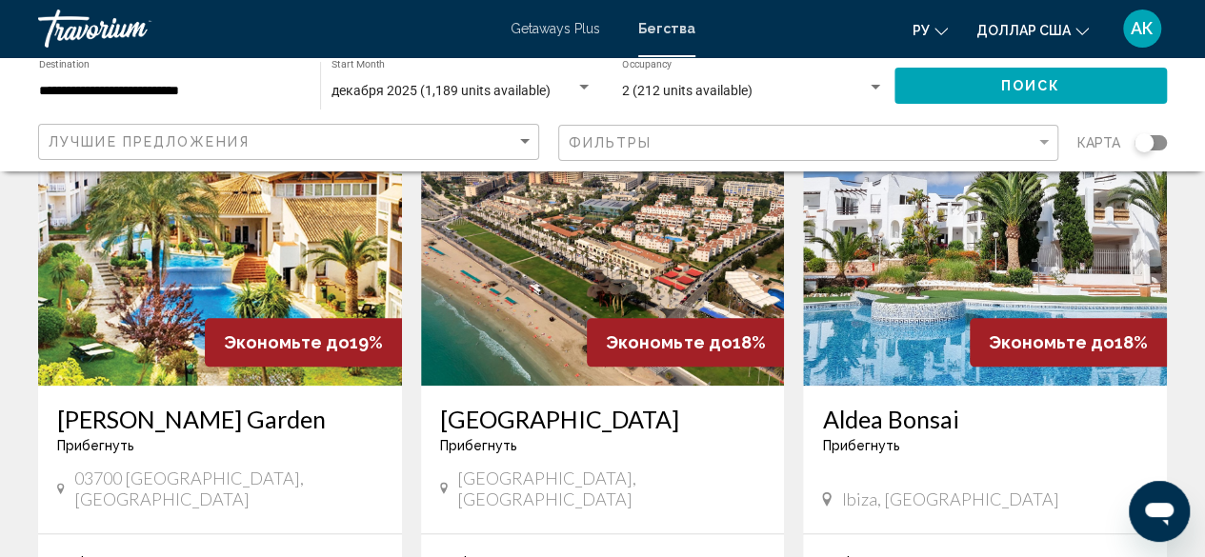
click at [884, 405] on div "Aldea Bonsai Прибегнуть - Это курорт только для взрослых" at bounding box center [985, 436] width 326 height 63
click at [1028, 332] on img "Основное содержание" at bounding box center [985, 233] width 364 height 305
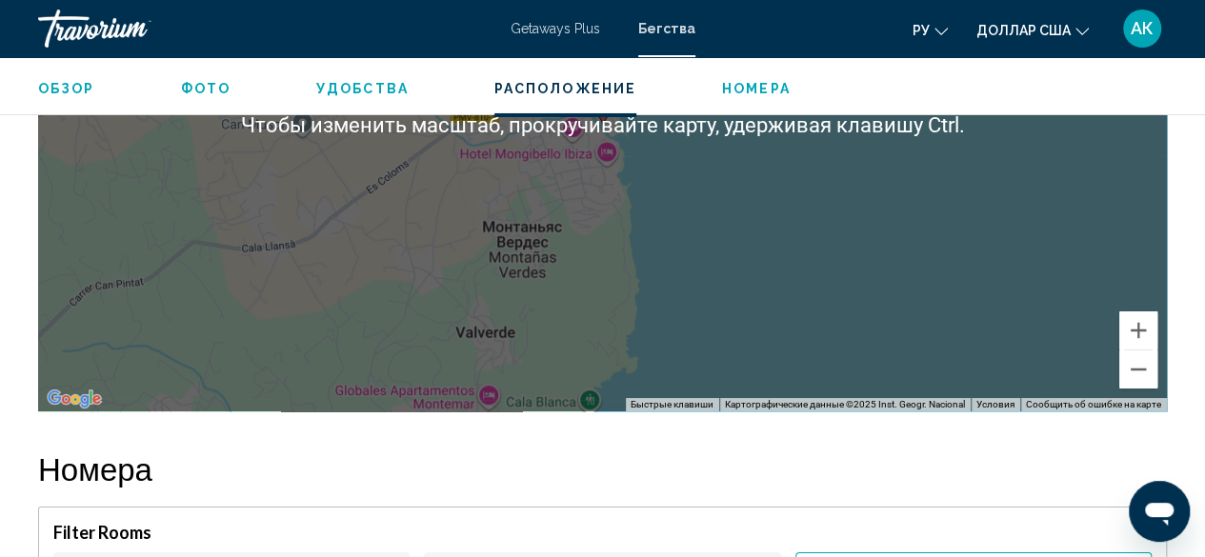
scroll to position [3365, 0]
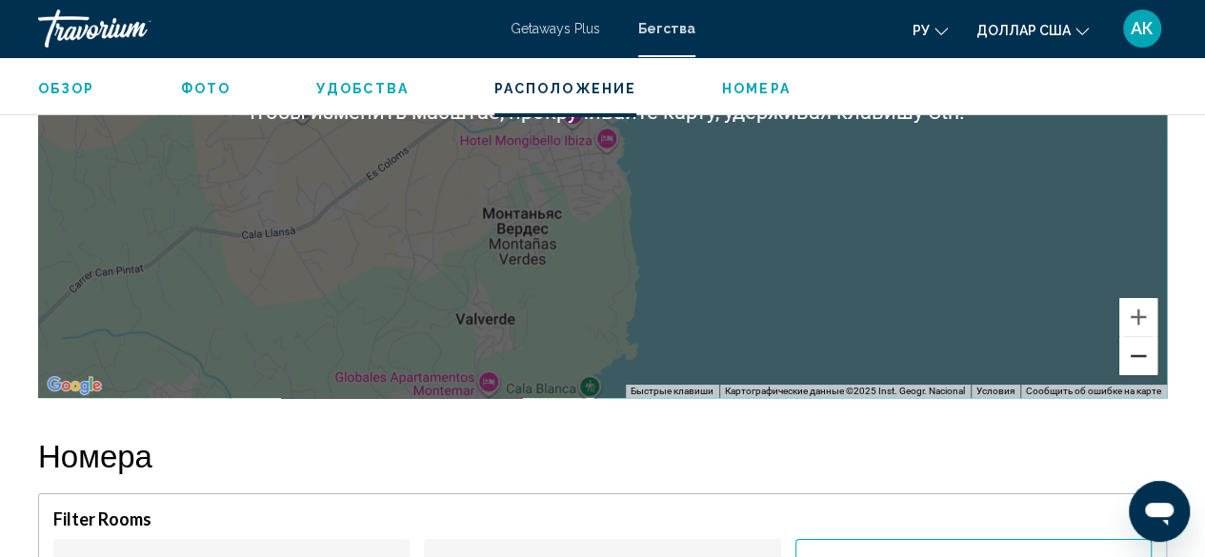
click at [1138, 357] on button "Уменьшить" at bounding box center [1138, 356] width 38 height 38
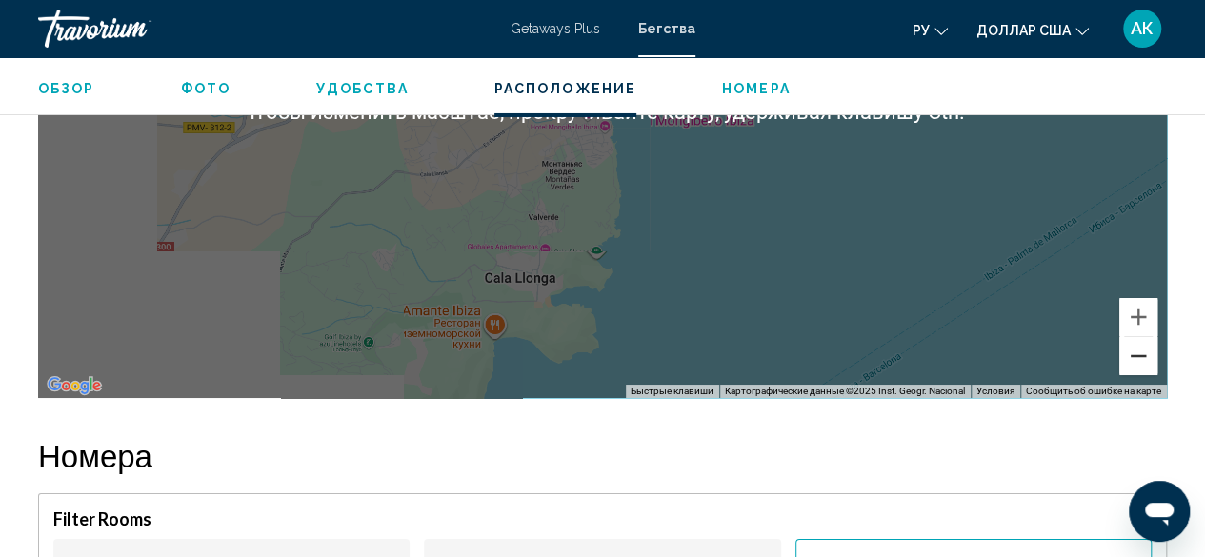
click at [1138, 357] on button "Уменьшить" at bounding box center [1138, 356] width 38 height 38
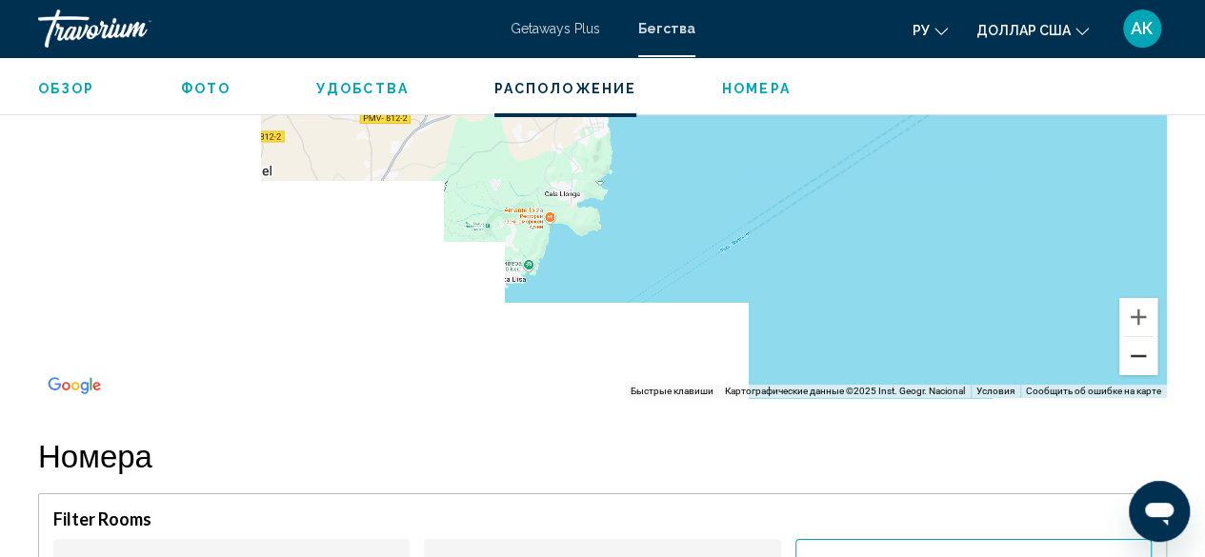
click at [1138, 357] on button "Уменьшить" at bounding box center [1138, 356] width 38 height 38
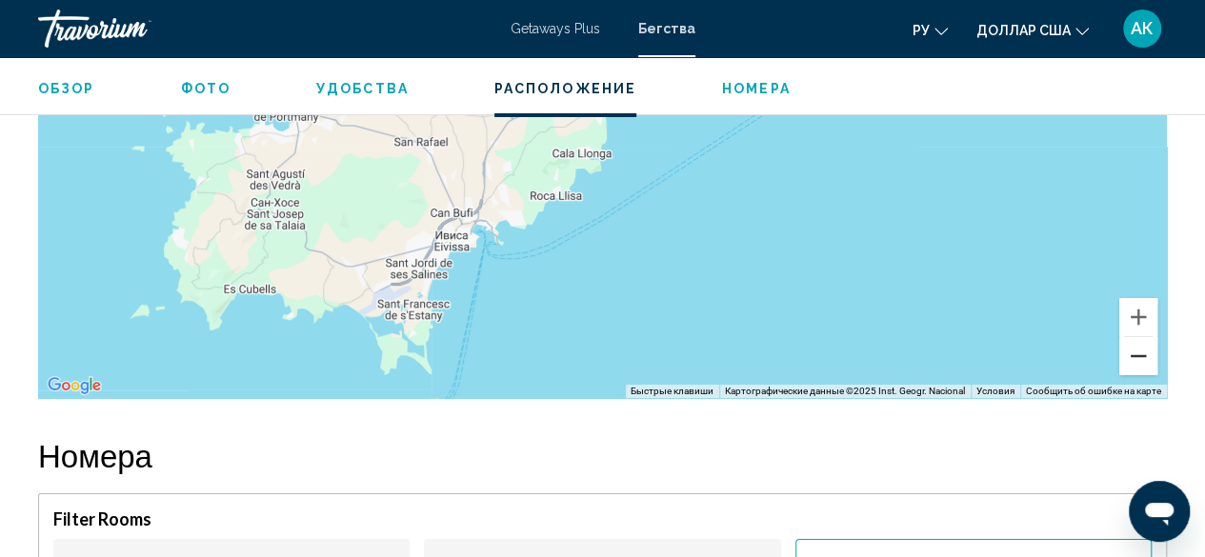
click at [1138, 357] on button "Уменьшить" at bounding box center [1138, 356] width 38 height 38
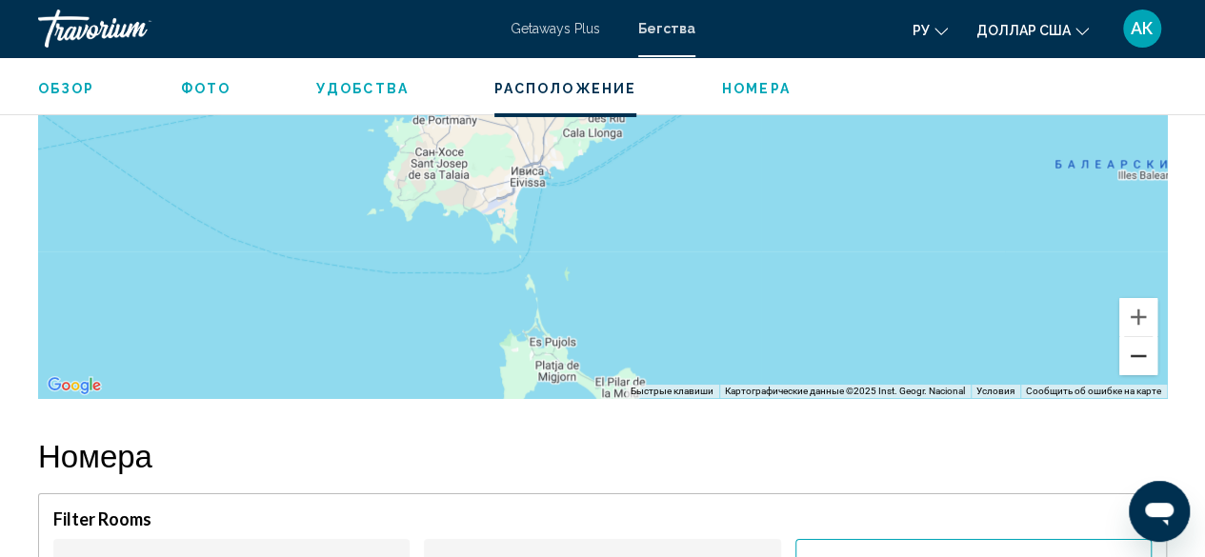
click at [1138, 357] on button "Уменьшить" at bounding box center [1138, 356] width 38 height 38
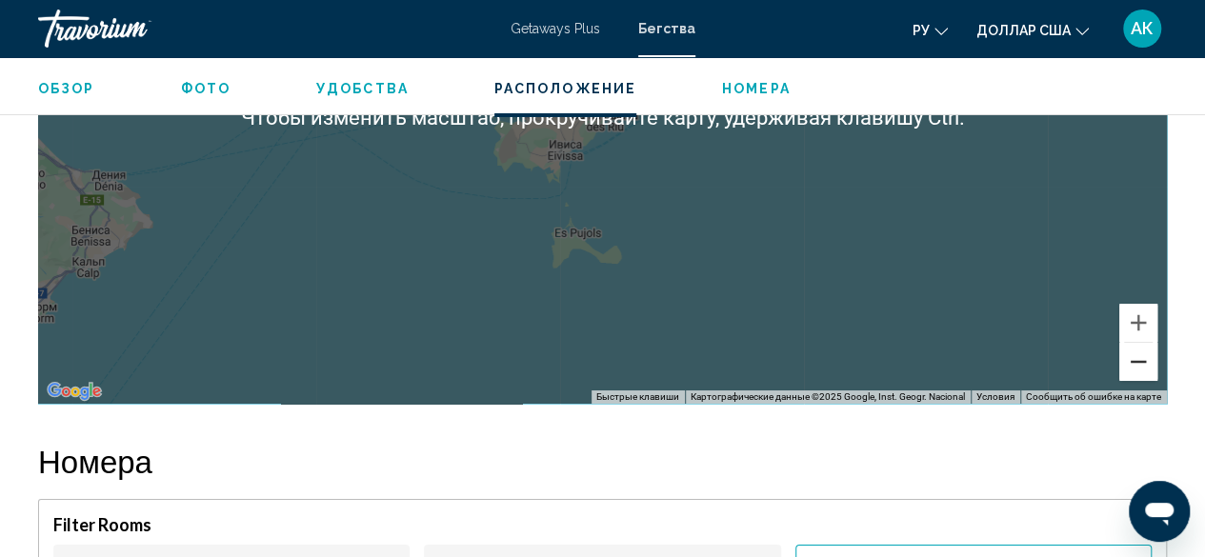
scroll to position [3357, 0]
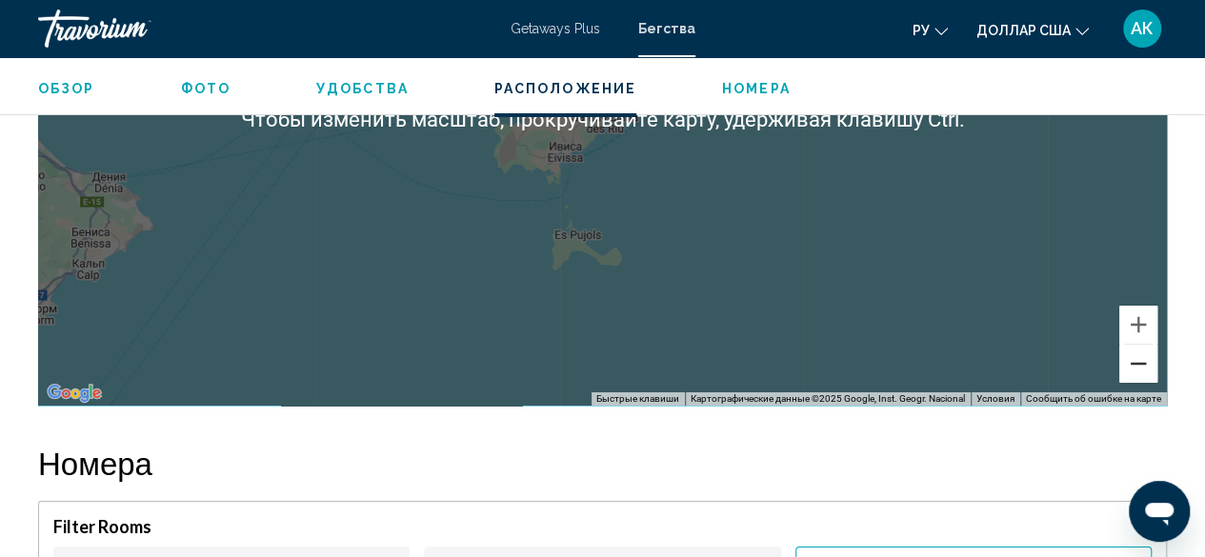
click at [1131, 374] on button "Уменьшить" at bounding box center [1138, 364] width 38 height 38
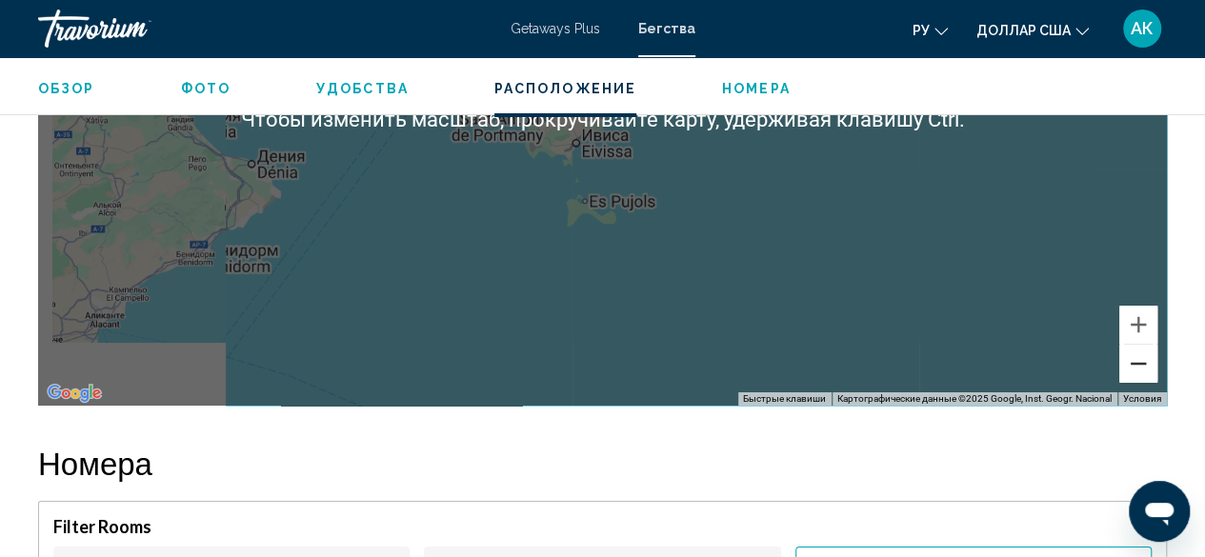
click at [1132, 374] on button "Уменьшить" at bounding box center [1138, 364] width 38 height 38
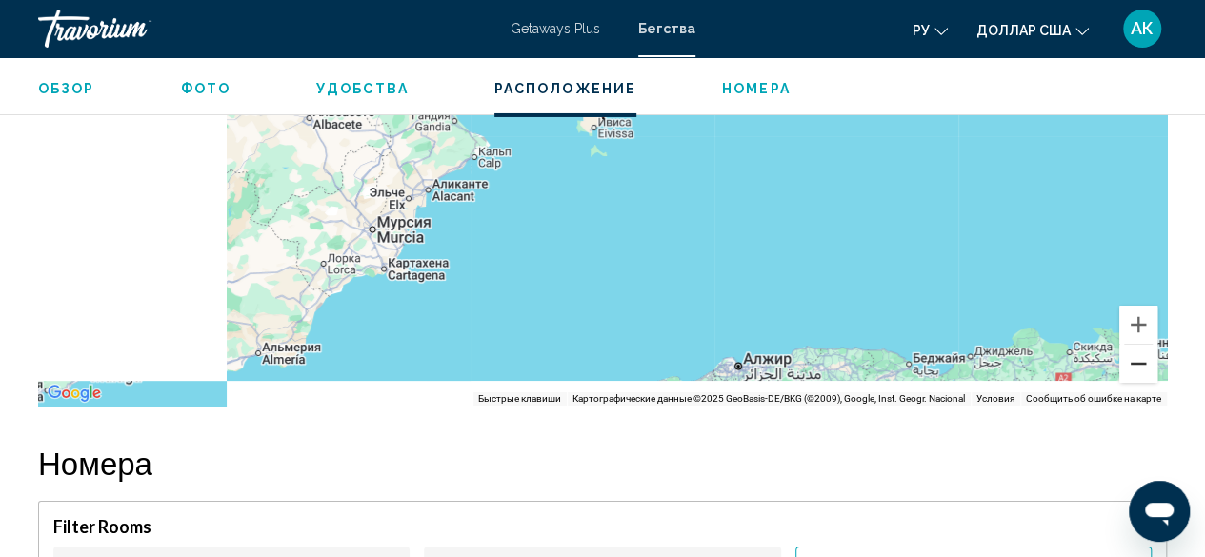
click at [1132, 374] on button "Уменьшить" at bounding box center [1138, 364] width 38 height 38
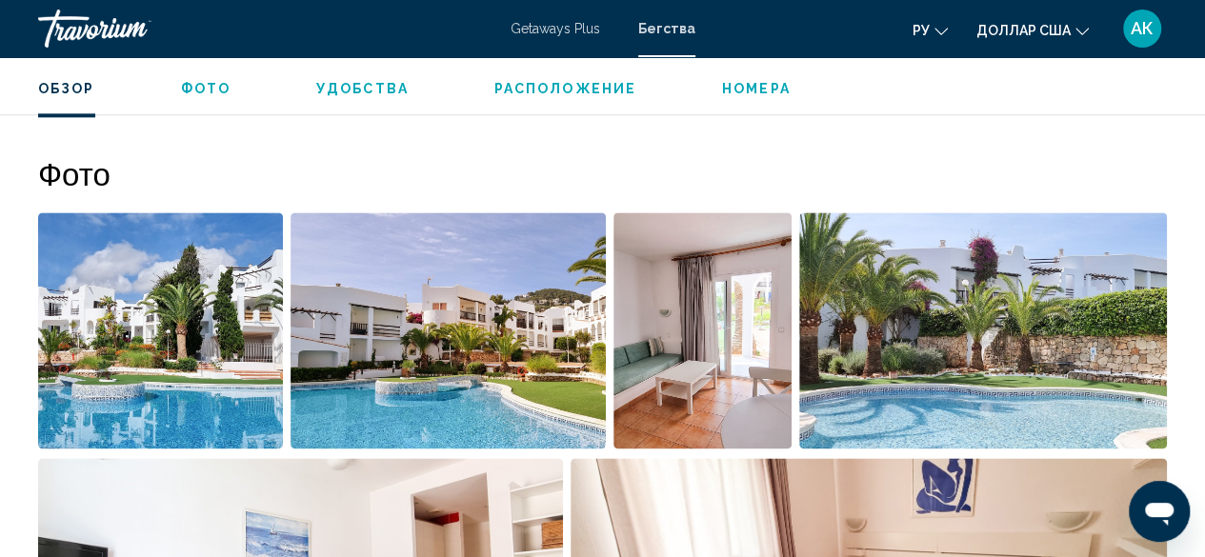
scroll to position [1176, 0]
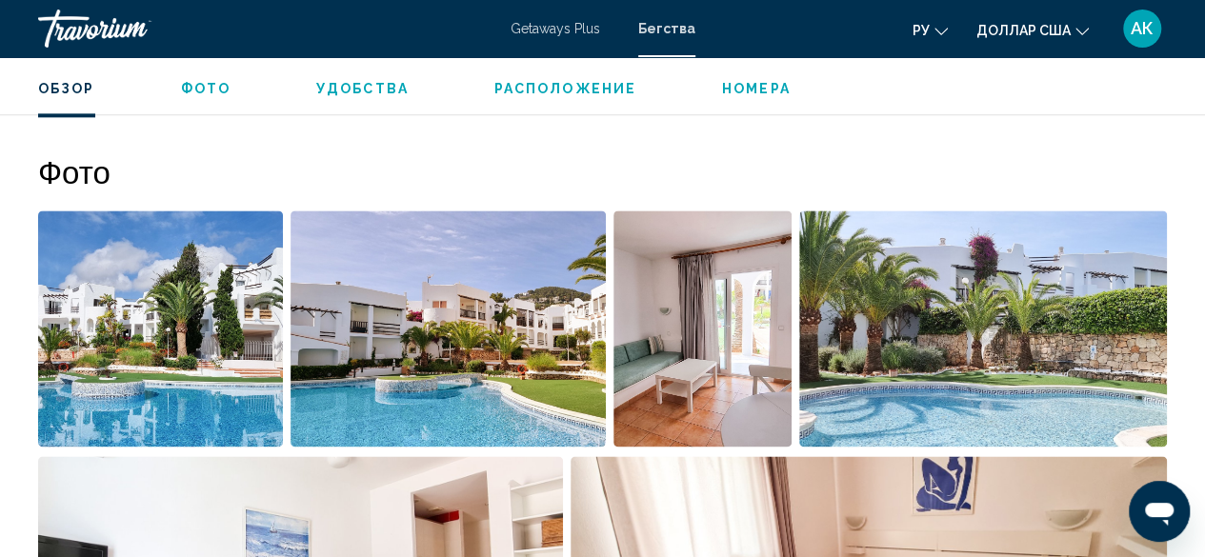
click at [166, 340] on img "Open full-screen image slider" at bounding box center [160, 329] width 245 height 236
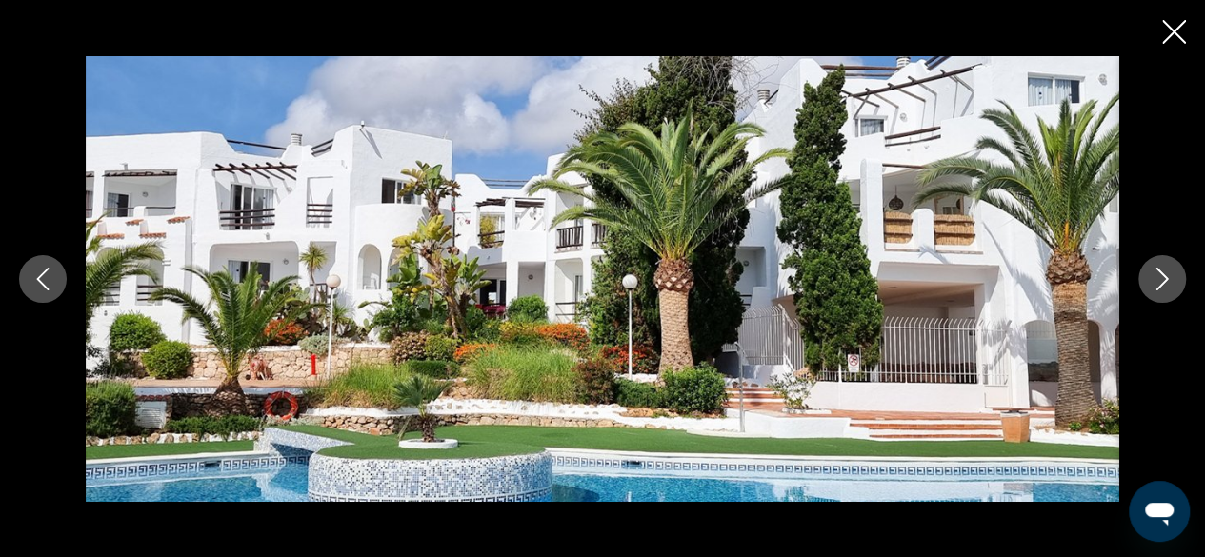
click at [1155, 287] on icon "Next image" at bounding box center [1162, 279] width 23 height 23
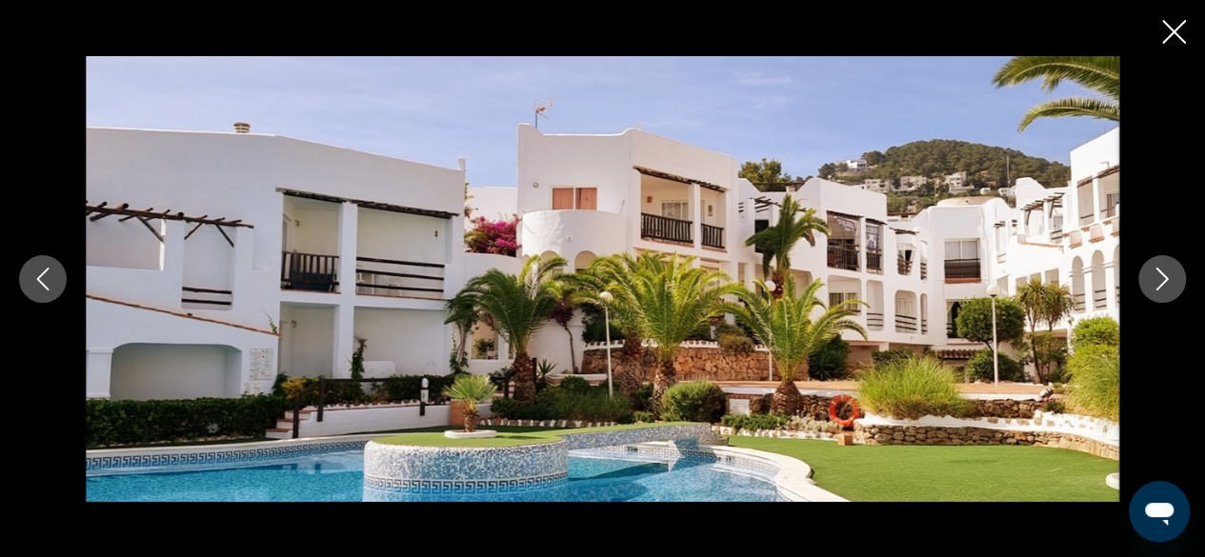
click at [1155, 287] on icon "Next image" at bounding box center [1162, 279] width 23 height 23
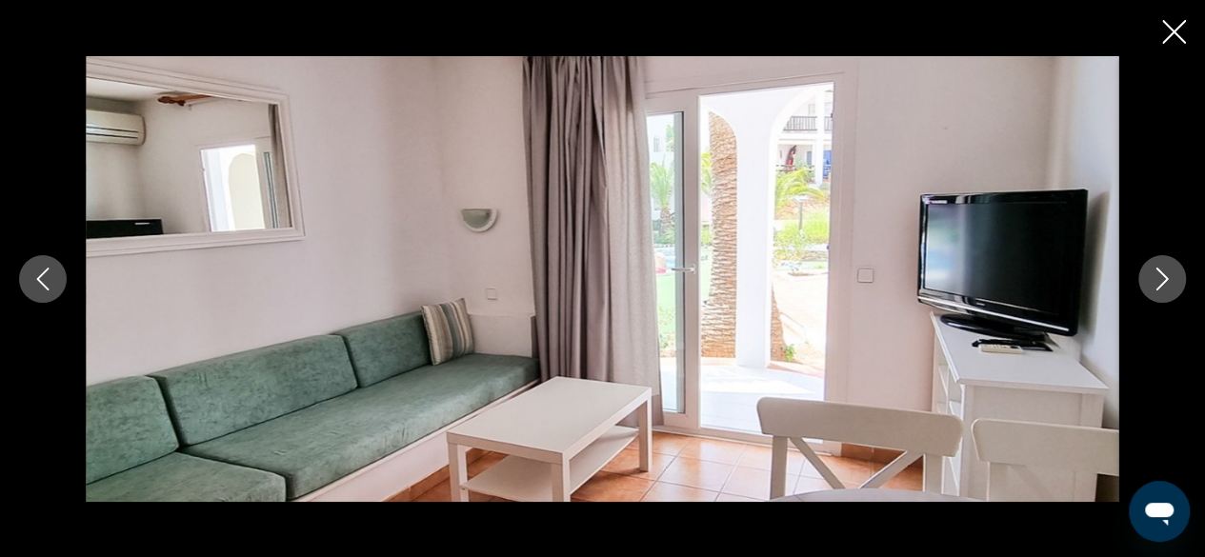
click at [1155, 287] on icon "Next image" at bounding box center [1162, 279] width 23 height 23
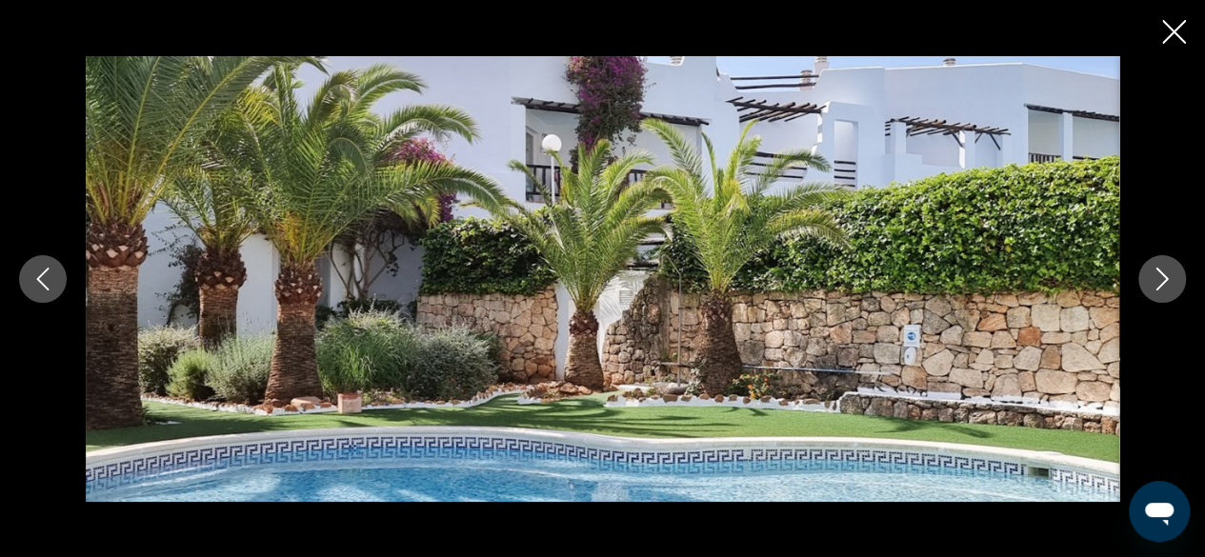
click at [1155, 287] on icon "Next image" at bounding box center [1162, 279] width 23 height 23
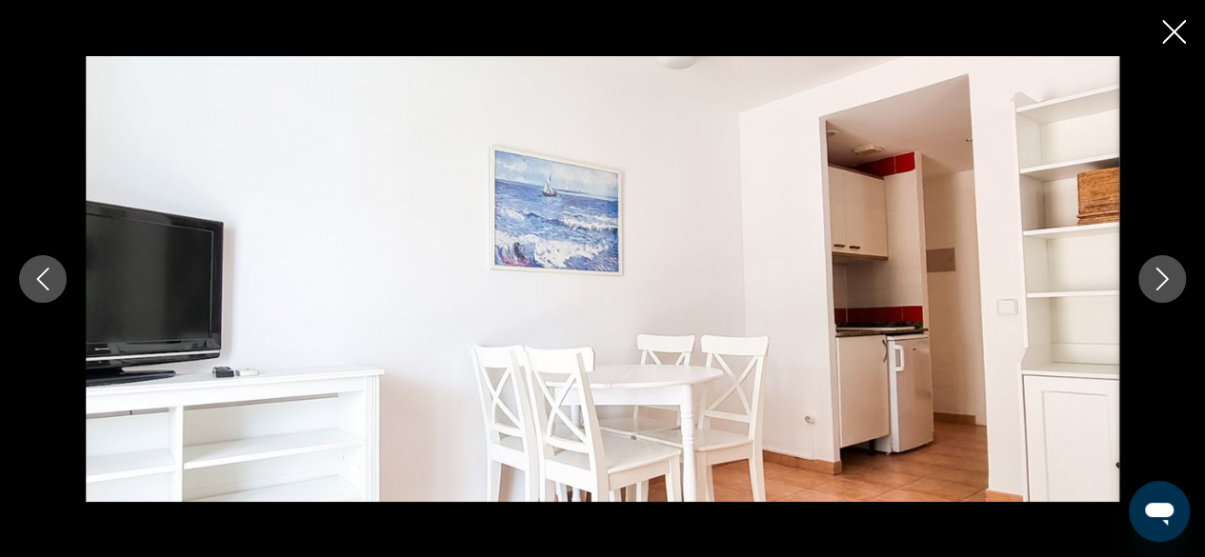
click at [1155, 287] on icon "Next image" at bounding box center [1162, 279] width 23 height 23
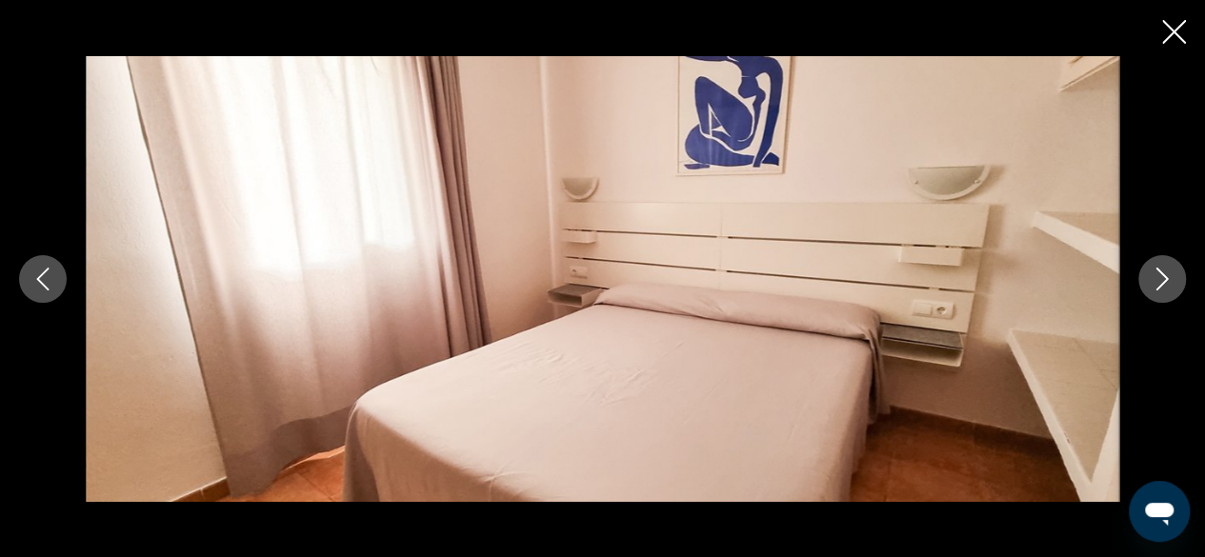
click at [1155, 287] on icon "Next image" at bounding box center [1162, 279] width 23 height 23
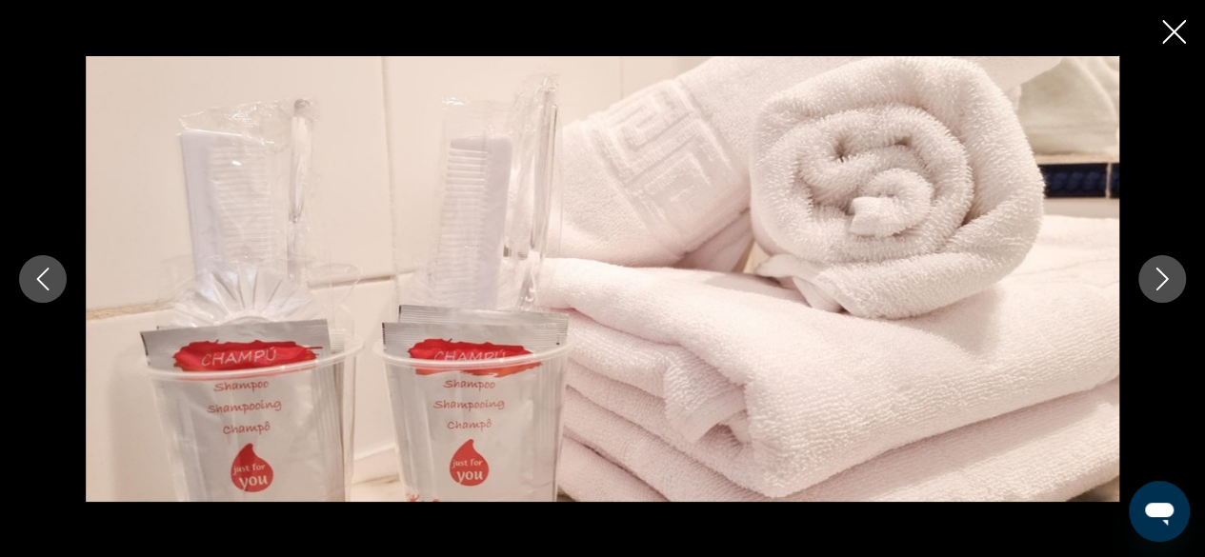
click at [1155, 287] on icon "Next image" at bounding box center [1162, 279] width 23 height 23
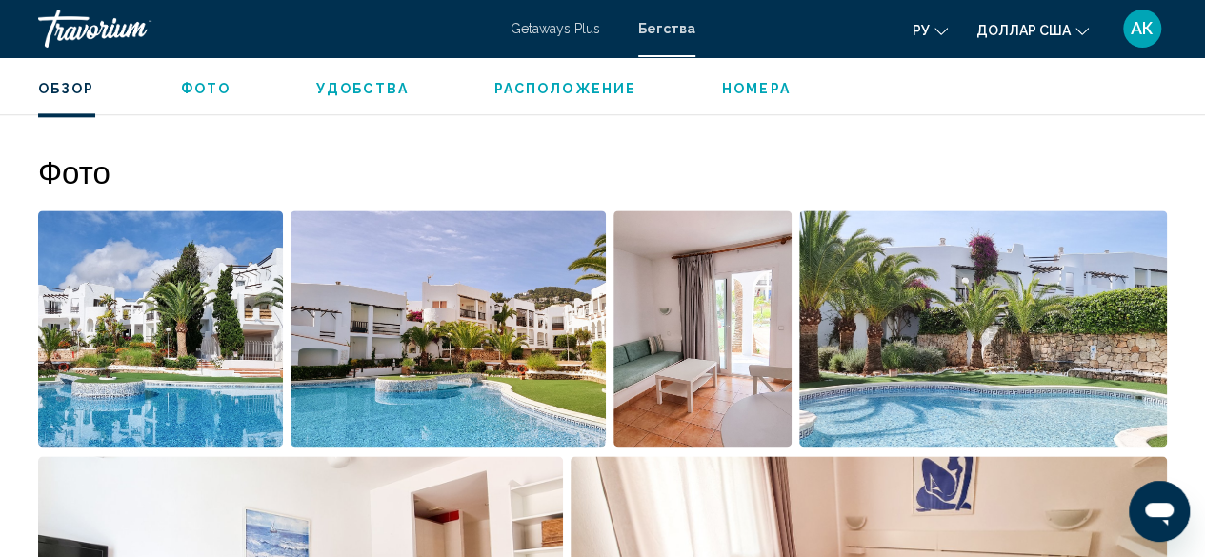
click at [733, 88] on span "Номера" at bounding box center [756, 88] width 69 height 15
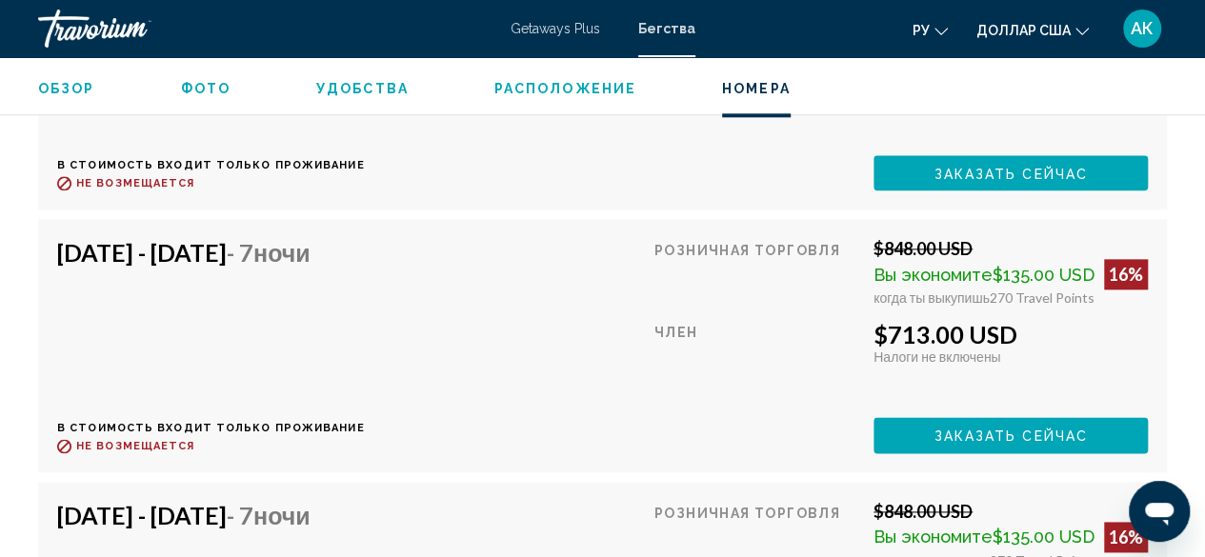
scroll to position [4532, 0]
